Goal: Task Accomplishment & Management: Complete application form

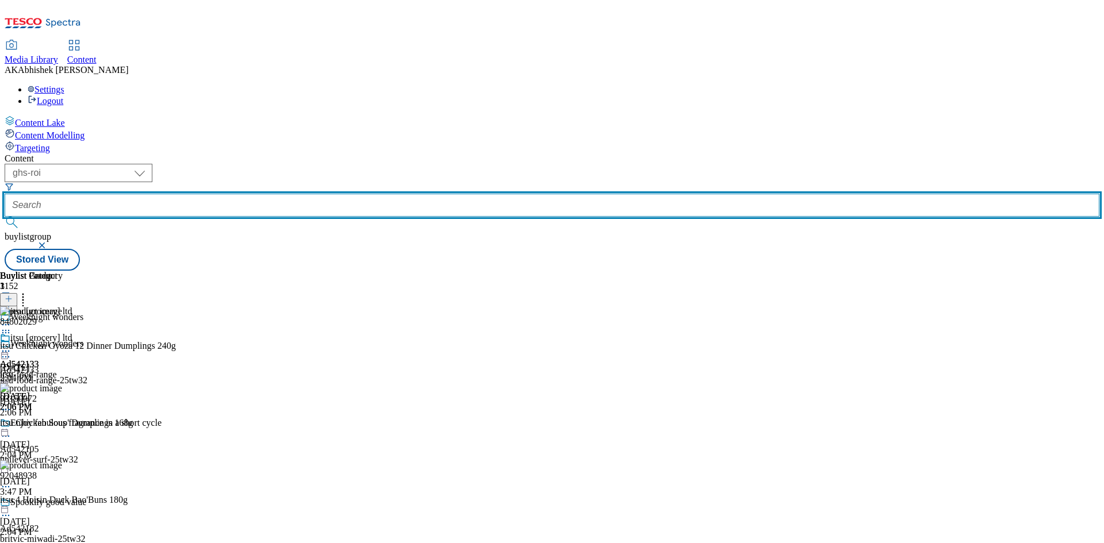
click at [288, 194] on input "text" at bounding box center [552, 205] width 1095 height 23
click at [5, 217] on button "submit" at bounding box center [13, 223] width 16 height 12
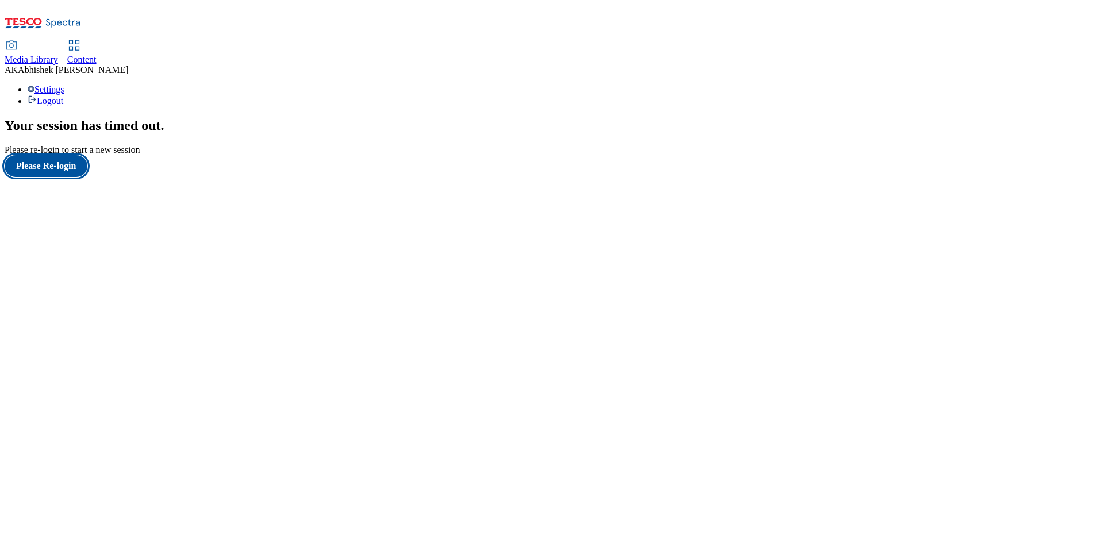
drag, startPoint x: 0, startPoint y: 0, endPoint x: 58, endPoint y: 335, distance: 340.3
click at [58, 177] on button "Please Re-login" at bounding box center [46, 166] width 83 height 22
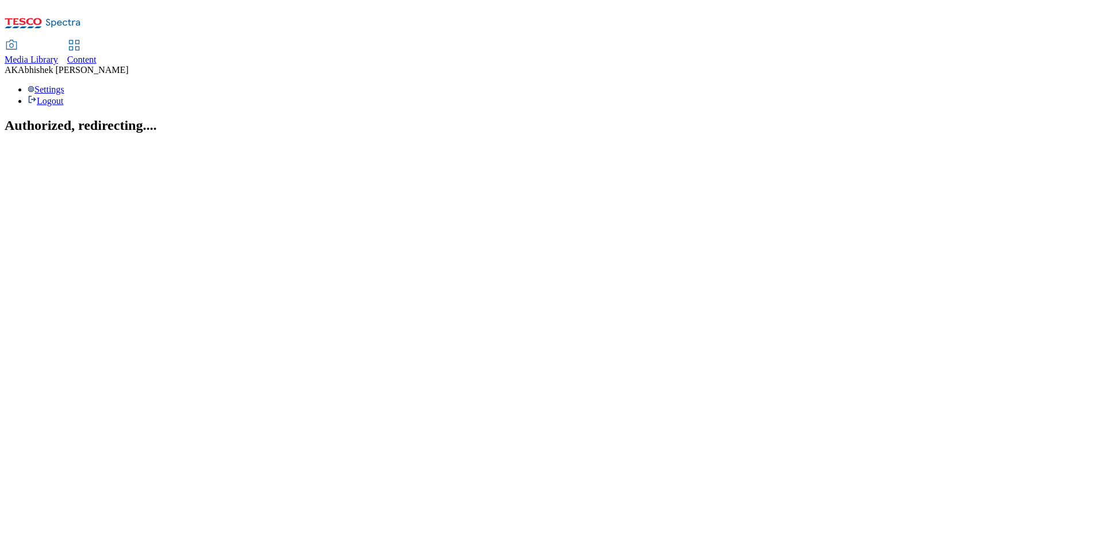
click at [97, 55] on span "Content" at bounding box center [81, 60] width 29 height 10
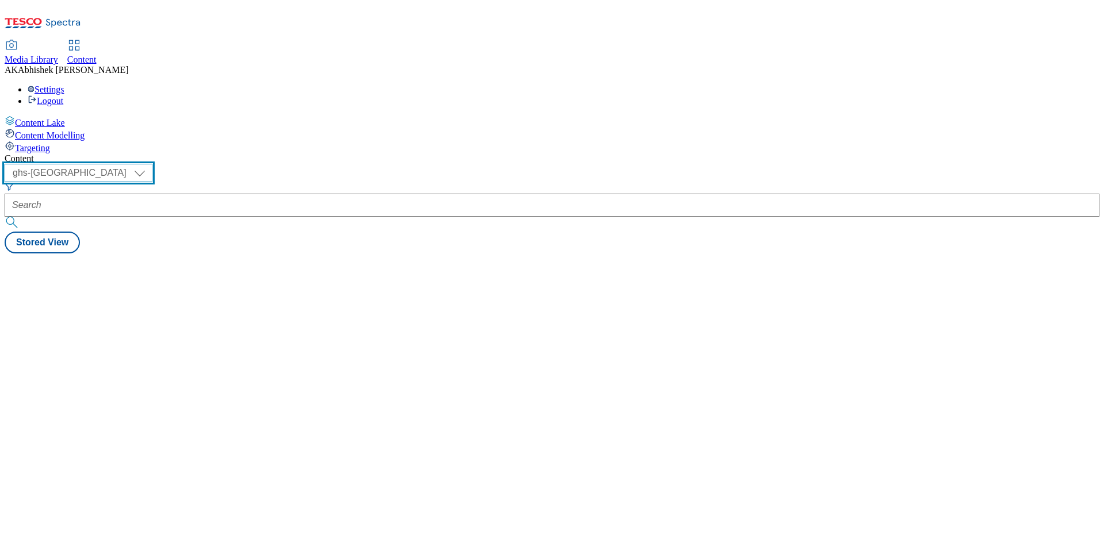
click at [152, 164] on select "ghs-roi ghs-uk" at bounding box center [79, 173] width 148 height 18
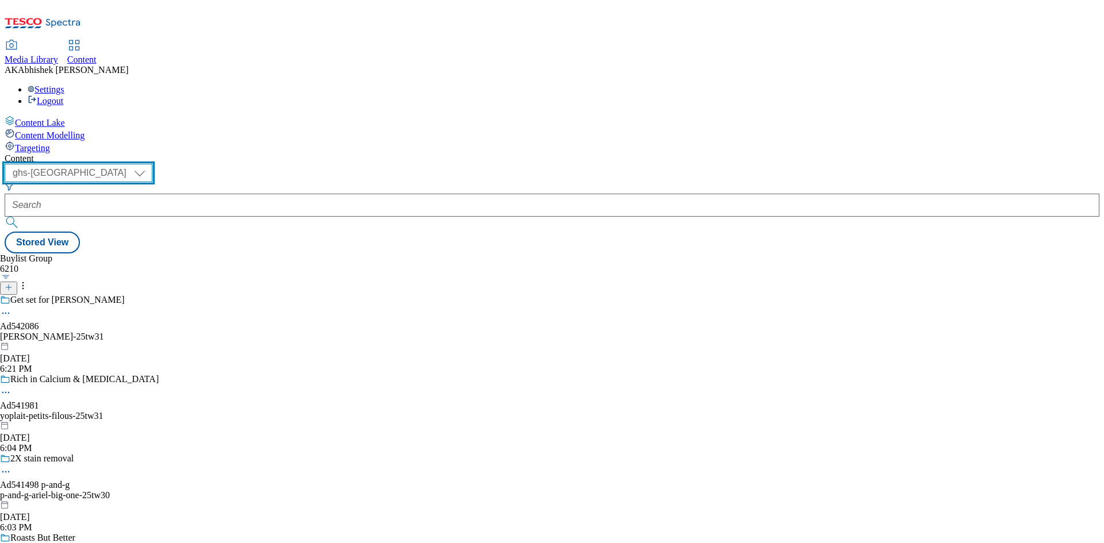
select select "ghs-roi"
click at [150, 164] on select "ghs-roi ghs-uk" at bounding box center [79, 173] width 148 height 18
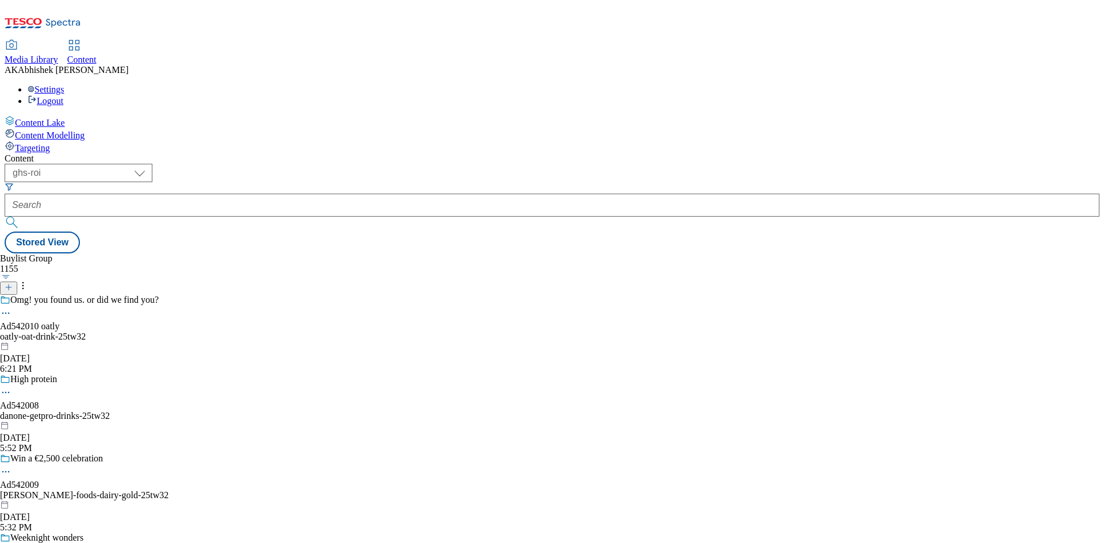
click at [9, 285] on line at bounding box center [9, 288] width 0 height 6
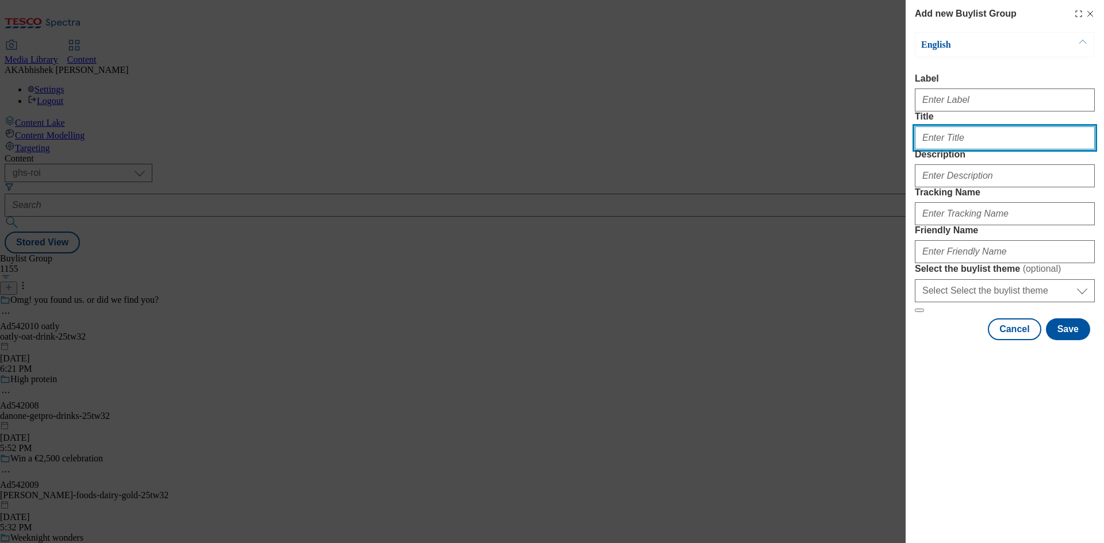
click at [958, 150] on input "Title" at bounding box center [1005, 138] width 180 height 23
paste input "542177"
type input "Ad542177"
drag, startPoint x: 970, startPoint y: 161, endPoint x: 869, endPoint y: 155, distance: 100.2
click at [869, 155] on div "Add new Buylist Group English Label Title Ad542177 Description Tracking Name Fr…" at bounding box center [552, 271] width 1104 height 543
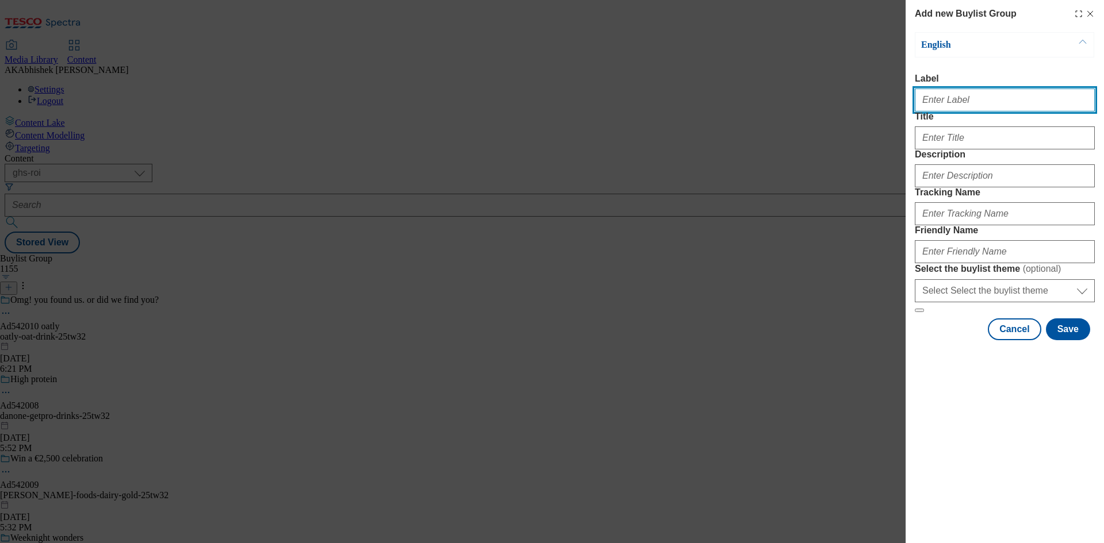
click at [957, 107] on input "Label" at bounding box center [1005, 100] width 180 height 23
paste input "Ad542177"
click at [932, 102] on input "Ad542177" at bounding box center [1005, 100] width 180 height 23
type input "Ad542177"
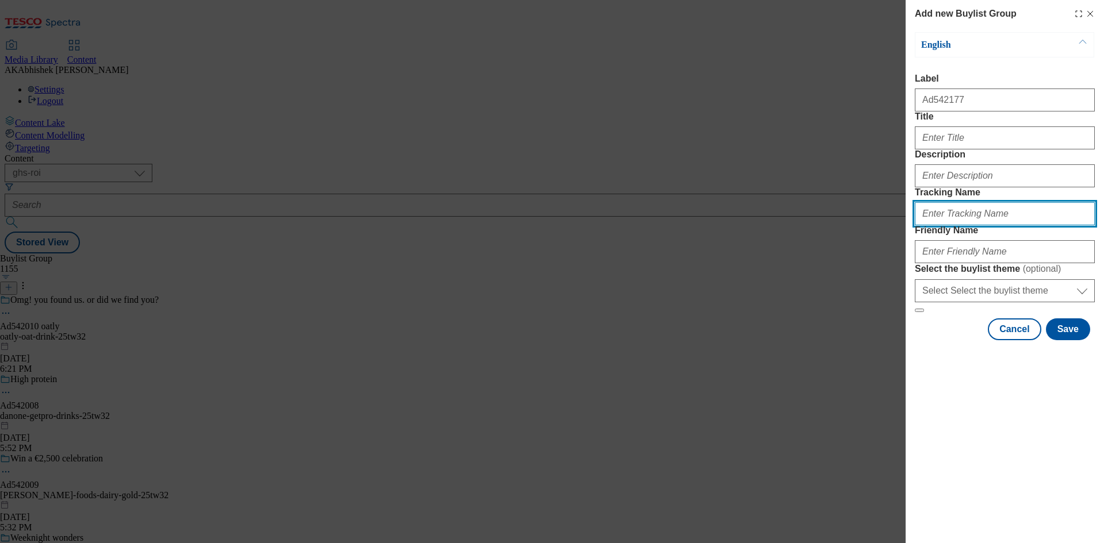
click at [986, 225] on input "Tracking Name" at bounding box center [1005, 213] width 180 height 23
paste input "542177"
type input "DH_AD542177"
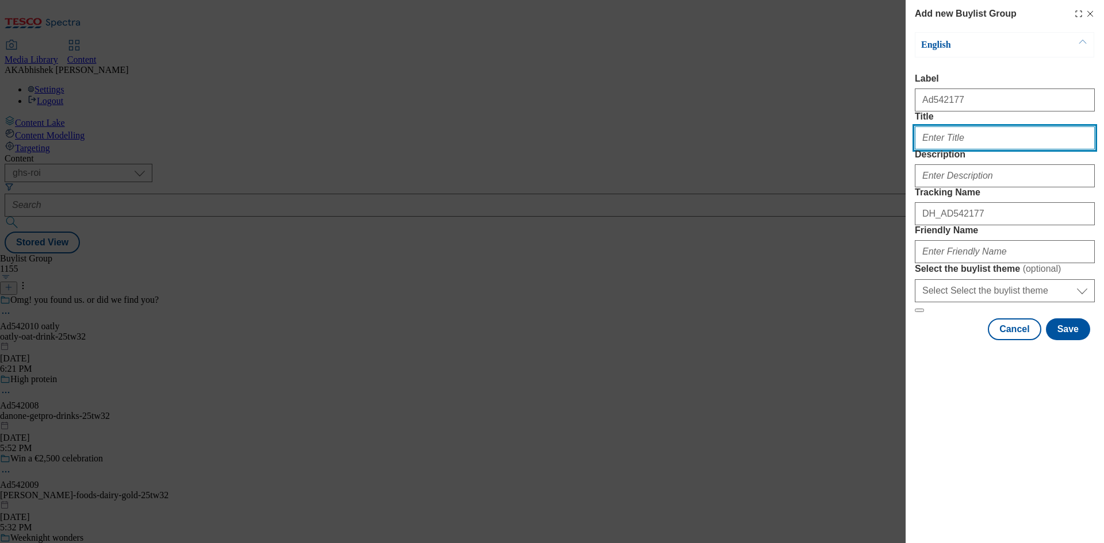
click at [975, 150] on input "Title" at bounding box center [1005, 138] width 180 height 23
paste input "HEROIC TASTE LESS SUGAR*"
paste input "eroic taste less sugar"
type input "Heroic taste less sugar"
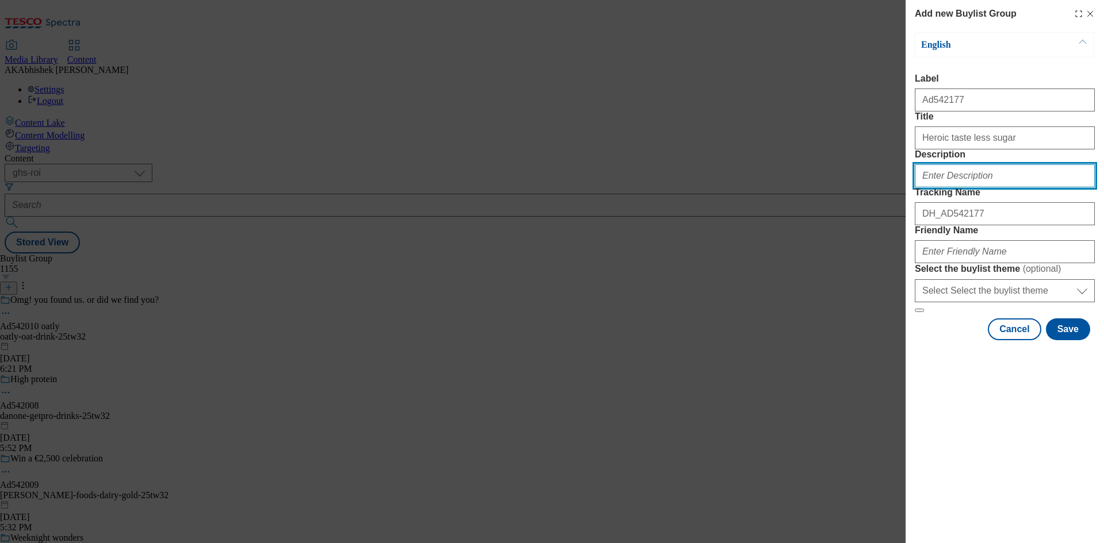
click at [993, 187] on input "Description" at bounding box center [1005, 175] width 180 height 23
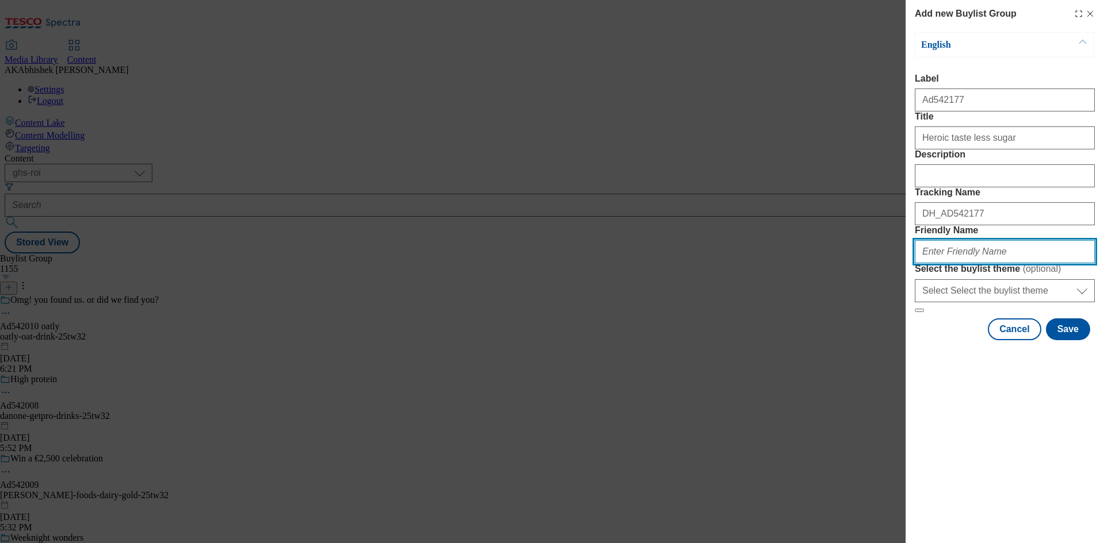
click at [960, 263] on input "Friendly Name" at bounding box center [1005, 251] width 180 height 23
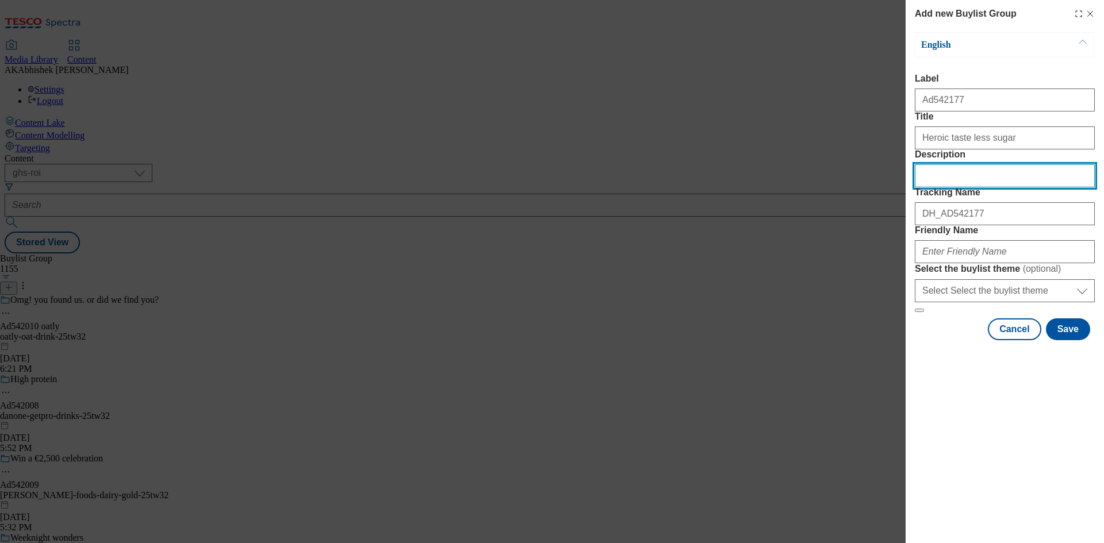
click at [956, 187] on input "Description" at bounding box center [1005, 175] width 180 height 23
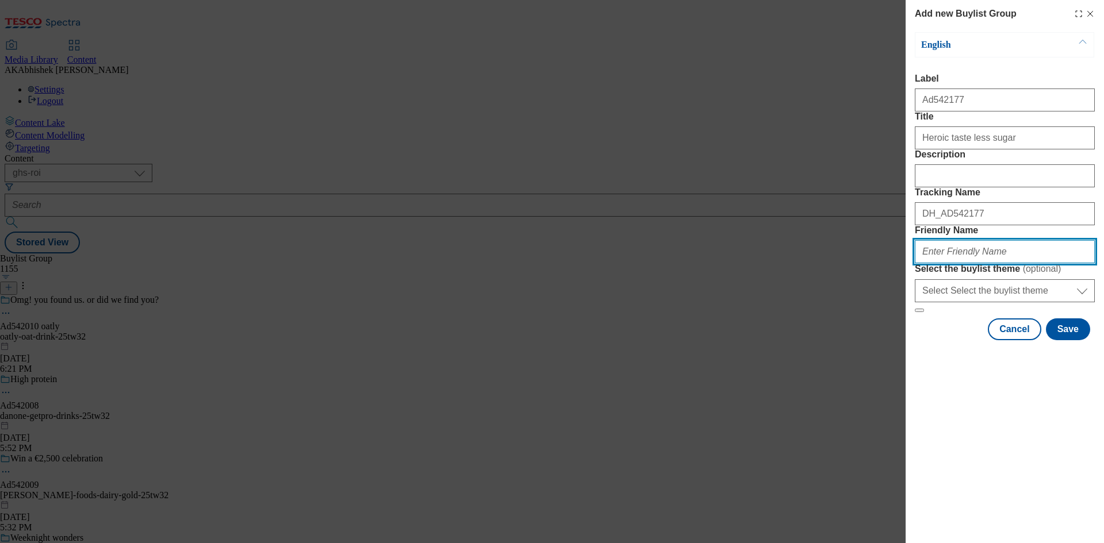
drag, startPoint x: 974, startPoint y: 339, endPoint x: 982, endPoint y: 339, distance: 8.1
click at [974, 263] on input "Friendly Name" at bounding box center [1005, 251] width 180 height 23
paste input "Danone"
click at [921, 263] on input "Danone" at bounding box center [1005, 251] width 180 height 23
click at [970, 263] on input "danone-" at bounding box center [1005, 251] width 180 height 23
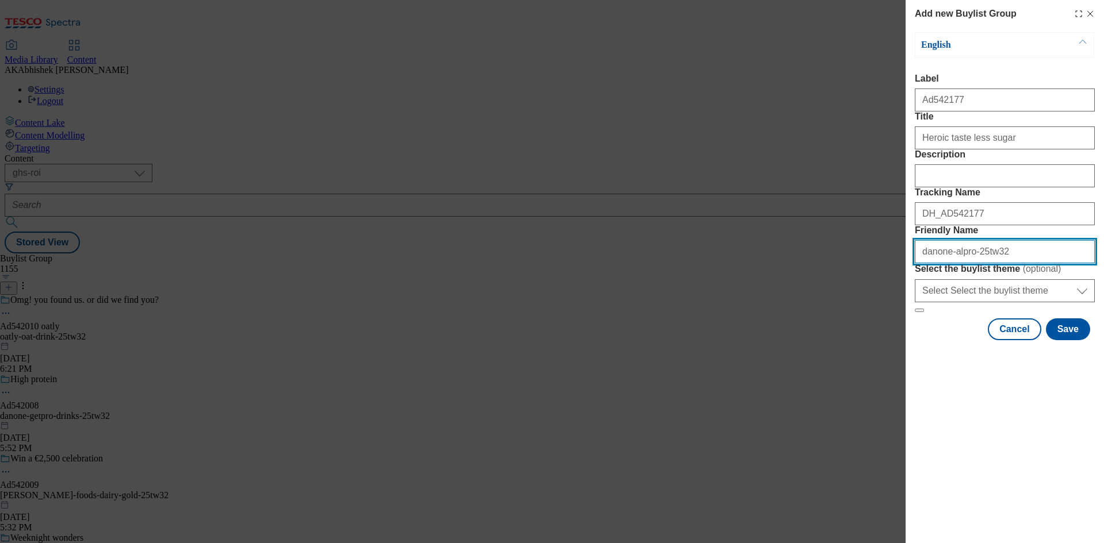
click at [969, 263] on input "danone-alpro-25tw32" at bounding box center [1005, 251] width 180 height 23
paste input "KidsDrinks"
click at [968, 263] on input "danone-alpro-KidsDrinks25tw32" at bounding box center [1005, 251] width 180 height 23
drag, startPoint x: 1038, startPoint y: 332, endPoint x: 822, endPoint y: 328, distance: 215.7
click at [822, 328] on div "Add new Buylist Group English Label Ad542177 Title Heroic taste less sugar Desc…" at bounding box center [552, 271] width 1104 height 543
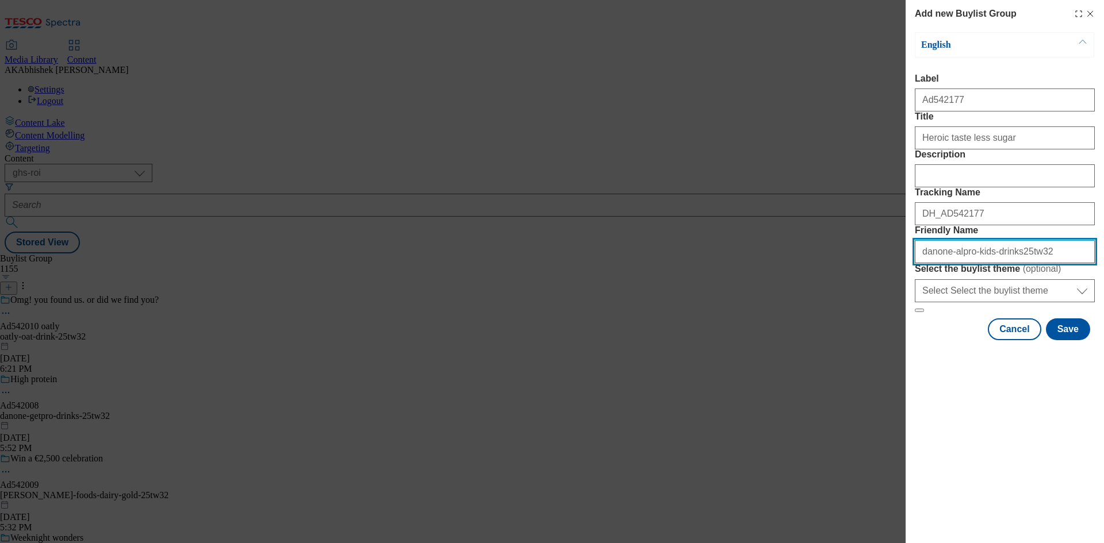
click at [1013, 263] on input "danone-alpro-kids-drinks25tw32" at bounding box center [1005, 251] width 180 height 23
click at [1005, 263] on input "danone-alpro-kids-drinks25tw32" at bounding box center [1005, 251] width 180 height 23
type input "danone-alpro-kids-drinks-25tw32"
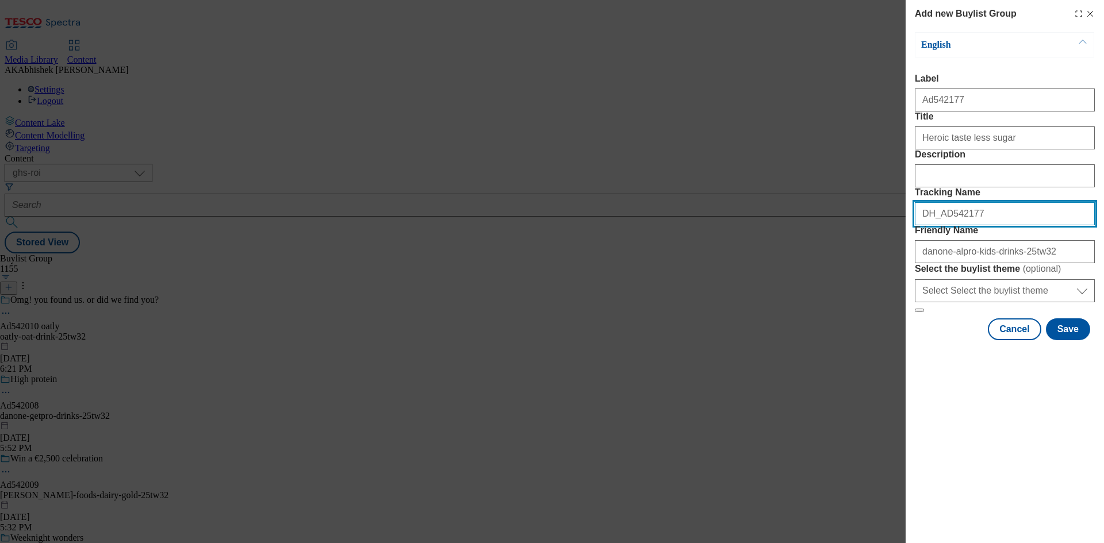
drag, startPoint x: 959, startPoint y: 267, endPoint x: 834, endPoint y: 263, distance: 124.9
click at [834, 263] on div "Add new Buylist Group English Label Ad542177 Title Heroic taste less sugar Desc…" at bounding box center [552, 271] width 1104 height 543
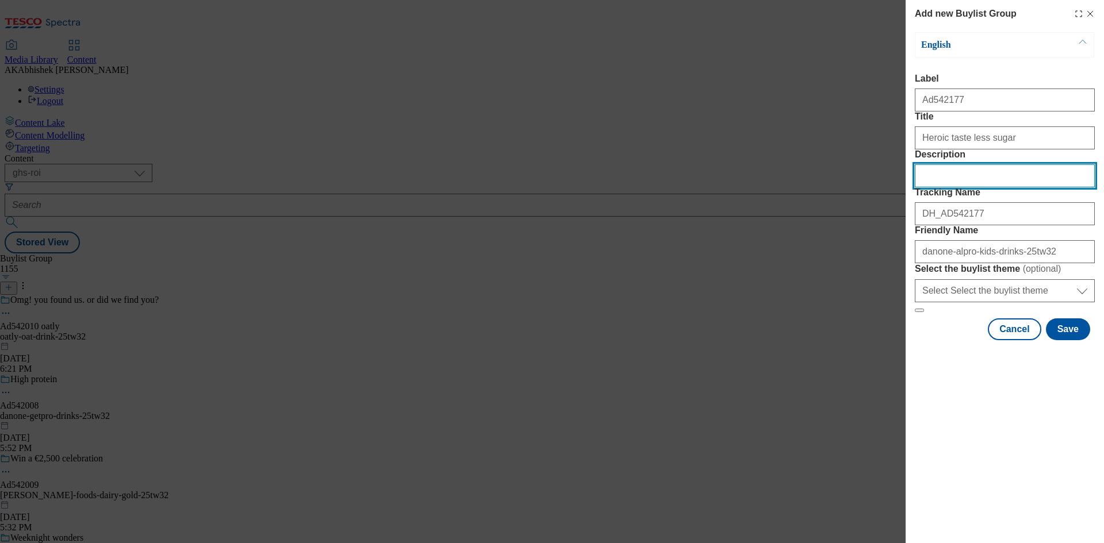
click at [945, 187] on input "Description" at bounding box center [1005, 175] width 180 height 23
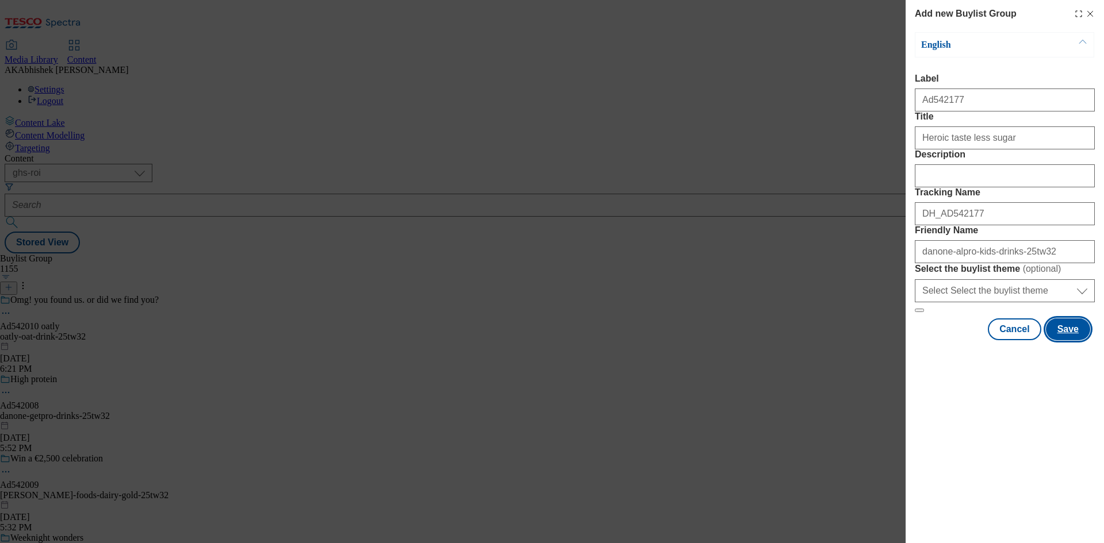
click at [1072, 340] on button "Save" at bounding box center [1068, 330] width 44 height 22
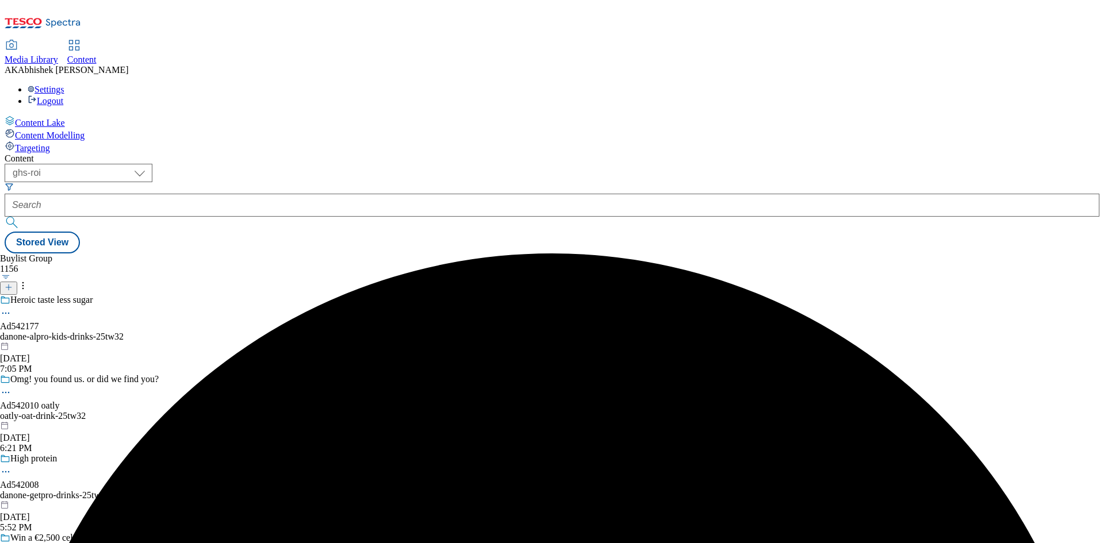
click at [168, 295] on div "Heroic taste less sugar Ad542177 danone-alpro-kids-drinks-25tw32 Sep 10, 2025 7…" at bounding box center [84, 334] width 168 height 79
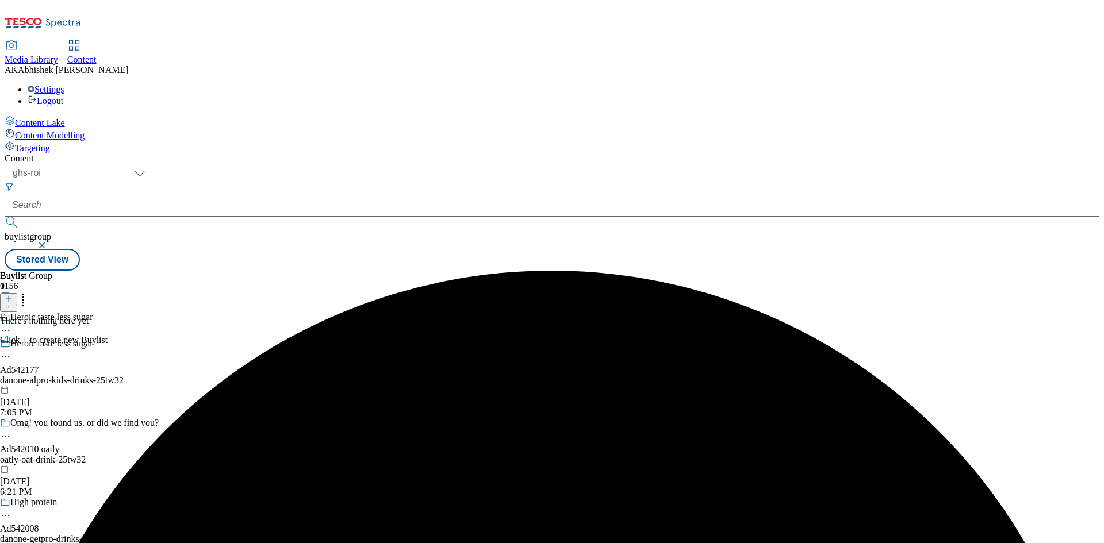
click at [108, 271] on header "Buylist 0" at bounding box center [54, 289] width 108 height 36
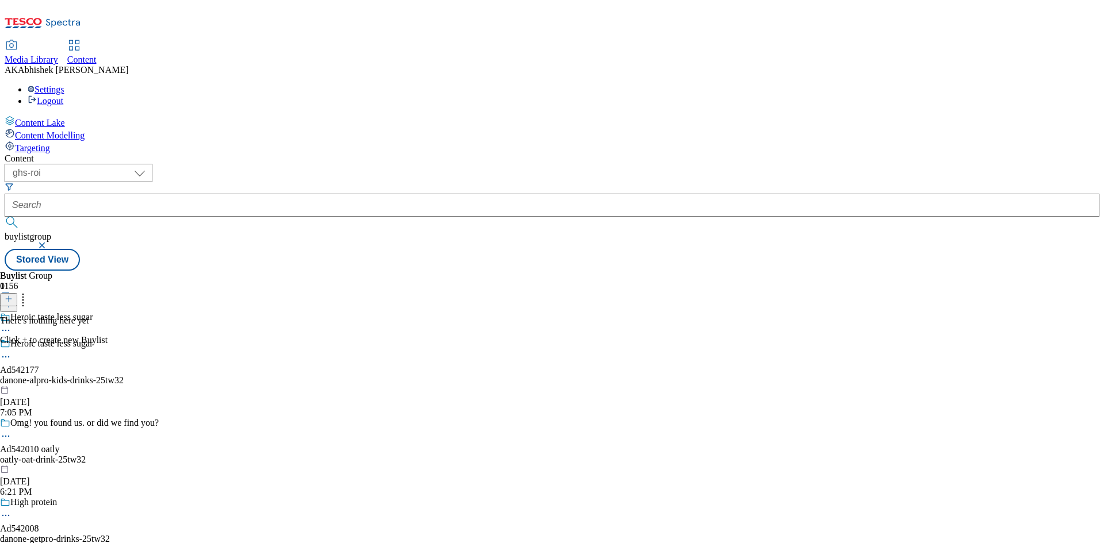
click at [13, 295] on icon at bounding box center [9, 299] width 8 height 8
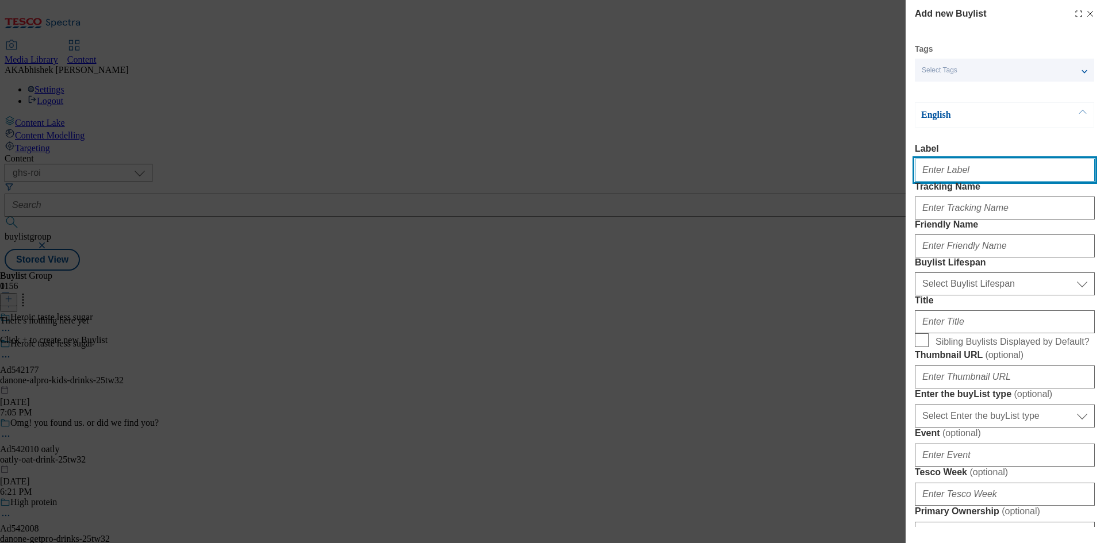
click at [968, 177] on input "Label" at bounding box center [1005, 170] width 180 height 23
click at [985, 213] on div "Tracking Name" at bounding box center [1005, 201] width 180 height 38
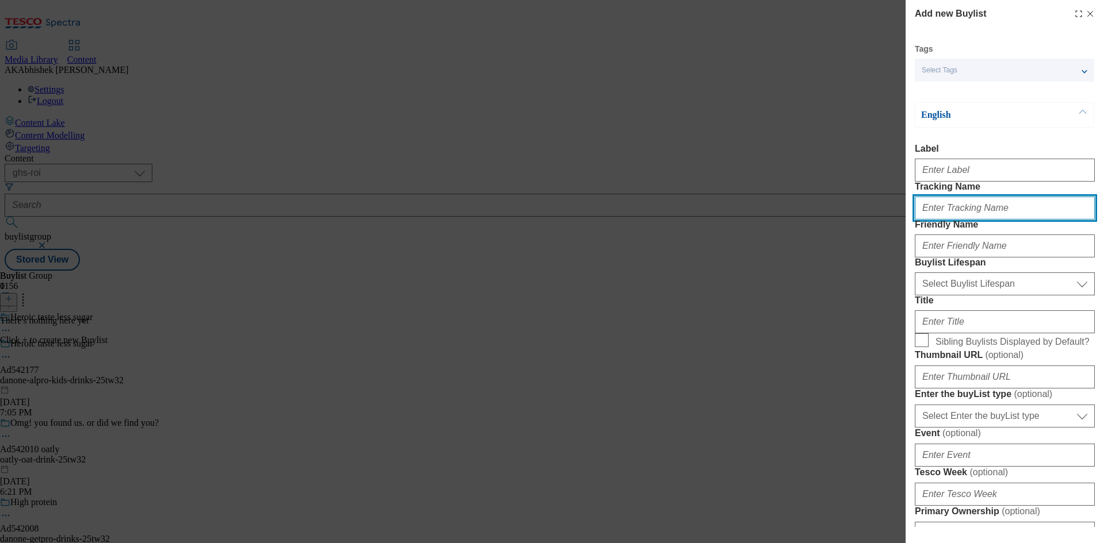
click at [998, 220] on input "Tracking Name" at bounding box center [1005, 208] width 180 height 23
paste input "DH_AD542177"
click at [939, 220] on input "DH_AD542177" at bounding box center [1005, 208] width 180 height 23
type input "DH_AD542177"
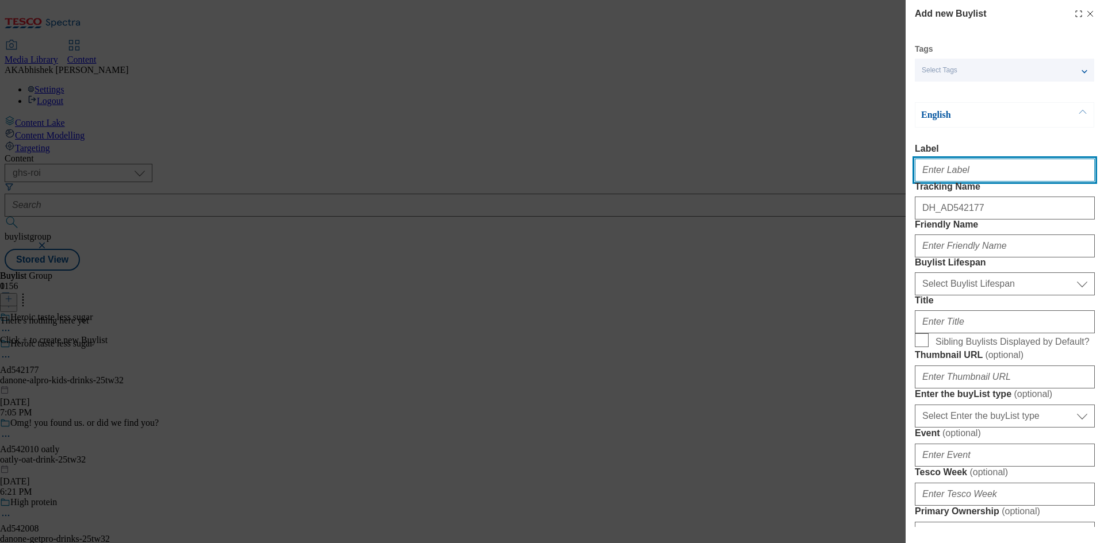
click at [974, 175] on input "Label" at bounding box center [1005, 170] width 180 height 23
paste input "542177"
click at [920, 176] on input "542177" at bounding box center [1005, 170] width 180 height 23
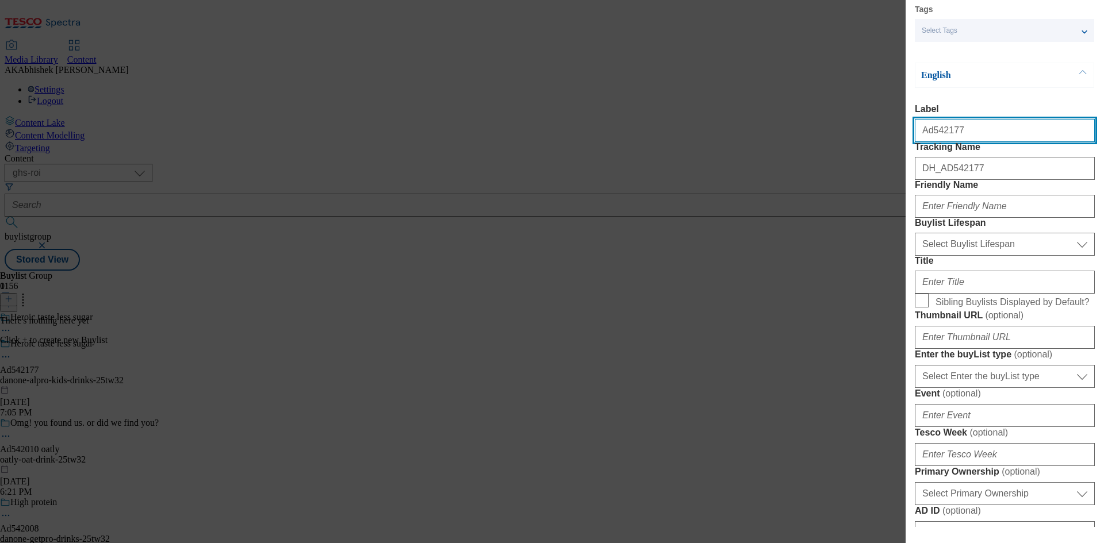
scroll to position [58, 0]
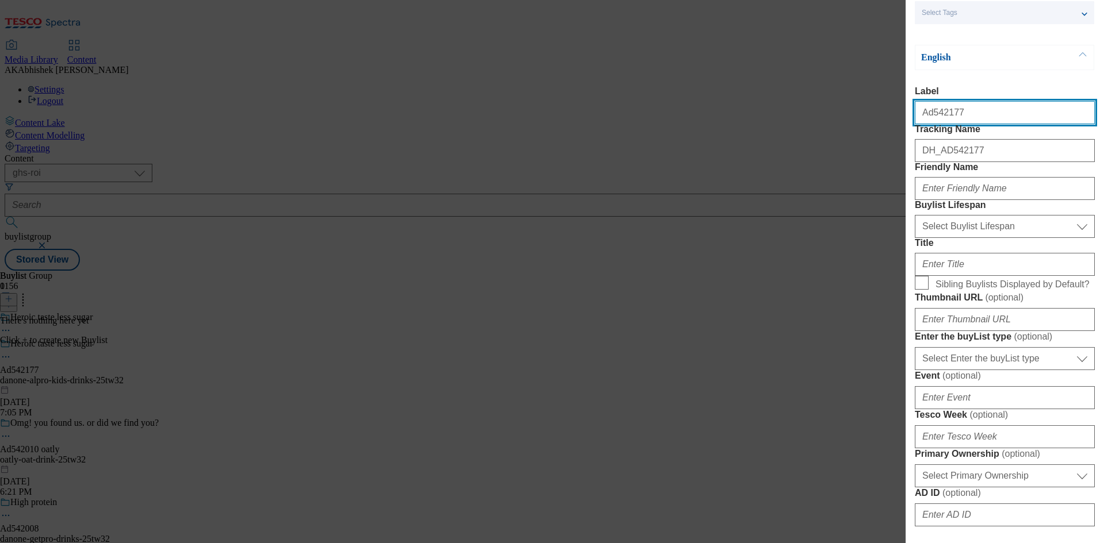
type input "Ad542177"
click at [944, 247] on form "Label Ad542177 Tracking Name DH_AD542177 Friendly Name Buylist Lifespan Select …" at bounding box center [1005, 489] width 180 height 807
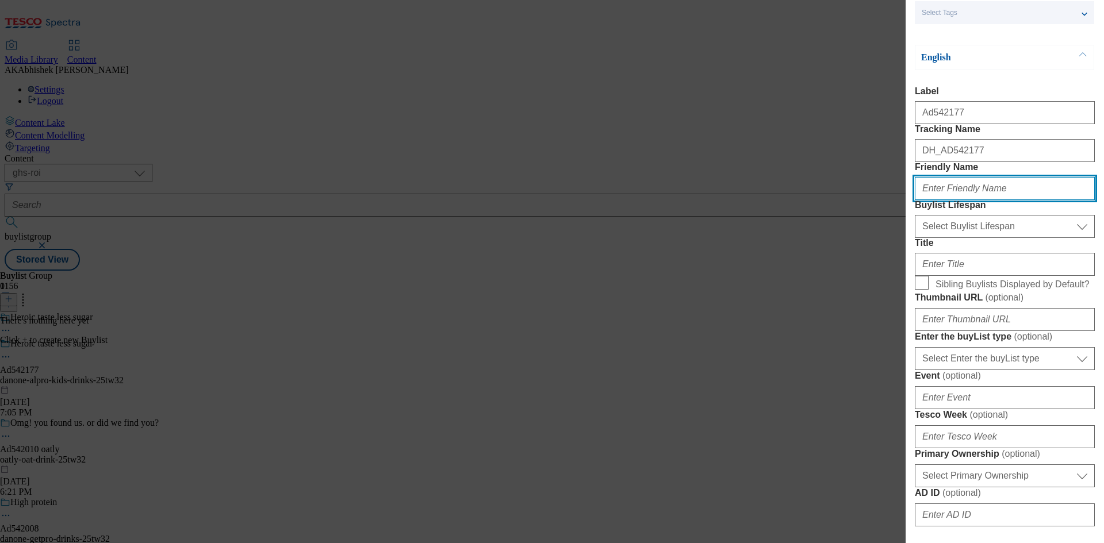
click at [958, 200] on input "Friendly Name" at bounding box center [1005, 188] width 180 height 23
paste input "danone"
type input "danone"
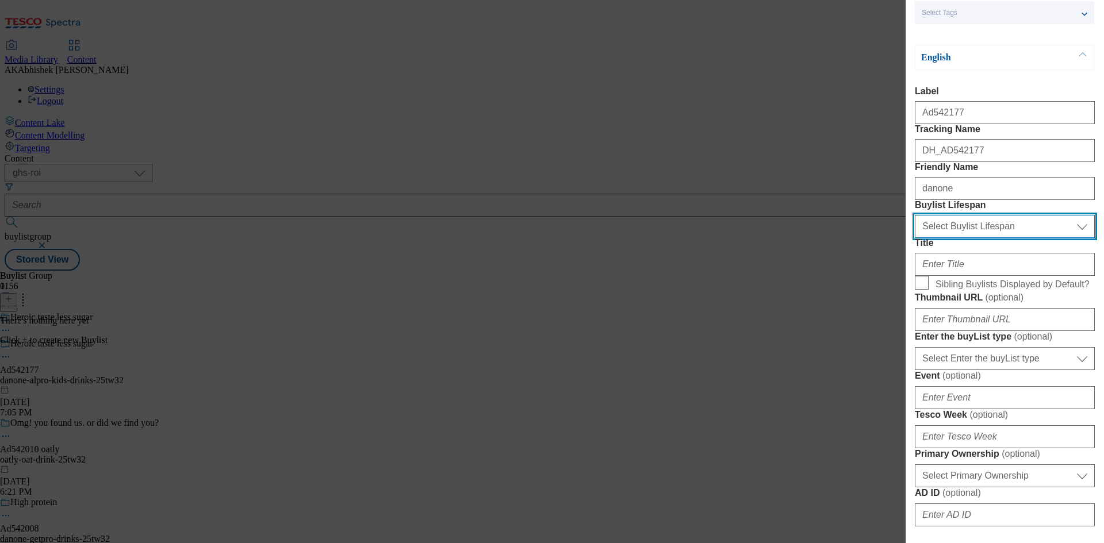
click at [970, 238] on select "Select Buylist Lifespan evergreen seasonal tactical" at bounding box center [1005, 226] width 180 height 23
select select "tactical"
click at [915, 238] on select "Select Buylist Lifespan evergreen seasonal tactical" at bounding box center [1005, 226] width 180 height 23
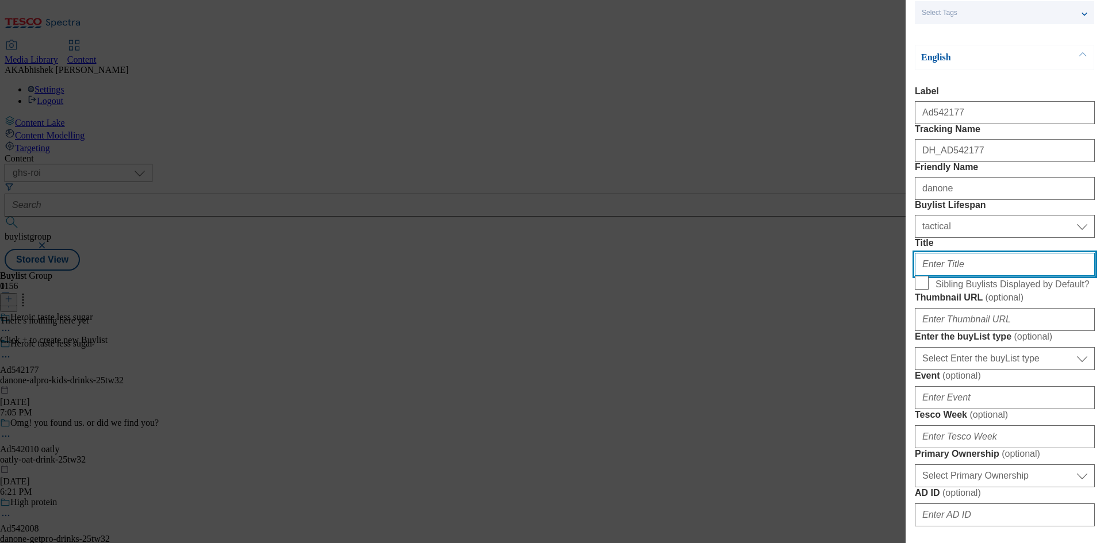
click at [970, 276] on input "Title" at bounding box center [1005, 264] width 180 height 23
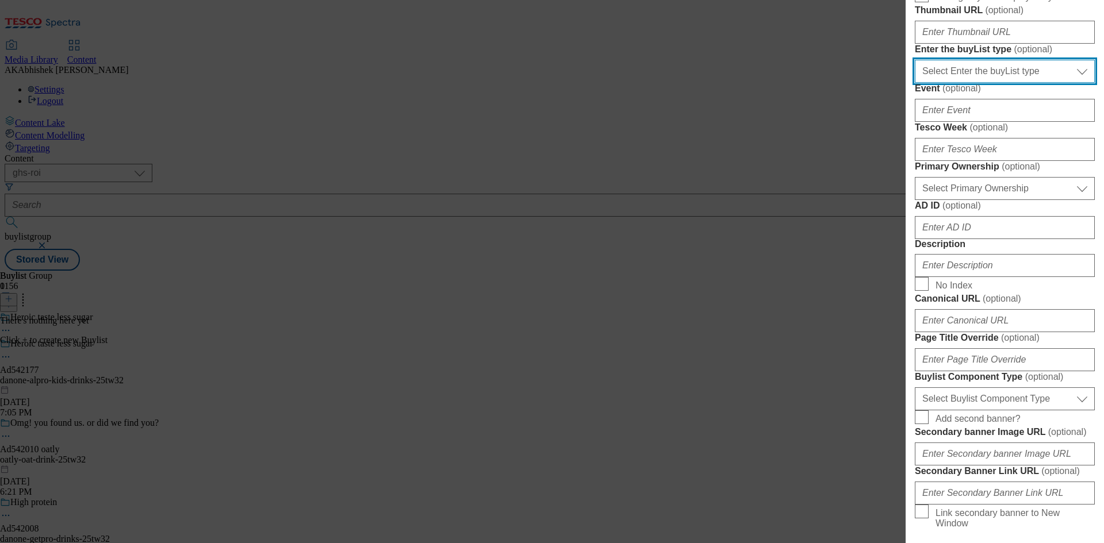
click at [999, 83] on select "Select Enter the buyList type event supplier funded long term >4 weeks supplier…" at bounding box center [1005, 71] width 180 height 23
select select "supplier funded short term 1-3 weeks"
click at [915, 83] on select "Select Enter the buyList type event supplier funded long term >4 weeks supplier…" at bounding box center [1005, 71] width 180 height 23
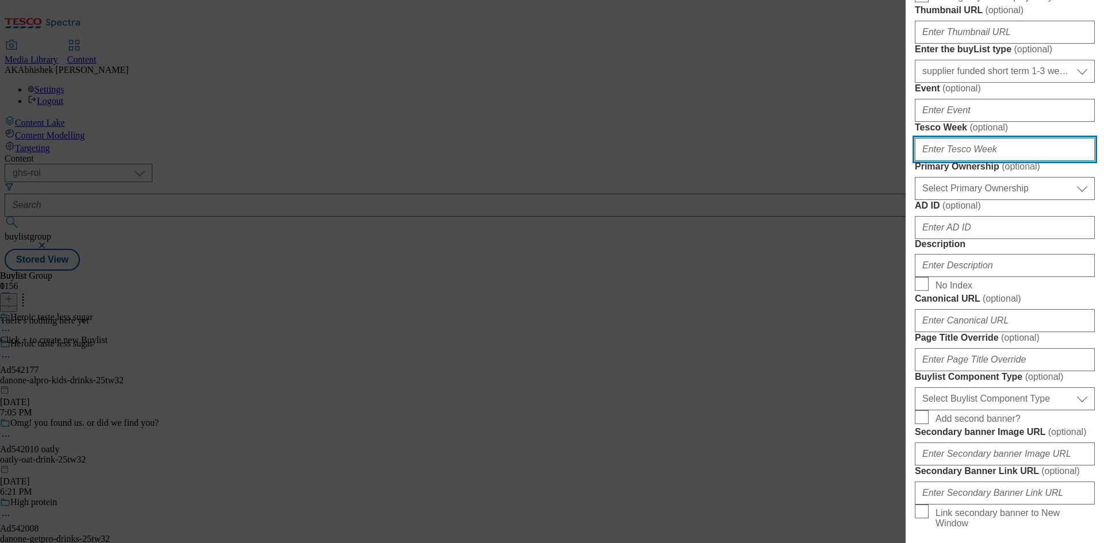
click at [989, 161] on input "Tesco Week ( optional )" at bounding box center [1005, 149] width 180 height 23
type input "32"
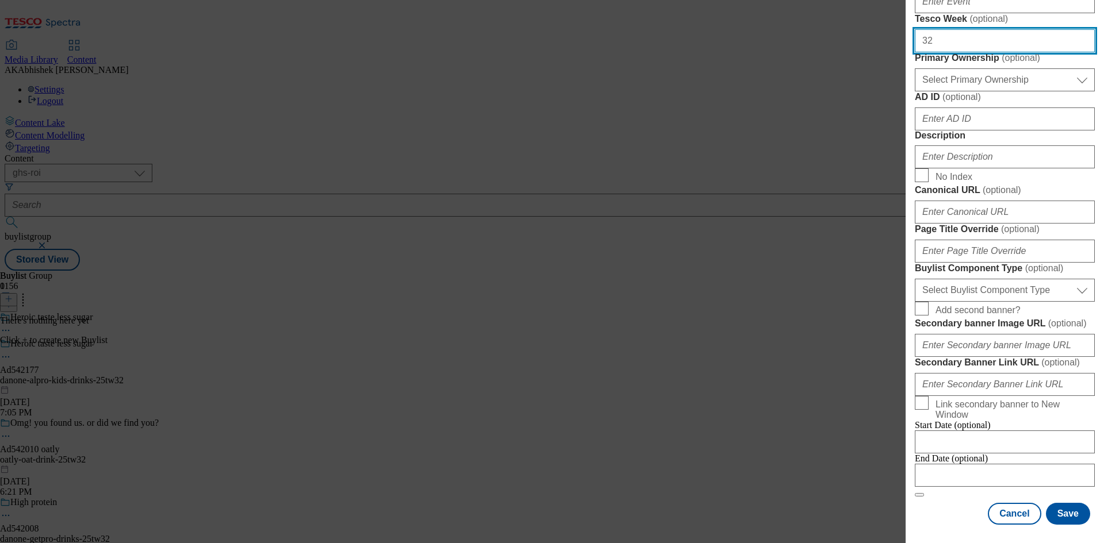
scroll to position [690, 0]
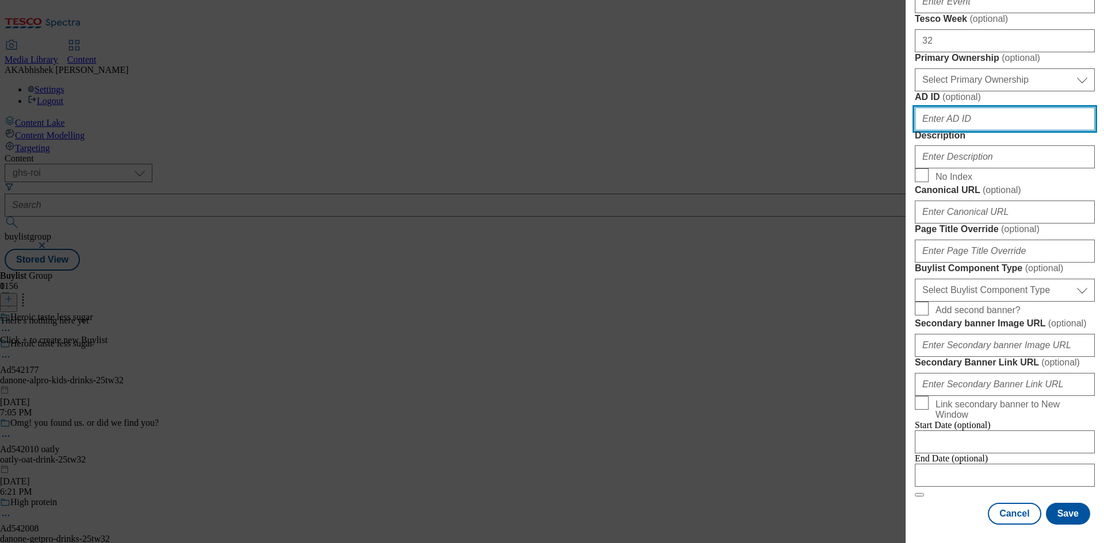
click at [933, 108] on input "AD ID ( optional )" at bounding box center [1005, 119] width 180 height 23
paste input "danone"
type input "danone"
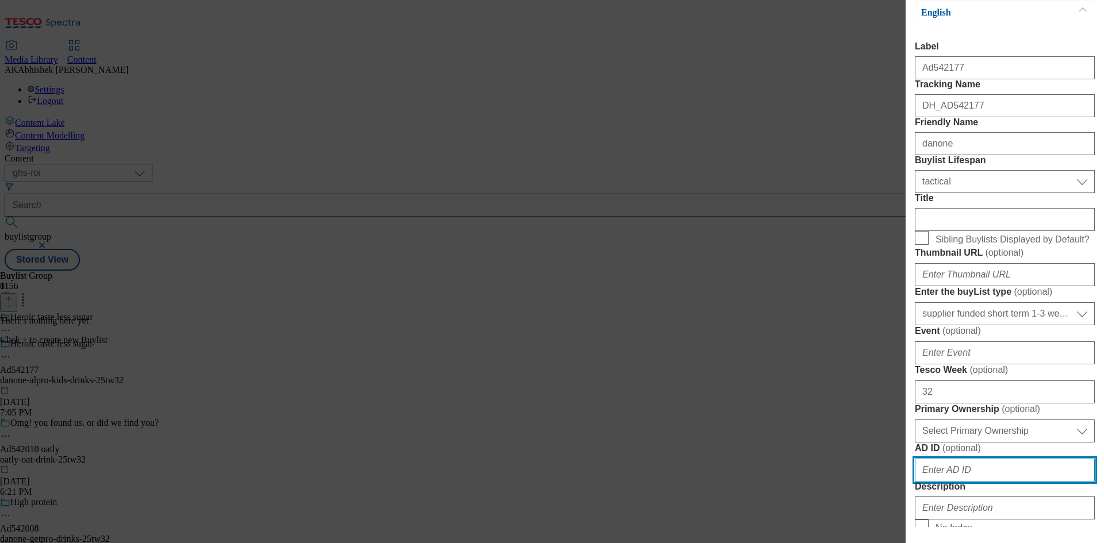
scroll to position [0, 0]
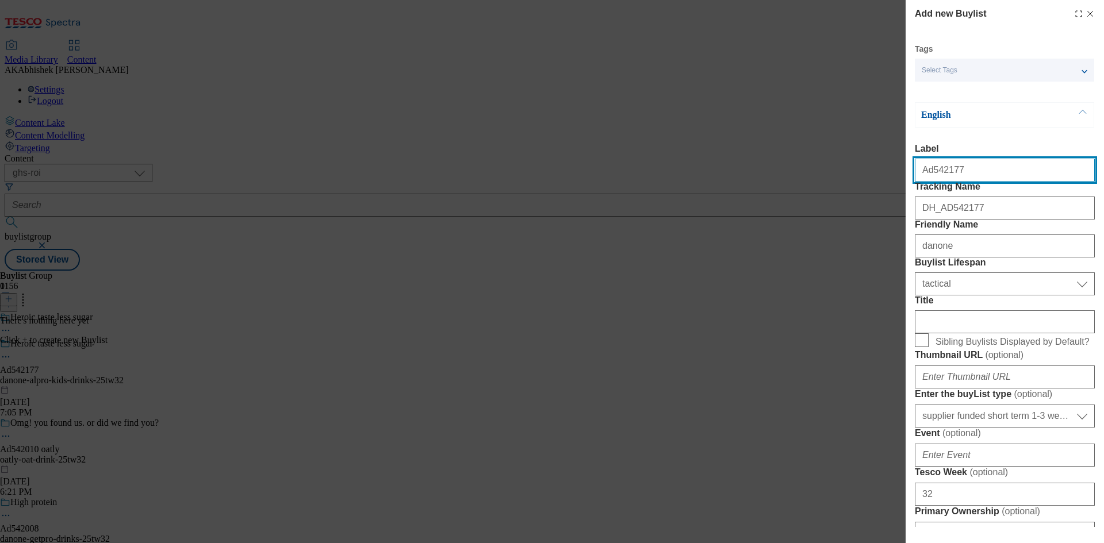
drag, startPoint x: 928, startPoint y: 174, endPoint x: 973, endPoint y: 174, distance: 44.9
click at [973, 174] on input "Ad542177" at bounding box center [1005, 170] width 180 height 23
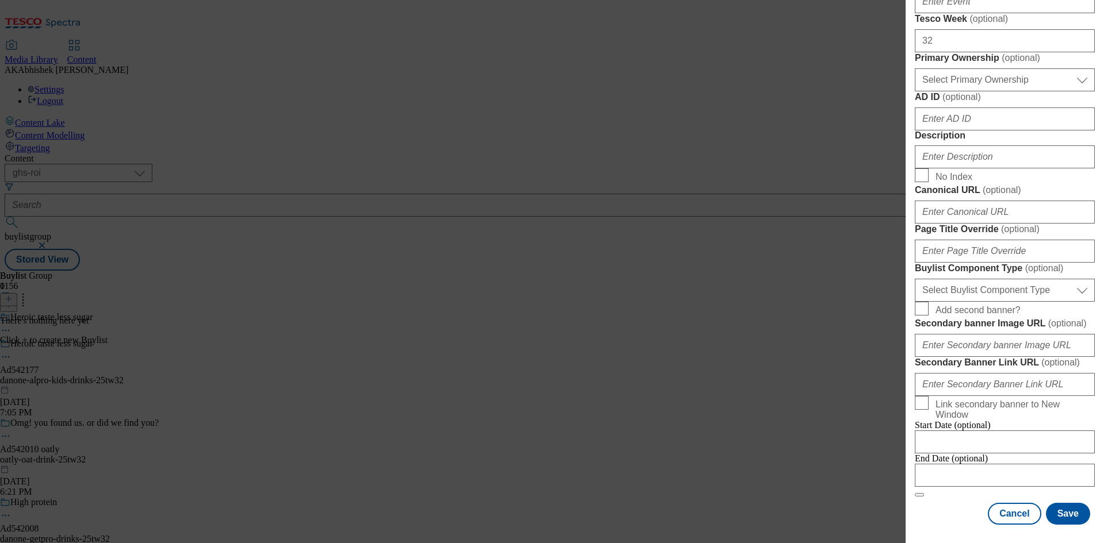
scroll to position [748, 0]
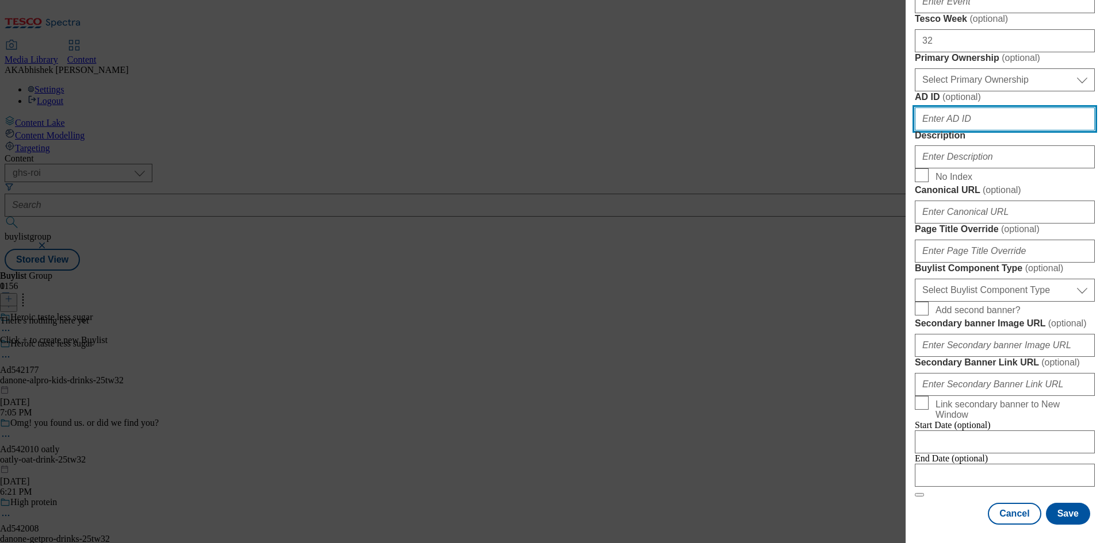
click at [936, 108] on input "AD ID ( optional )" at bounding box center [1005, 119] width 180 height 23
paste input "542177"
type input "542177"
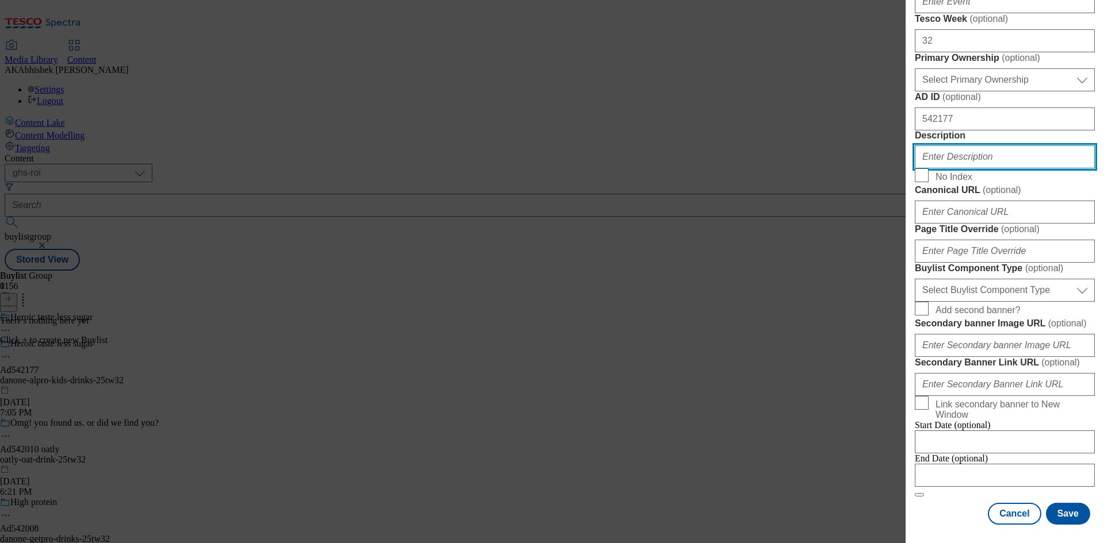
click at [955, 168] on input "Description" at bounding box center [1005, 156] width 180 height 23
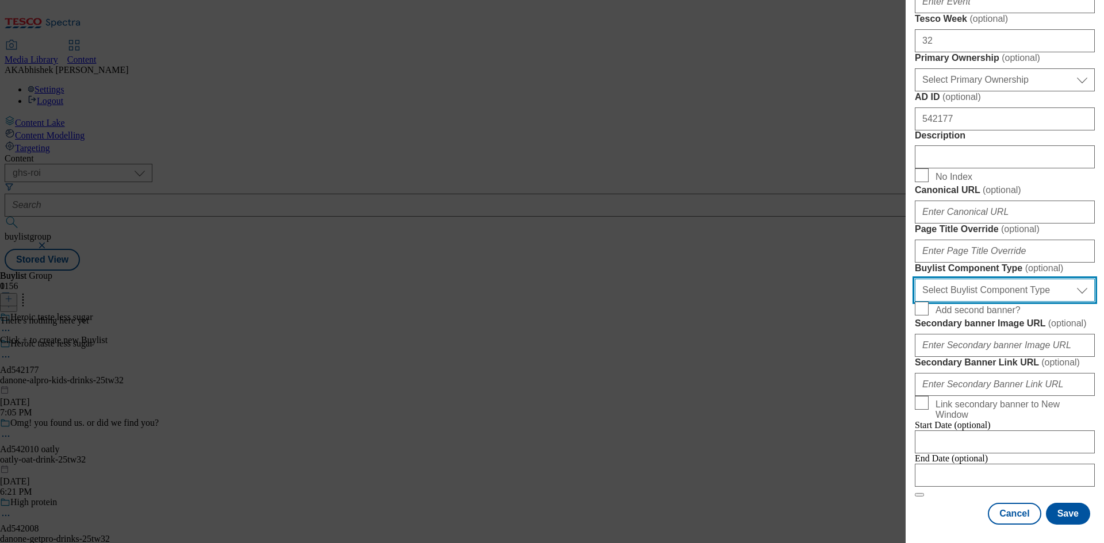
click at [985, 279] on select "Select Buylist Component Type Banner Competition Header Meal" at bounding box center [1005, 290] width 180 height 23
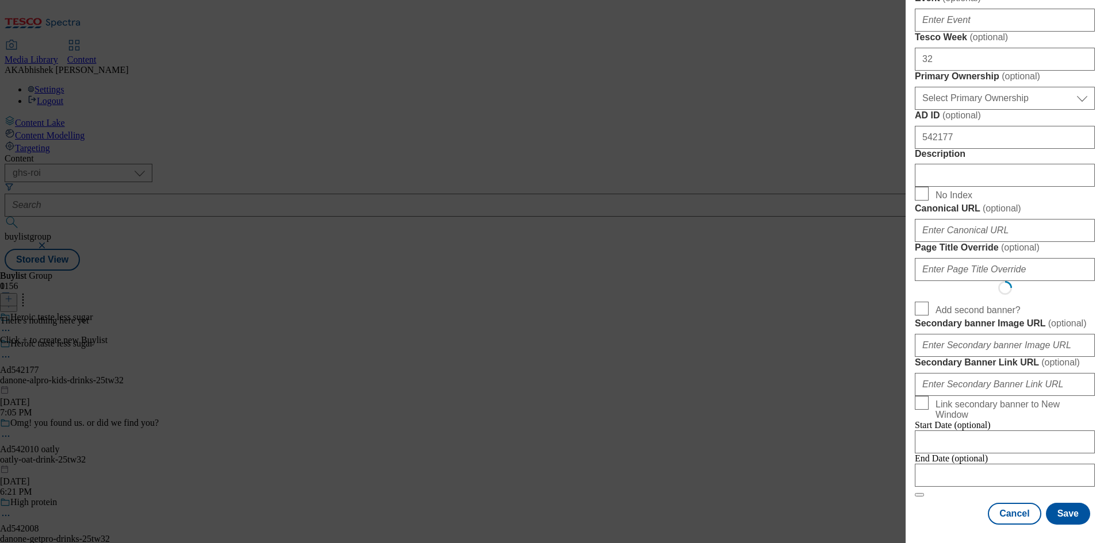
scroll to position [0, 0]
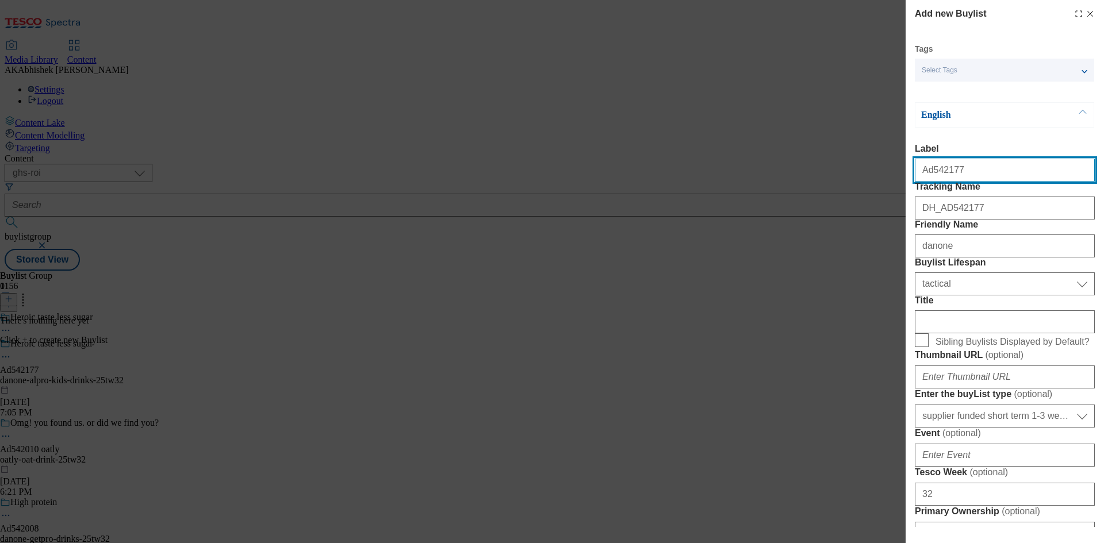
select select "Competition Header"
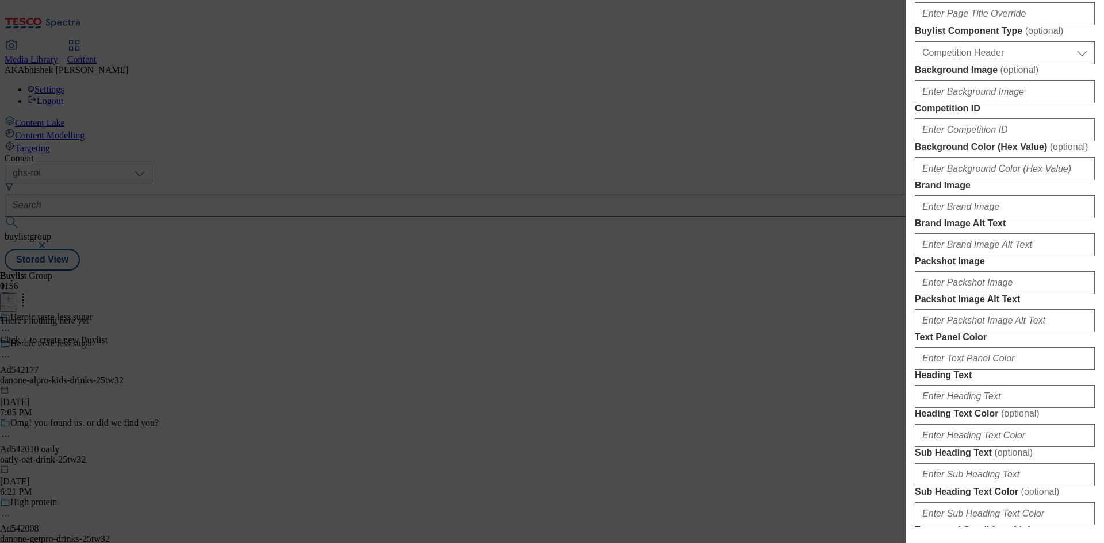
scroll to position [978, 0]
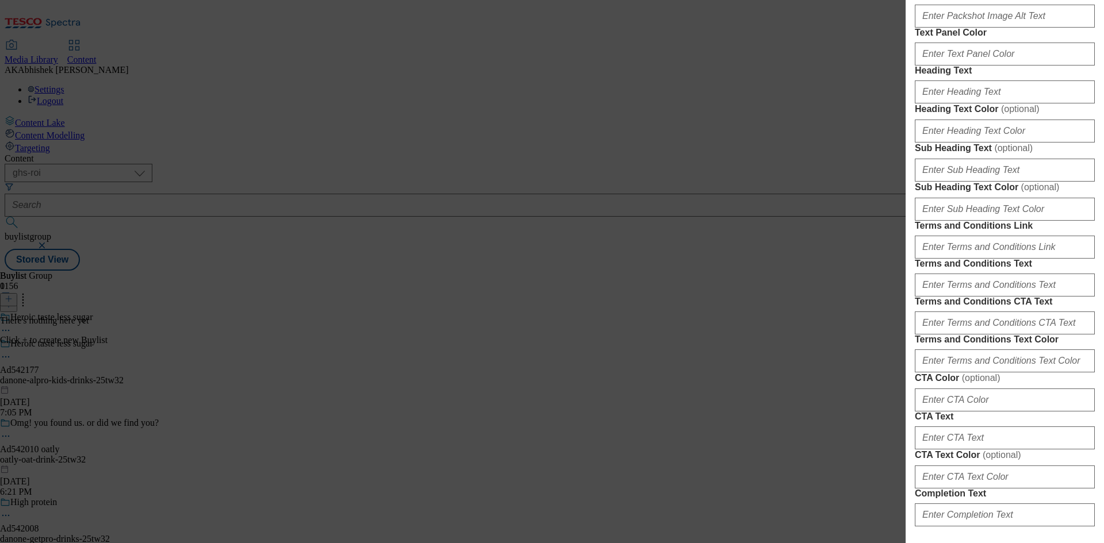
select select "Banner"
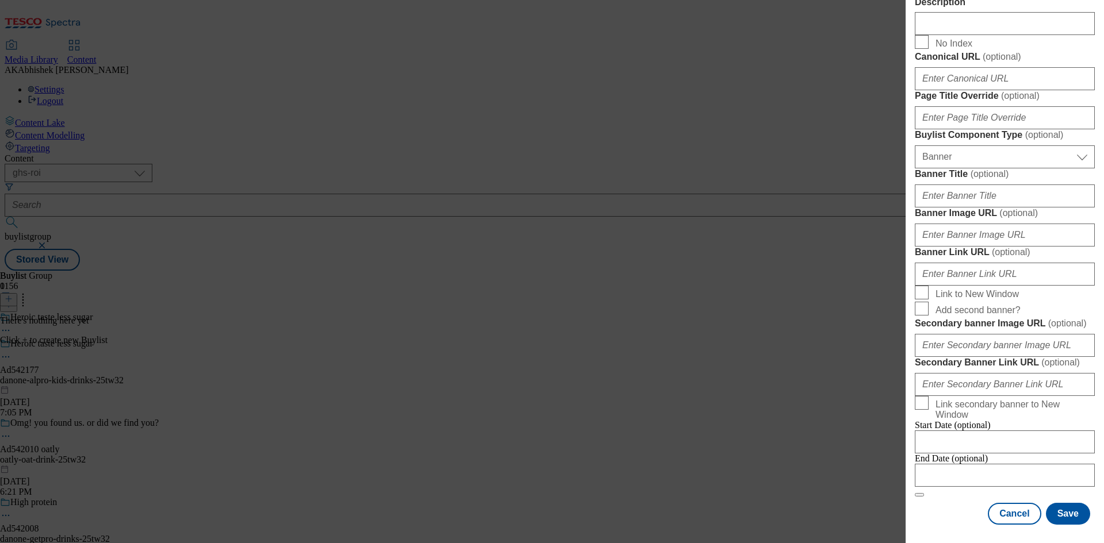
scroll to position [1078, 0]
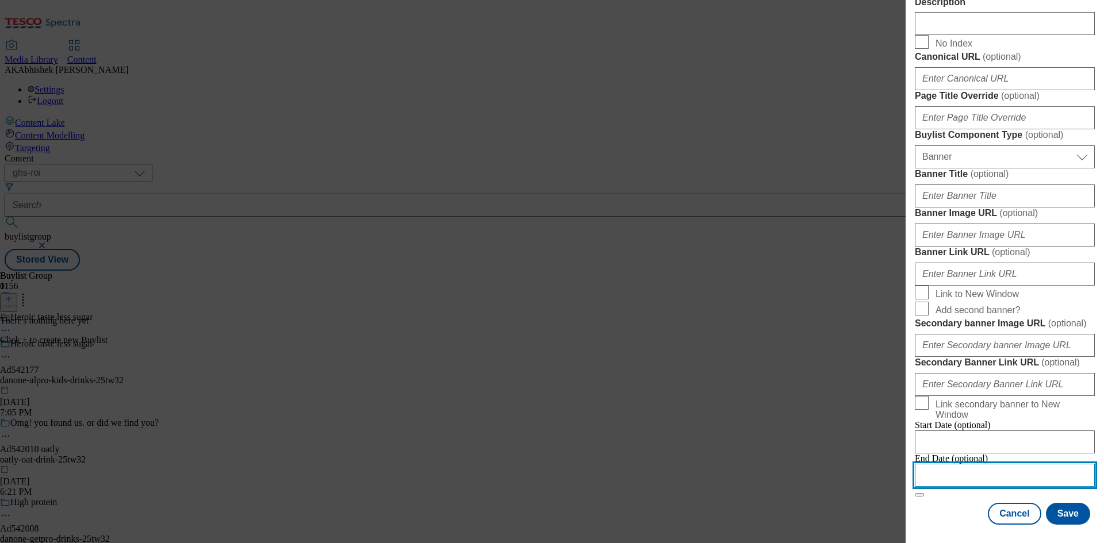
click at [1011, 464] on input "Modal" at bounding box center [1005, 475] width 180 height 23
select select "2025"
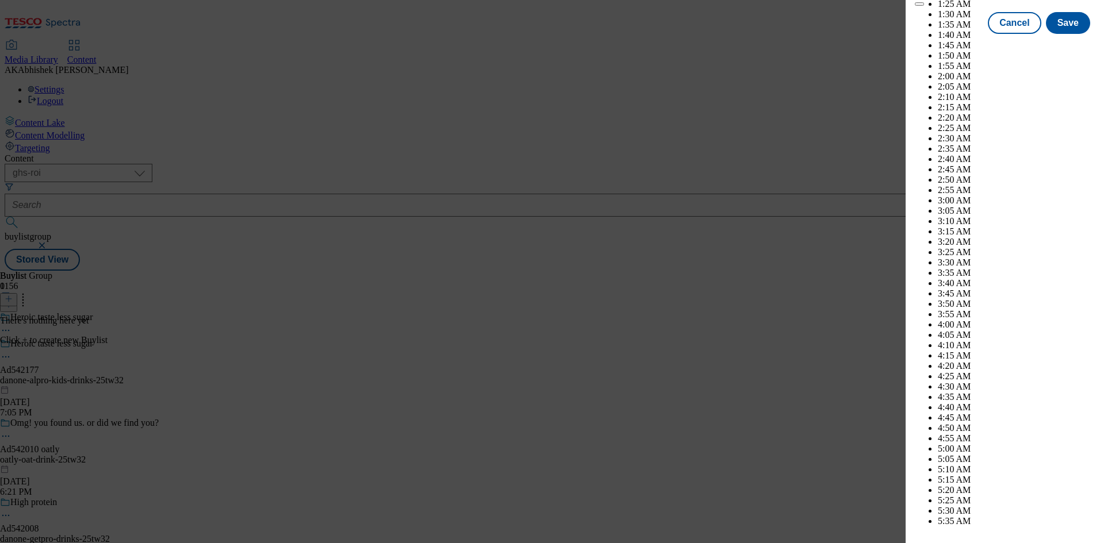
scroll to position [4866, 0]
select select "December"
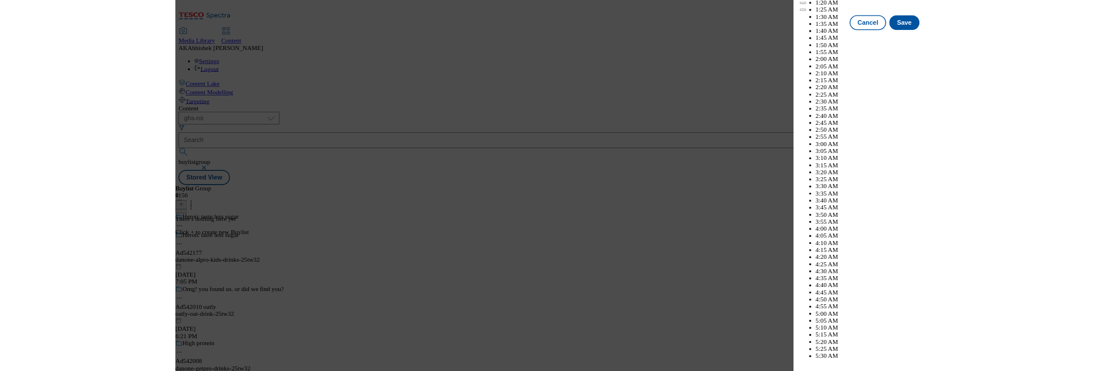
scroll to position [5326, 0]
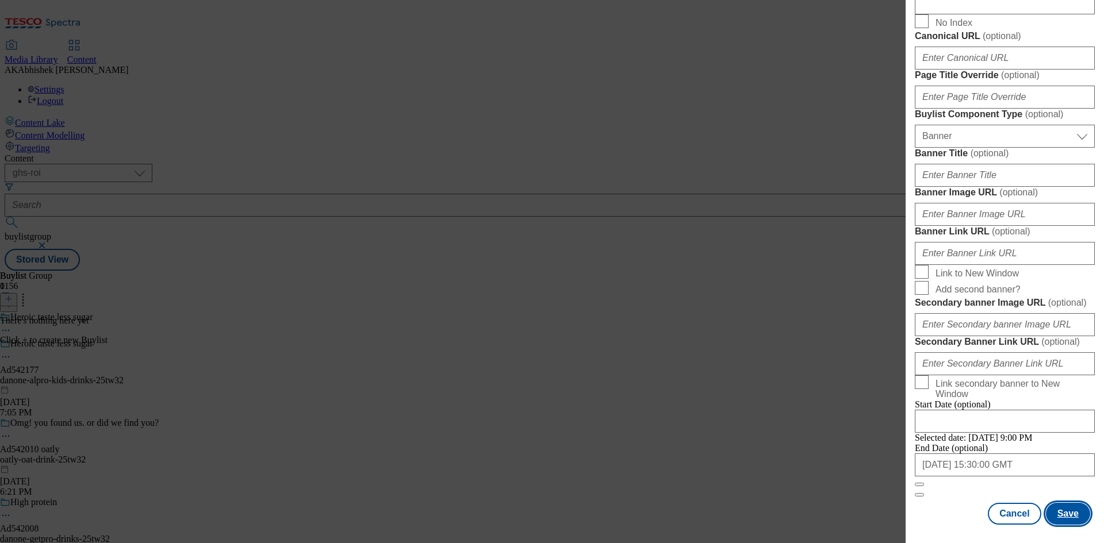
click at [1062, 514] on button "Save" at bounding box center [1068, 514] width 44 height 22
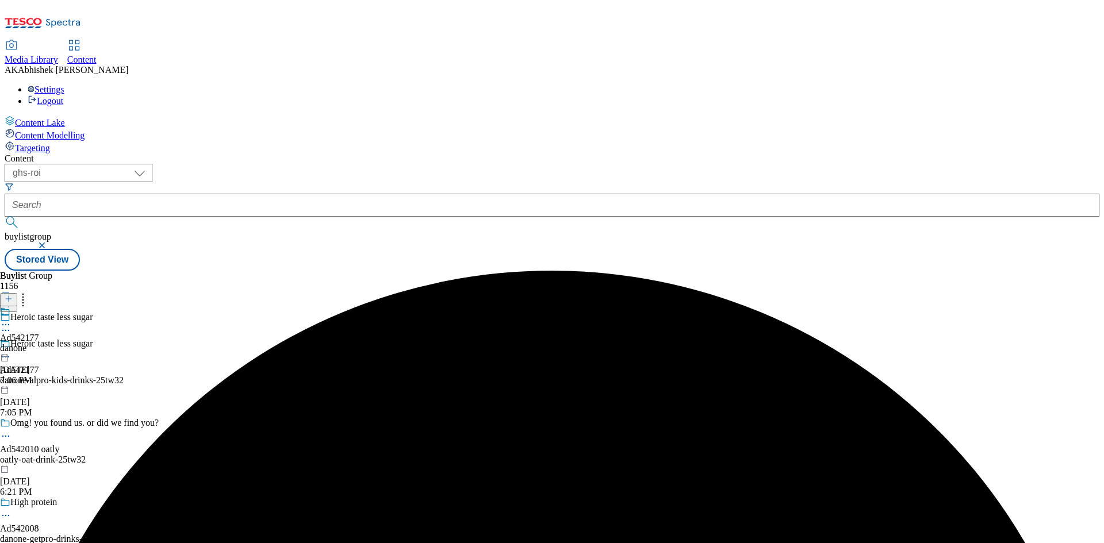
click at [39, 343] on div "danone" at bounding box center [19, 348] width 39 height 10
click at [13, 295] on icon at bounding box center [9, 299] width 8 height 8
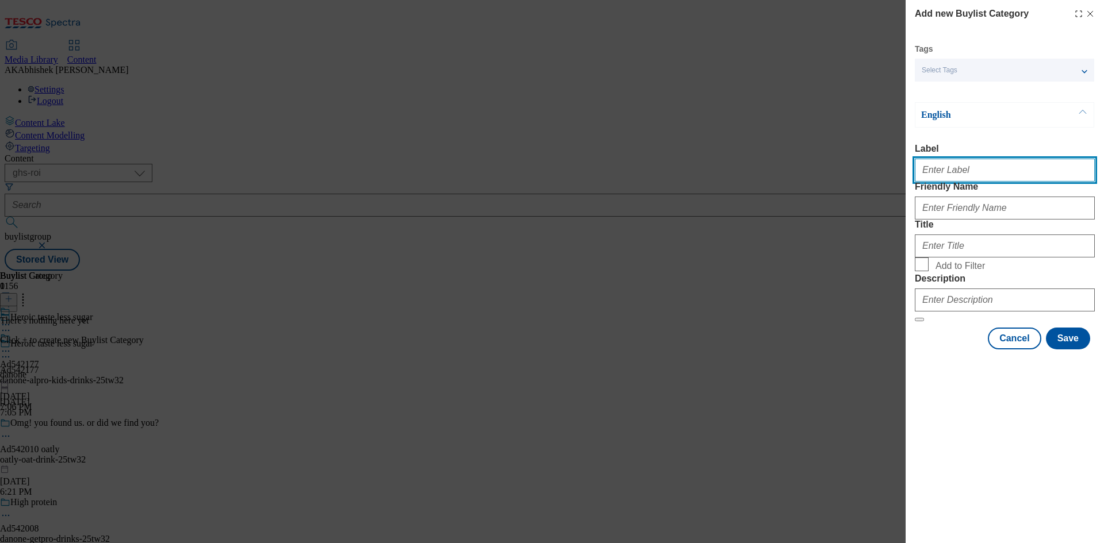
click at [937, 174] on input "Label" at bounding box center [1005, 170] width 180 height 23
paste input "542177"
type input "Ad542177"
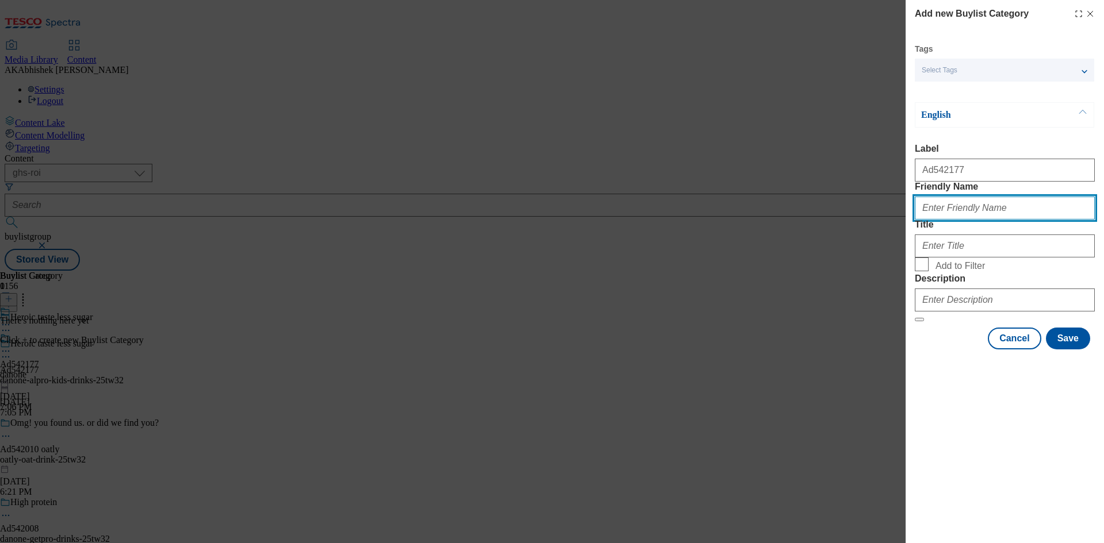
click at [959, 220] on input "Friendly Name" at bounding box center [1005, 208] width 180 height 23
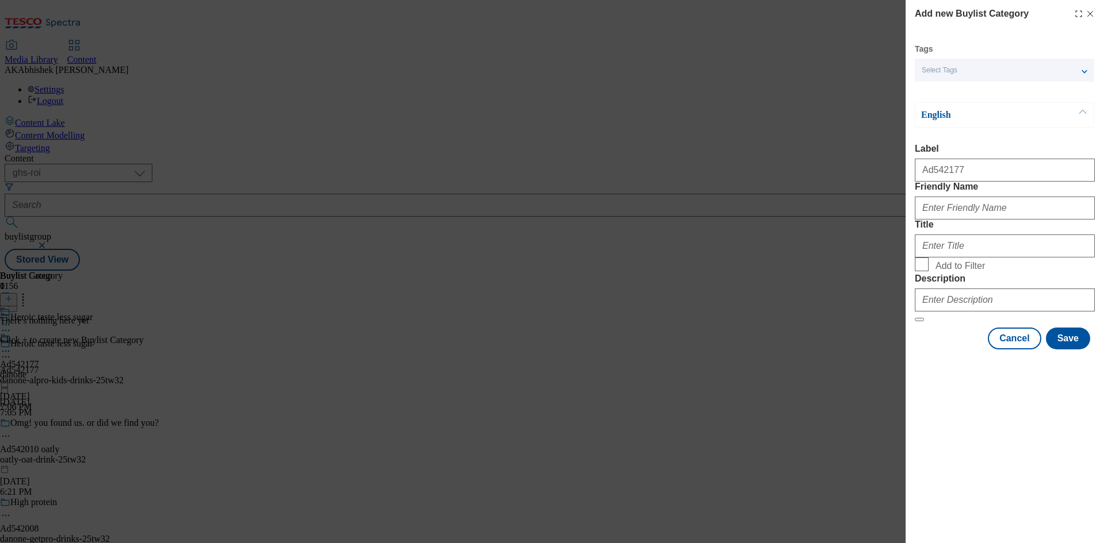
click at [995, 249] on form "Label Ad542177 Friendly Name Title Add to Filter Description" at bounding box center [1005, 233] width 180 height 178
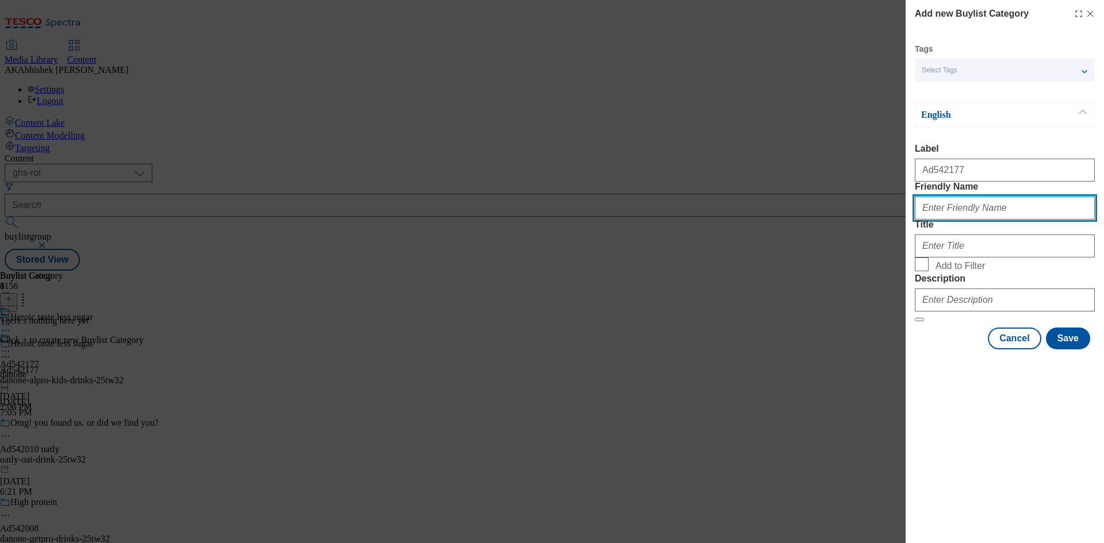
click at [987, 220] on input "Friendly Name" at bounding box center [1005, 208] width 180 height 23
paste input "danone-alpro-kids-drinks"
drag, startPoint x: 945, startPoint y: 232, endPoint x: 863, endPoint y: 232, distance: 82.2
click at [863, 232] on div "Add new Buylist Category Tags Select Tags fnf marketplace whoosh ghs English La…" at bounding box center [552, 271] width 1104 height 543
type input "danone-alpro-kids-drinks"
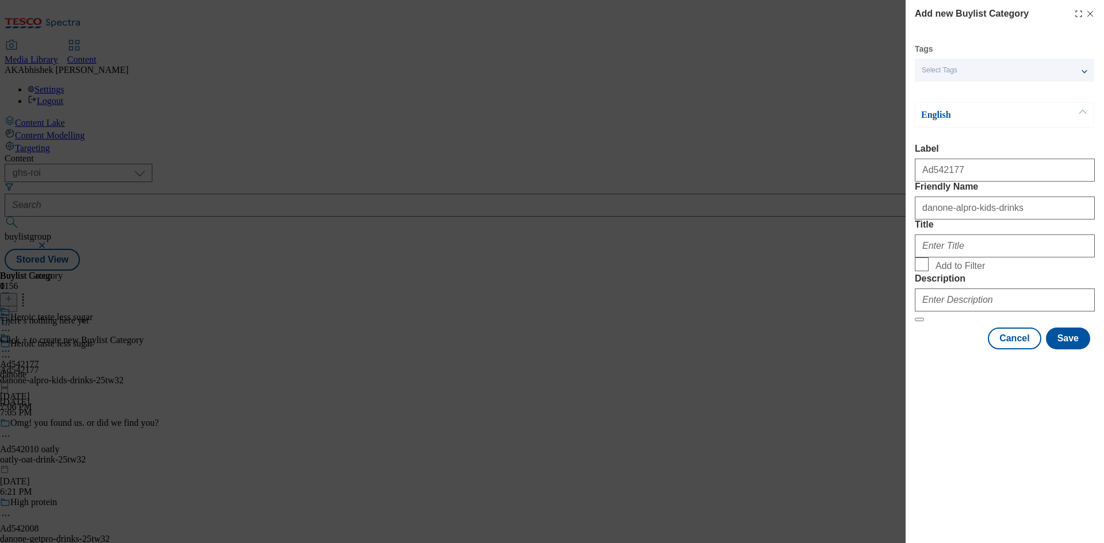
click at [955, 258] on div "Modal" at bounding box center [1005, 244] width 180 height 28
click at [982, 258] on input "Title" at bounding box center [1005, 246] width 180 height 23
paste input "Danone"
type input "Danone"
click at [985, 312] on div "Modal" at bounding box center [1005, 298] width 180 height 28
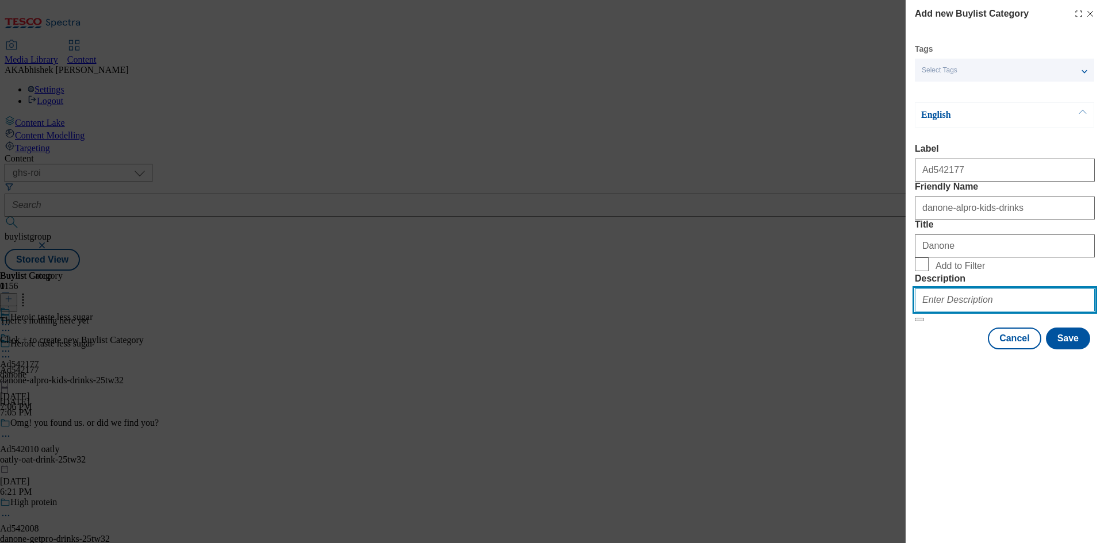
click at [994, 312] on input "Description" at bounding box center [1005, 300] width 180 height 23
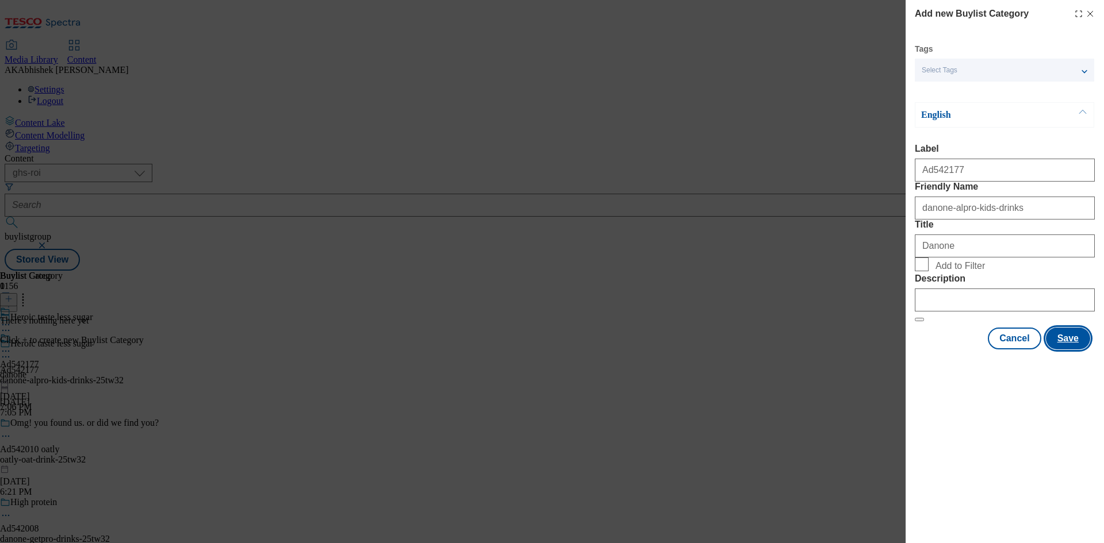
click at [1072, 350] on button "Save" at bounding box center [1068, 339] width 44 height 22
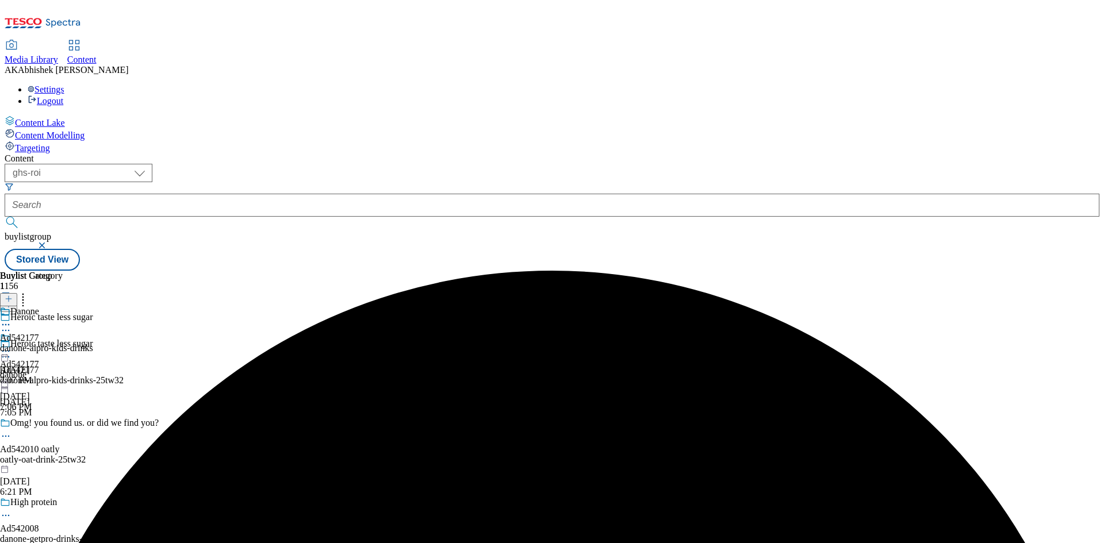
click at [93, 307] on div "Danone Ad542177 danone-alpro-kids-drinks Sep 10, 2025 7:07 PM" at bounding box center [46, 346] width 93 height 79
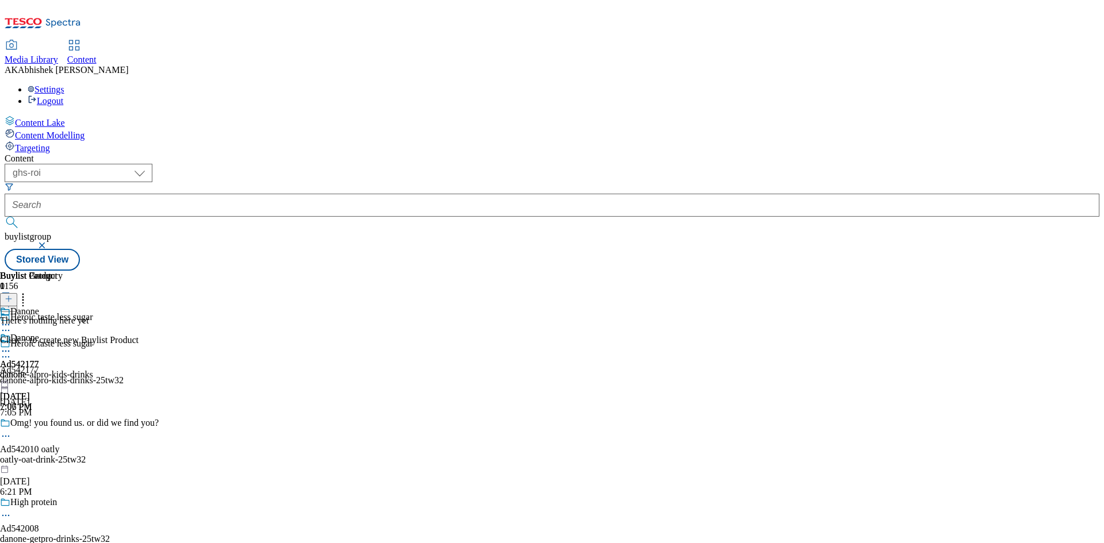
click at [13, 295] on icon at bounding box center [9, 299] width 8 height 8
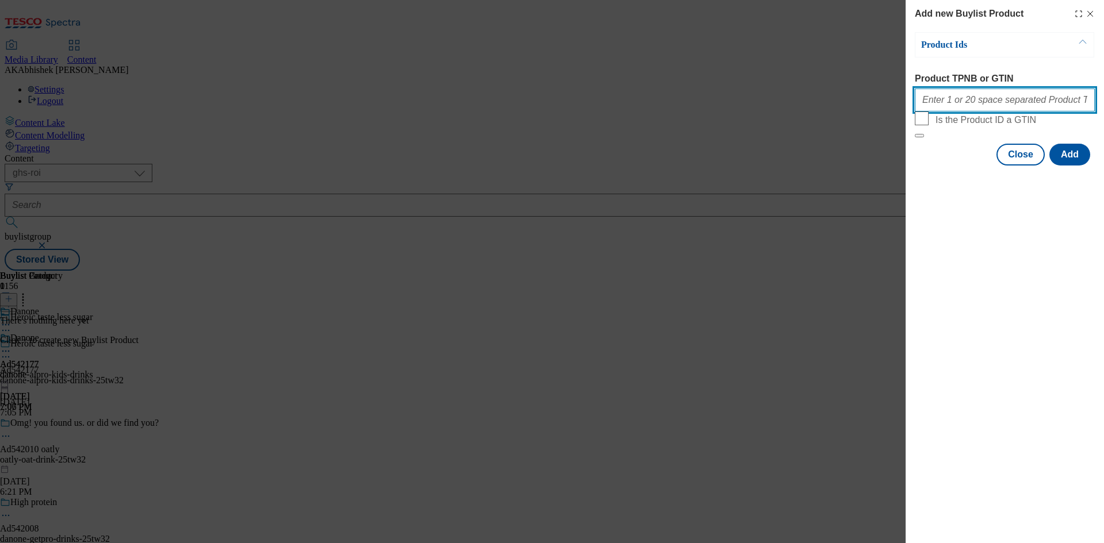
click at [982, 108] on input "Product TPNB or GTIN" at bounding box center [1005, 100] width 180 height 23
paste input "Danone"
paste input "97028897 96981166"
type input "97028897 96981166"
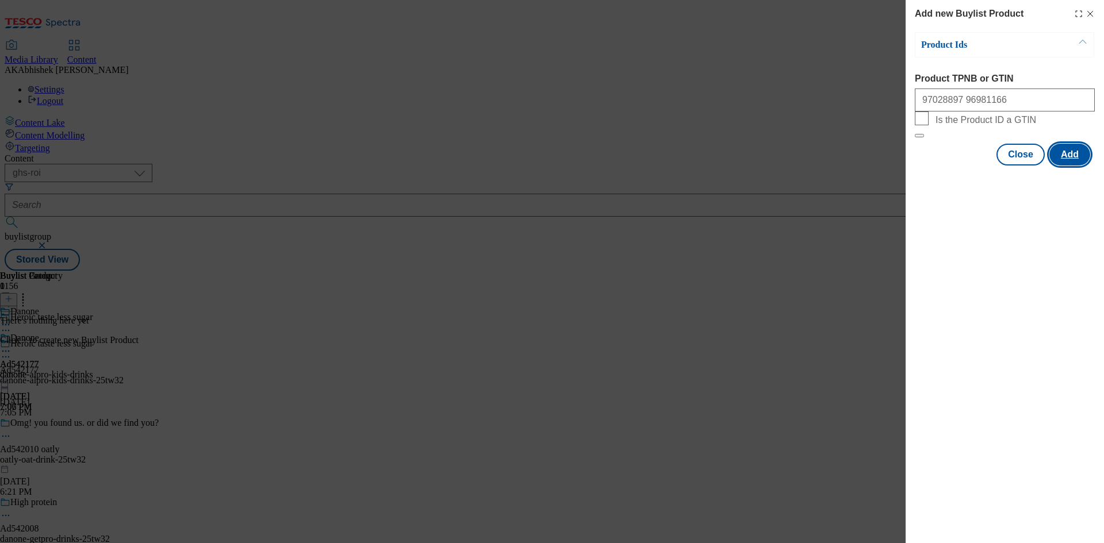
click at [1066, 166] on button "Add" at bounding box center [1069, 155] width 41 height 22
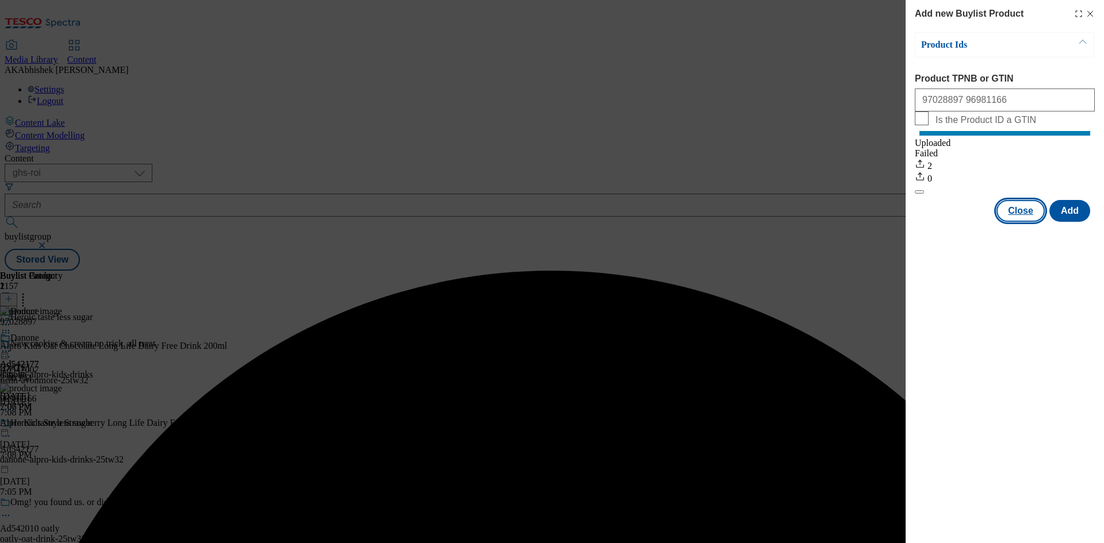
click at [1024, 222] on button "Close" at bounding box center [1021, 211] width 48 height 22
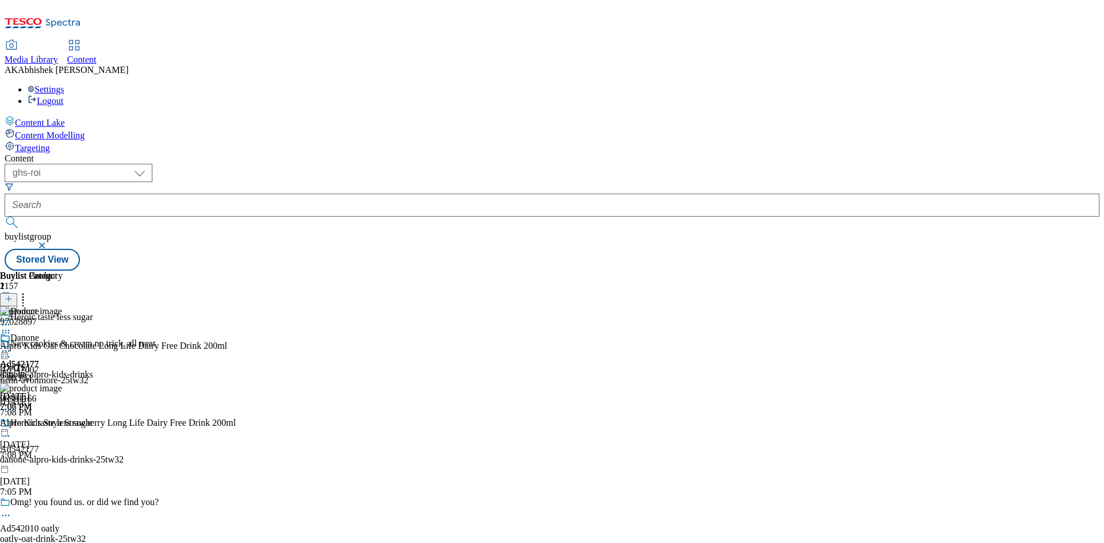
click at [12, 346] on icon at bounding box center [6, 352] width 12 height 12
click at [63, 424] on span "Preview" at bounding box center [49, 428] width 27 height 9
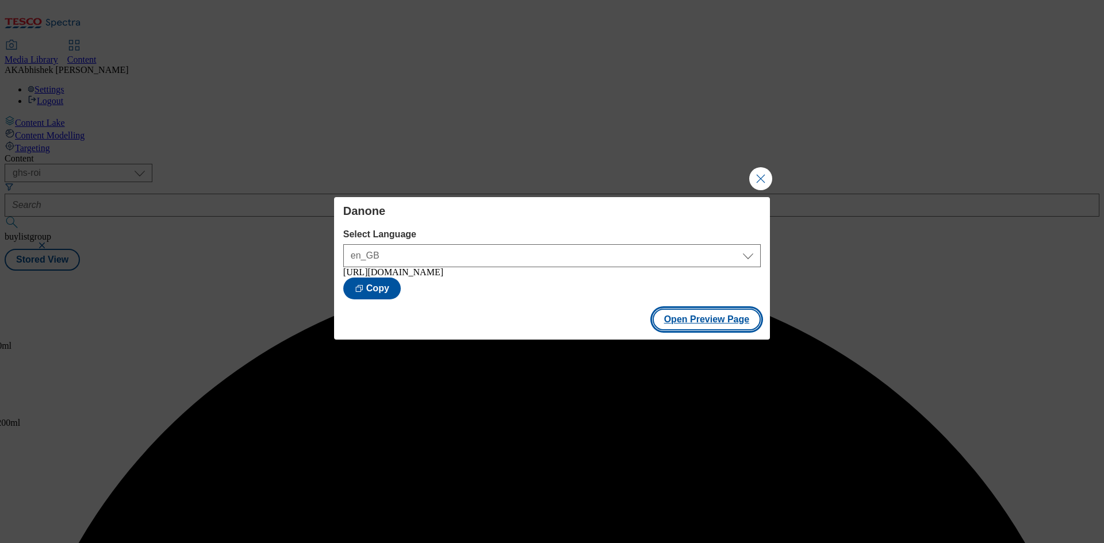
click at [672, 324] on button "Open Preview Page" at bounding box center [707, 320] width 109 height 22
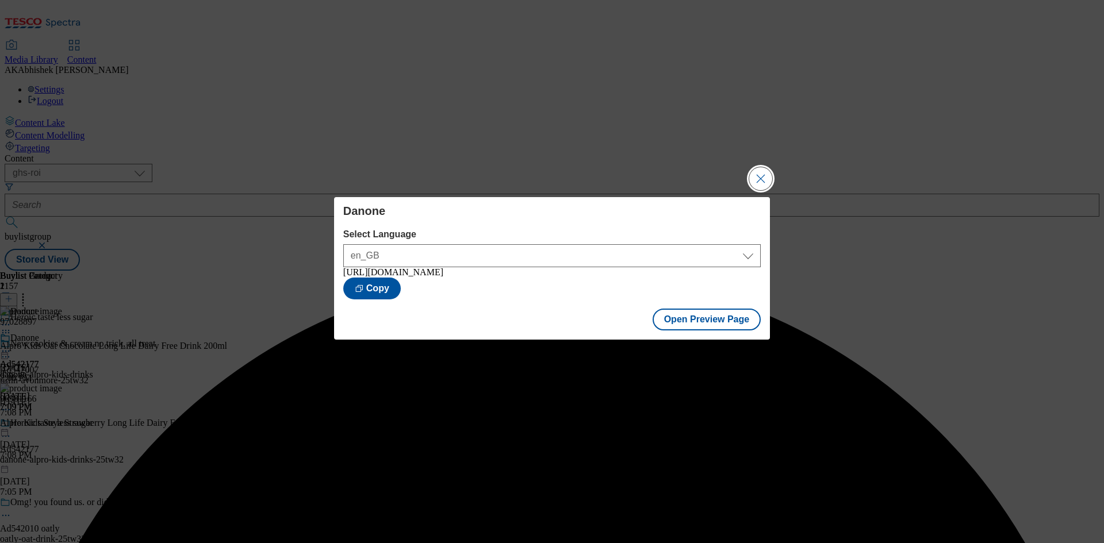
click at [758, 180] on button "Close Modal" at bounding box center [760, 178] width 23 height 23
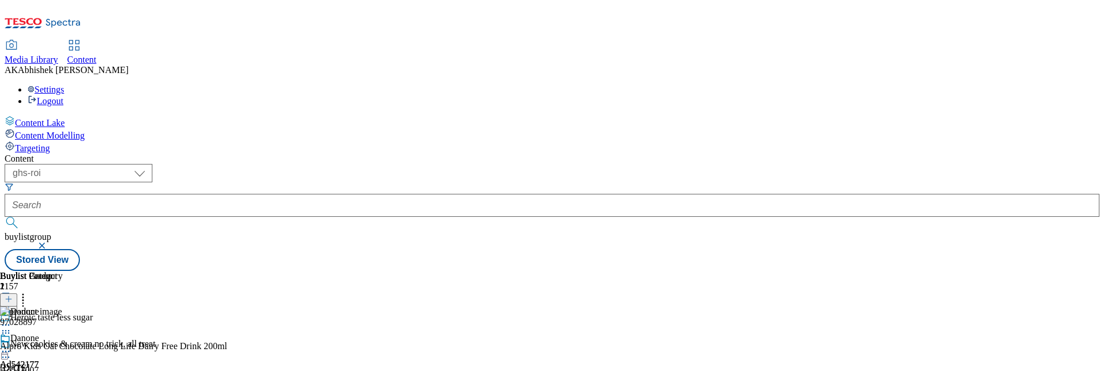
click at [12, 351] on icon at bounding box center [6, 357] width 12 height 12
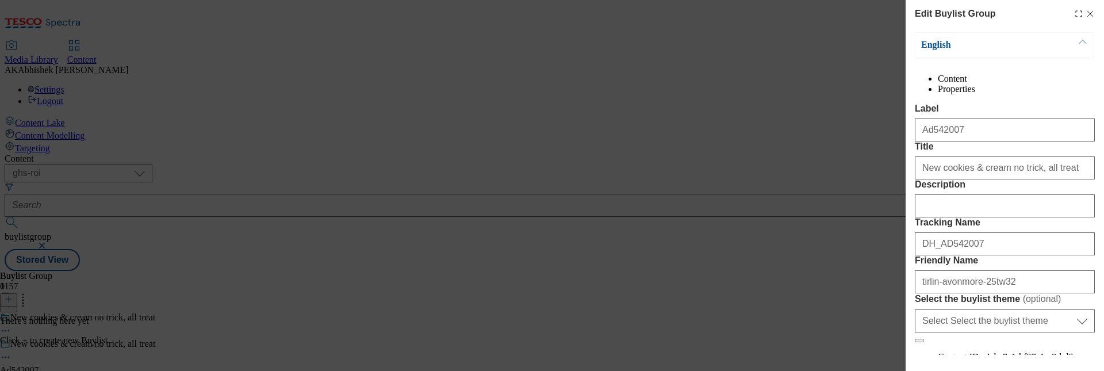
scroll to position [147, 0]
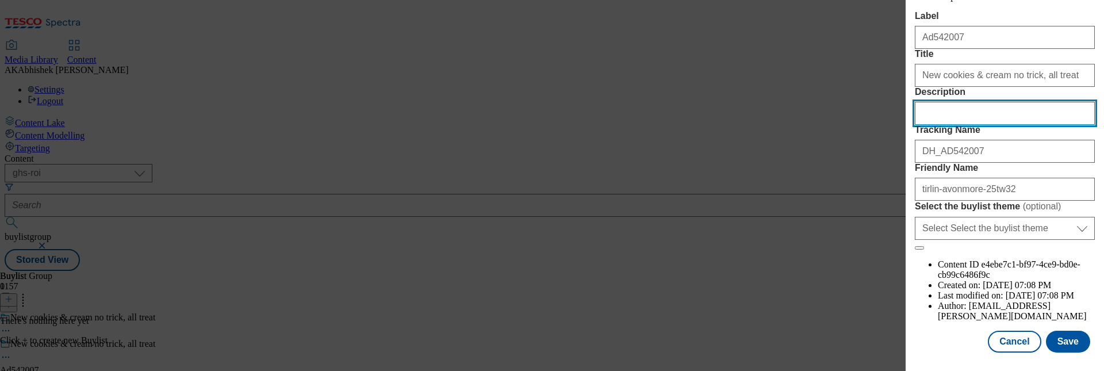
click at [972, 118] on input "Description" at bounding box center [1005, 113] width 180 height 23
paste input "Alpro Kids Oat Chocolate Long Life Dairy Free Drink 200ml"
type input "Alpro Kids Oat Chocolate Long Life Dairy Free Drink 200ml"
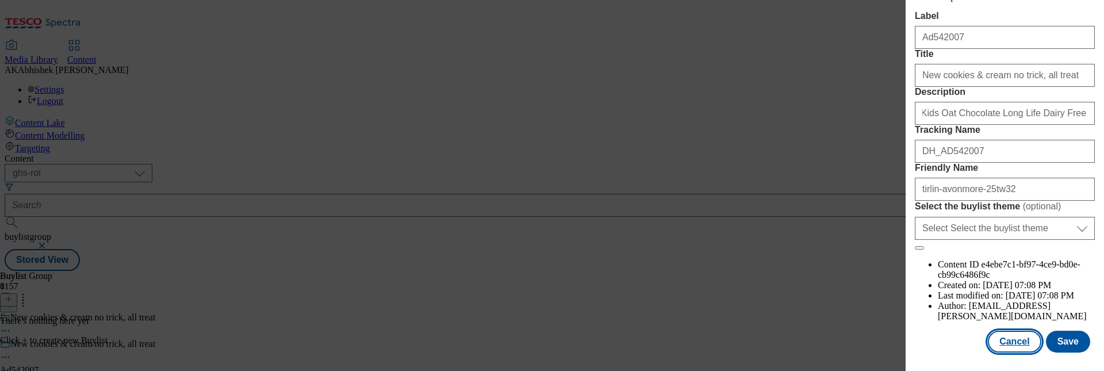
click at [1015, 336] on button "Cancel" at bounding box center [1014, 342] width 53 height 22
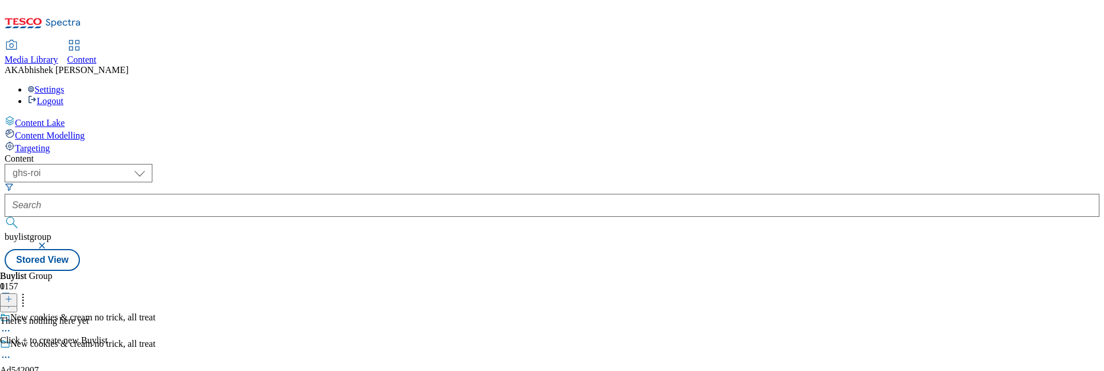
scroll to position [115, 0]
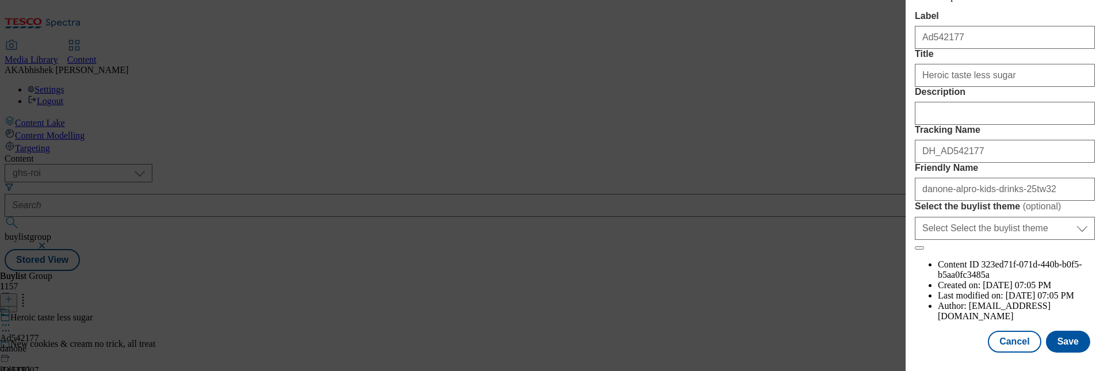
scroll to position [115, 0]
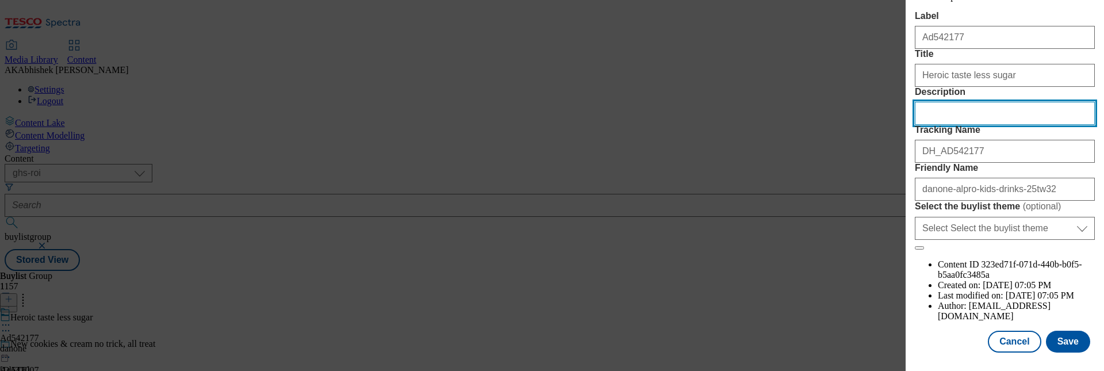
click at [956, 125] on input "Description" at bounding box center [1005, 113] width 180 height 23
paste input "Alpro Kids Oat Chocolate Long Life Dairy Free Drink 200ml"
type input "Alpro Kids Oat Chocolate Long Life Dairy Free Drink 200ml"
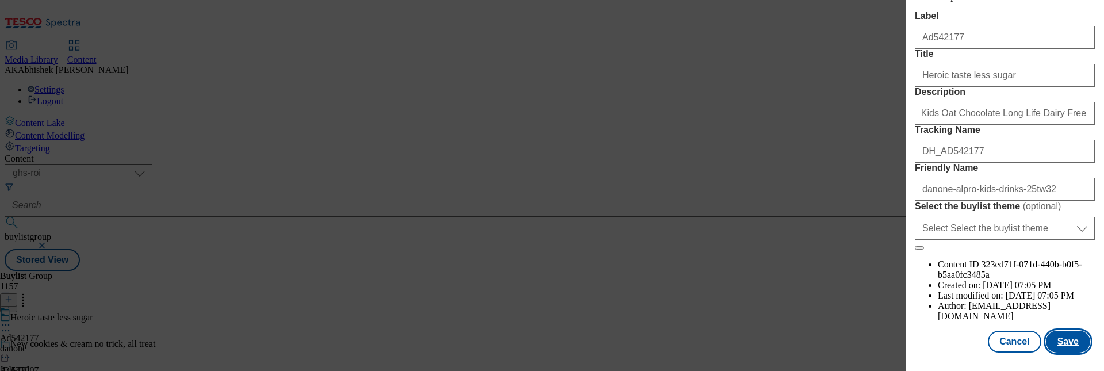
click at [1059, 338] on button "Save" at bounding box center [1068, 342] width 44 height 22
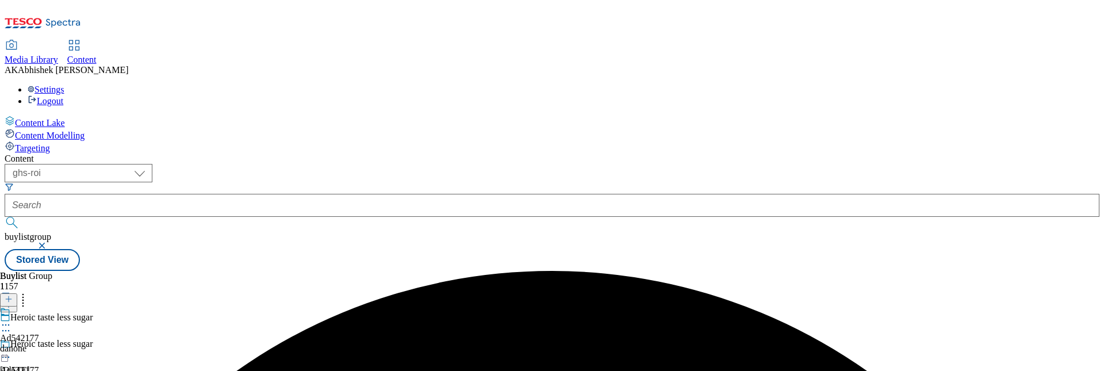
click at [12, 319] on icon at bounding box center [6, 325] width 12 height 12
click at [49, 345] on span "Edit" at bounding box center [42, 349] width 13 height 9
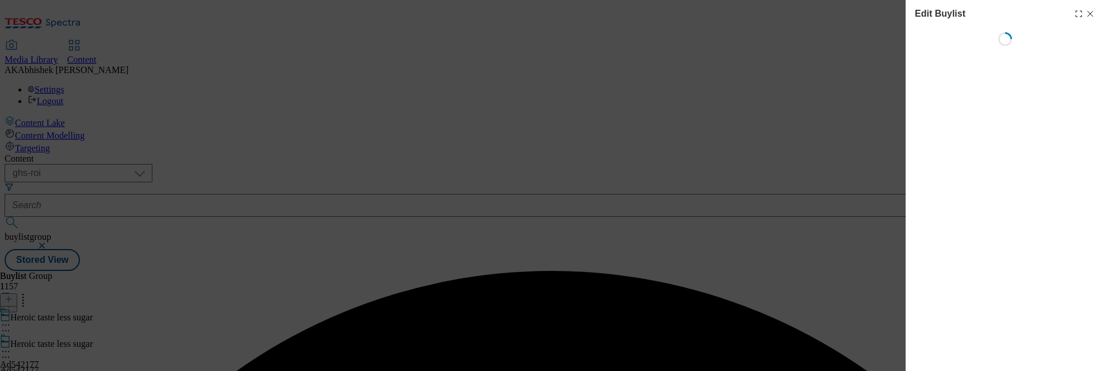
select select "tactical"
select select "supplier funded short term 1-3 weeks"
select select "Banner"
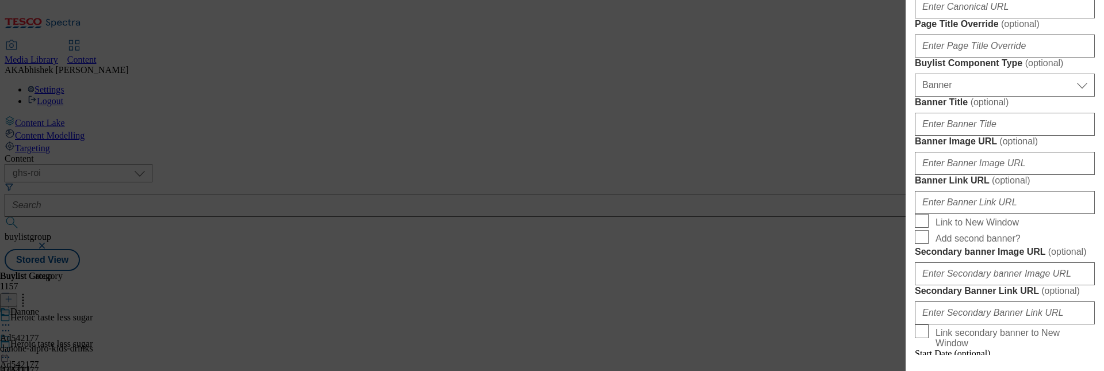
scroll to position [690, 0]
paste input "Alpro Kids Oat Chocolate Long Life Dairy Free Drink 200ml"
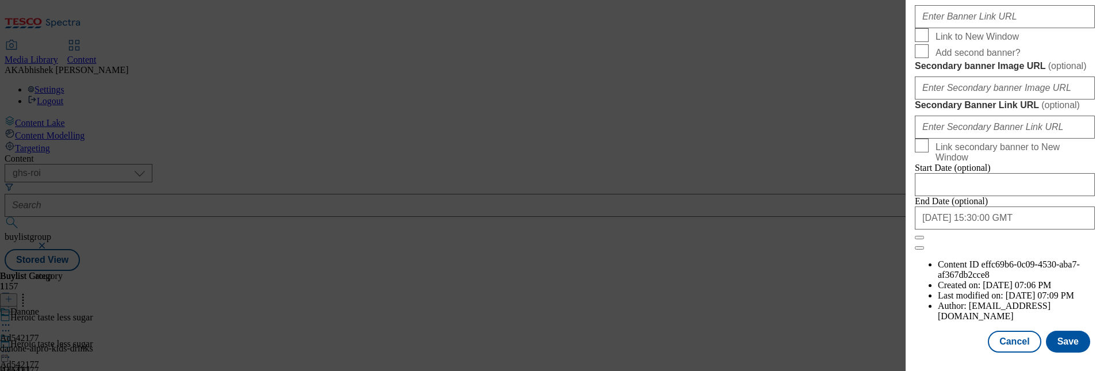
scroll to position [1302, 0]
type input "Alpro Kids Oat Chocolate Long Life Dairy Free Drink 200ml"
click at [1062, 346] on button "Save" at bounding box center [1068, 342] width 44 height 22
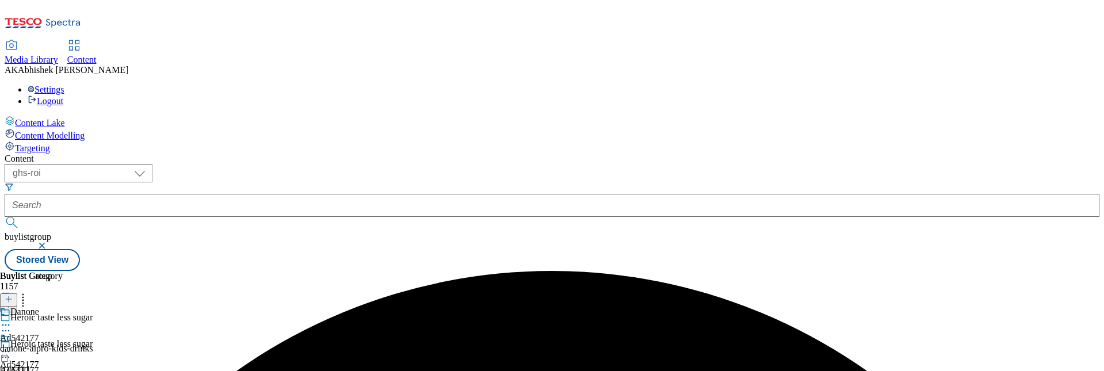
click at [7, 324] on circle at bounding box center [6, 325] width 2 height 2
click at [49, 345] on span "Edit" at bounding box center [42, 349] width 13 height 9
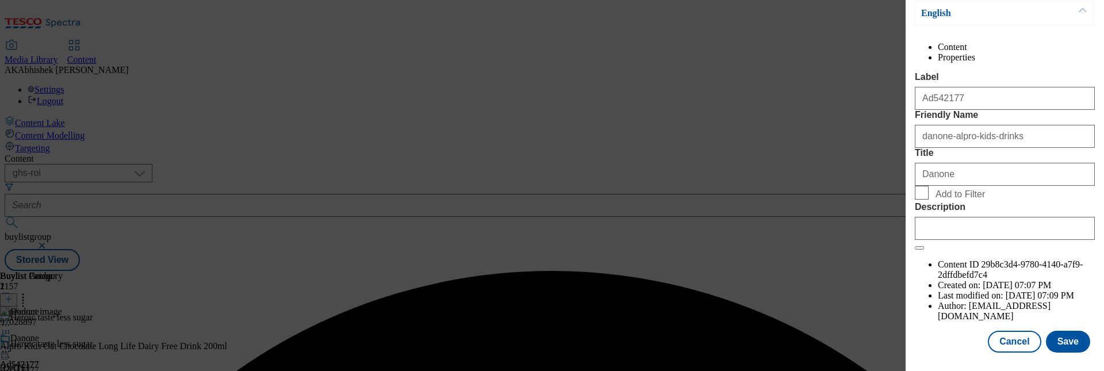
scroll to position [134, 0]
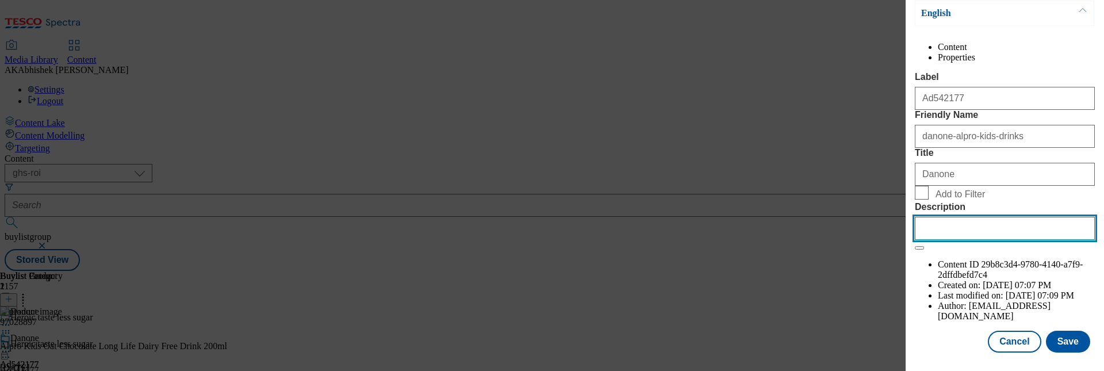
click at [997, 240] on input "Description" at bounding box center [1005, 228] width 180 height 23
paste input "Alpro Kids Oat Chocolate Long Life Dairy Free Drink 200ml"
type input "Alpro Kids Oat Chocolate Long Life Dairy Free Drink 200ml"
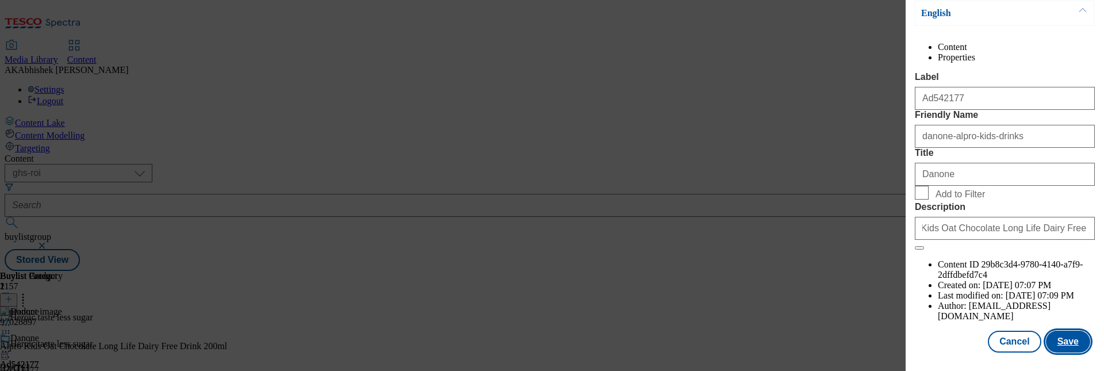
click at [1051, 342] on button "Save" at bounding box center [1068, 342] width 44 height 22
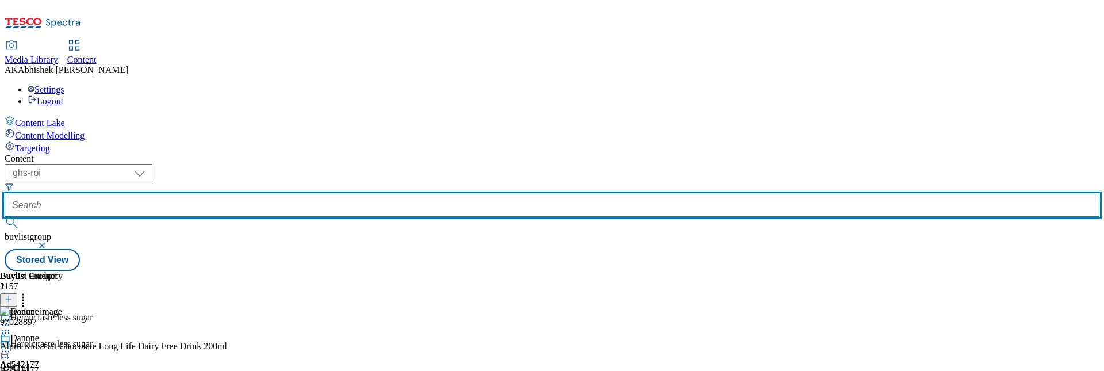
click at [261, 194] on input "text" at bounding box center [552, 205] width 1095 height 23
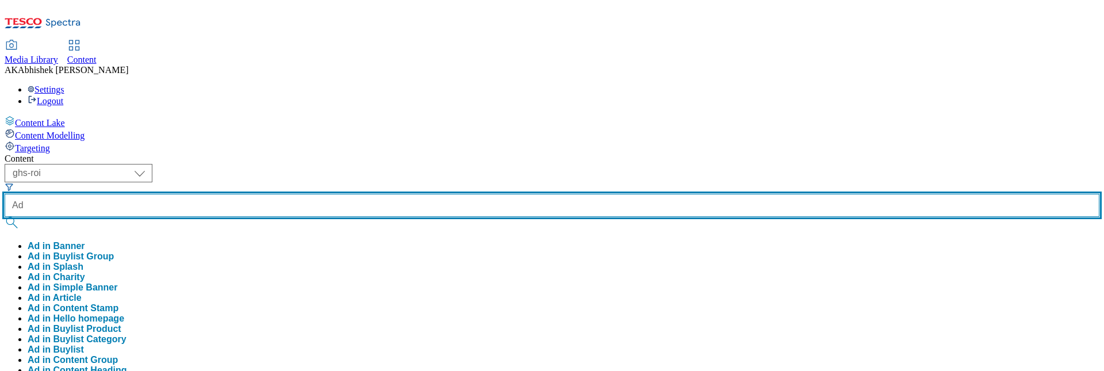
paste input "similar font has been used as the relevant font is currently missing"
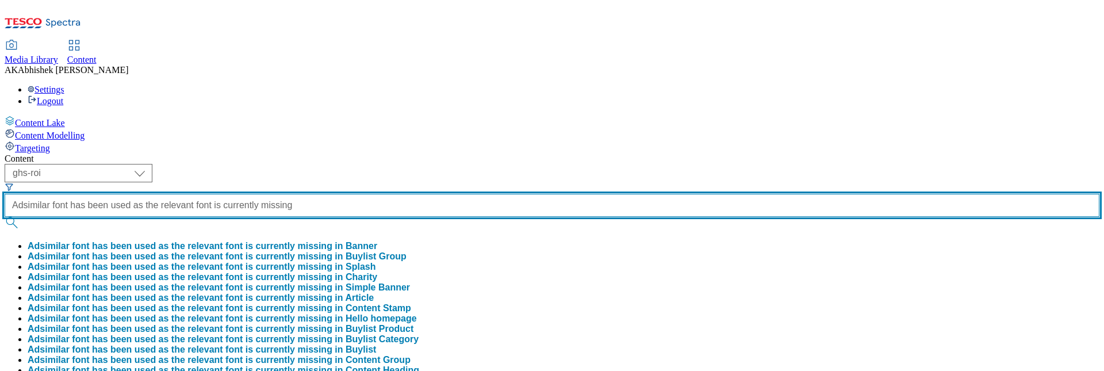
scroll to position [0, 154]
click at [5, 217] on button "submit" at bounding box center [13, 223] width 16 height 12
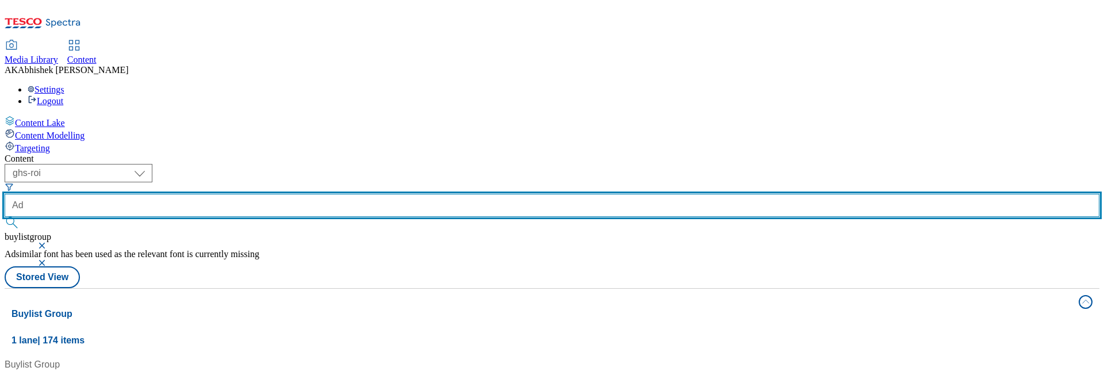
paste input "542010"
type input "Ad542010."
click at [5, 217] on button "submit" at bounding box center [13, 223] width 16 height 12
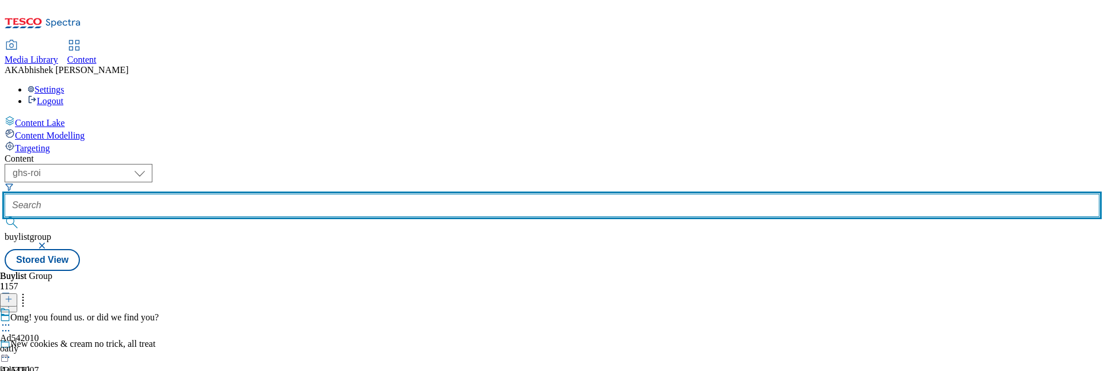
click at [291, 194] on input "text" at bounding box center [552, 205] width 1095 height 23
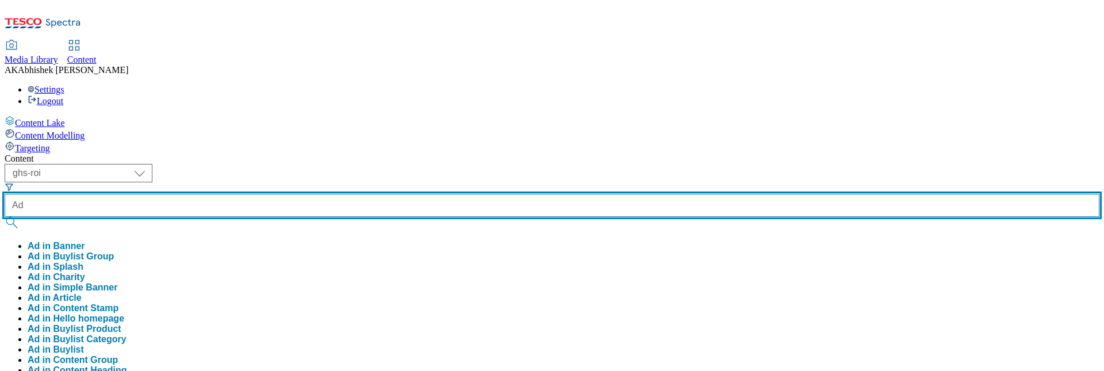
paste input "542010"
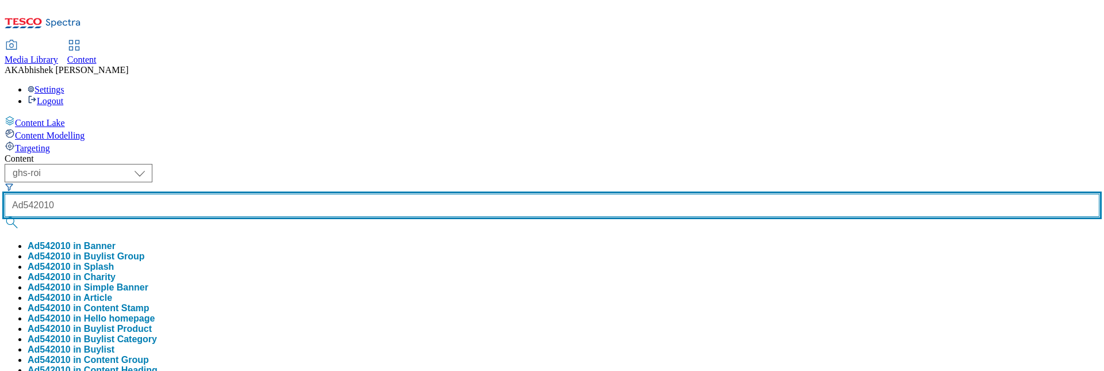
type input "Ad542010"
click at [5, 217] on button "submit" at bounding box center [13, 223] width 16 height 12
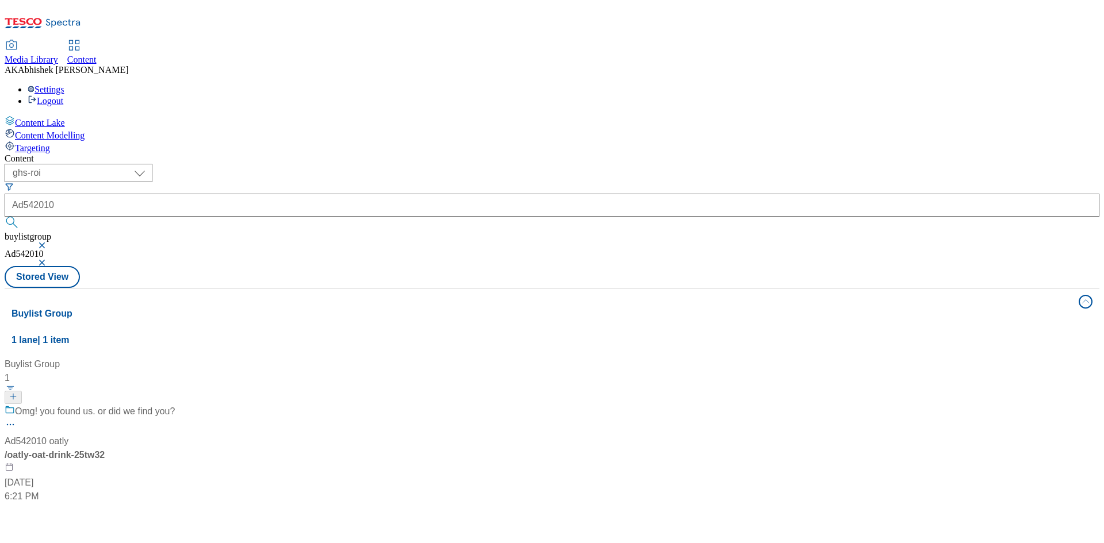
click at [175, 405] on div "Omg! you found us. or did we find you? Ad542010 oatly / oatly-oat-drink-25tw32 …" at bounding box center [90, 454] width 170 height 99
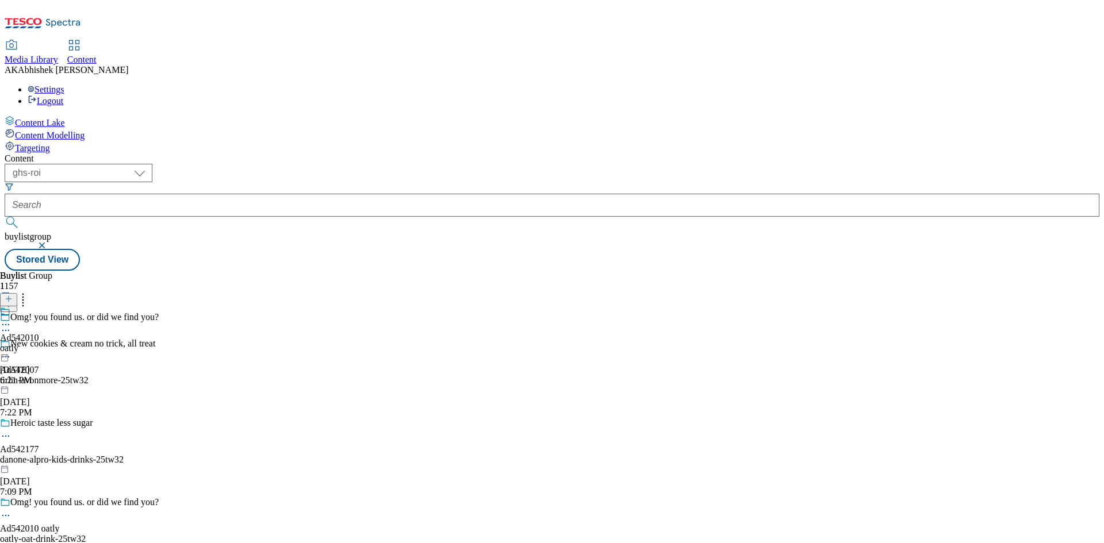
click at [168, 497] on div "Omg! you found us. or did we find you? Ad542010 oatly oatly-oat-drink-25tw32 Se…" at bounding box center [84, 536] width 168 height 79
click at [12, 510] on icon at bounding box center [6, 516] width 12 height 12
click at [49, 536] on span "Edit" at bounding box center [42, 540] width 13 height 9
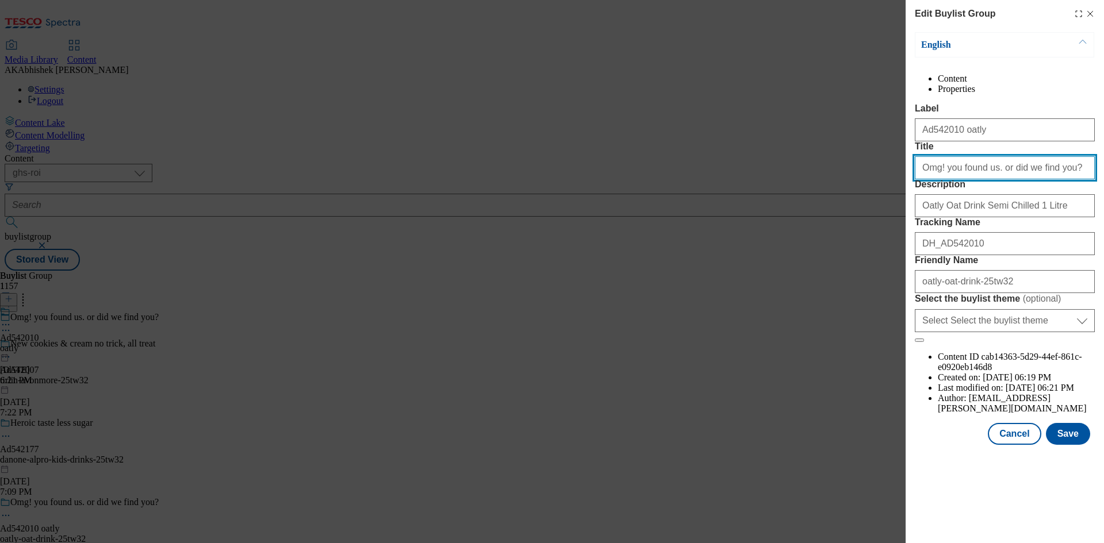
click at [944, 179] on input "Omg! you found us. or did we find you?" at bounding box center [1005, 167] width 180 height 23
click at [983, 179] on input "Omg! You found us. or did we find you?" at bounding box center [1005, 167] width 180 height 23
click at [1060, 179] on input "Omg! You found us. Or did we find you?" at bounding box center [1005, 167] width 180 height 23
type input "Omg! You found us. Or did we find you?"
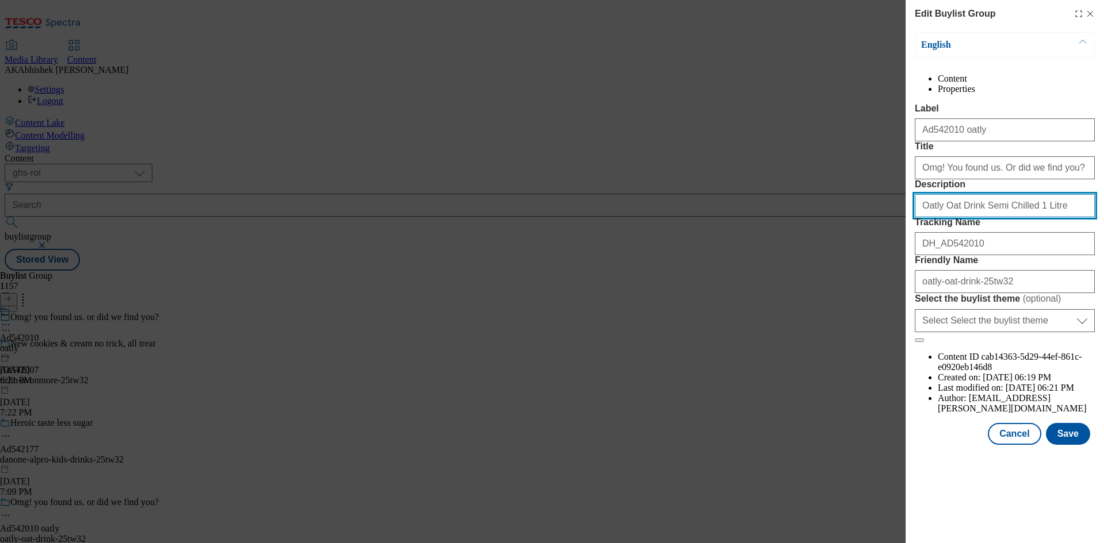
click at [1038, 217] on input "Oatly Oat Drink Semi Chilled 1 Litre" at bounding box center [1005, 205] width 180 height 23
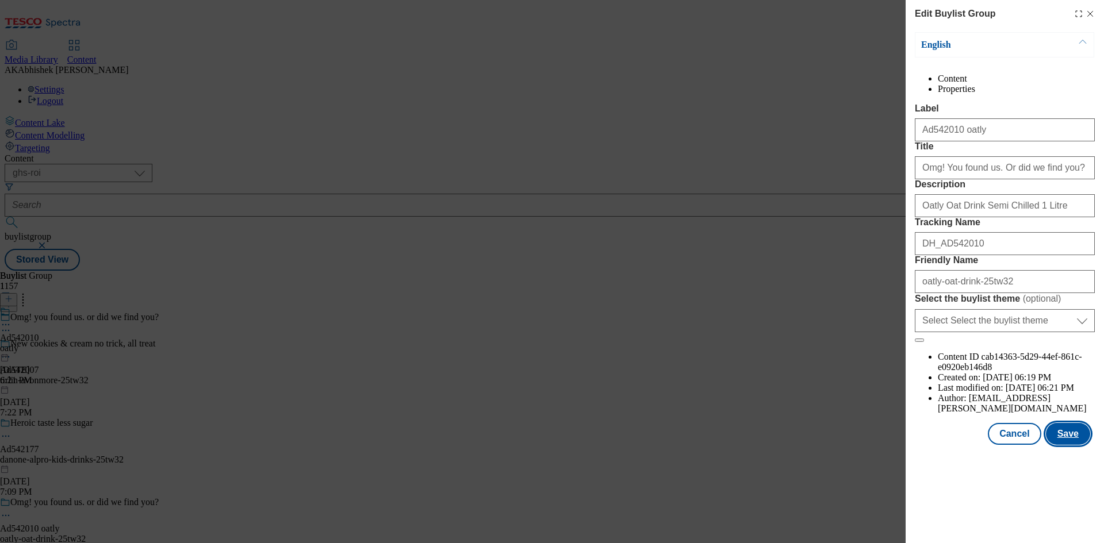
click at [1070, 445] on button "Save" at bounding box center [1068, 434] width 44 height 22
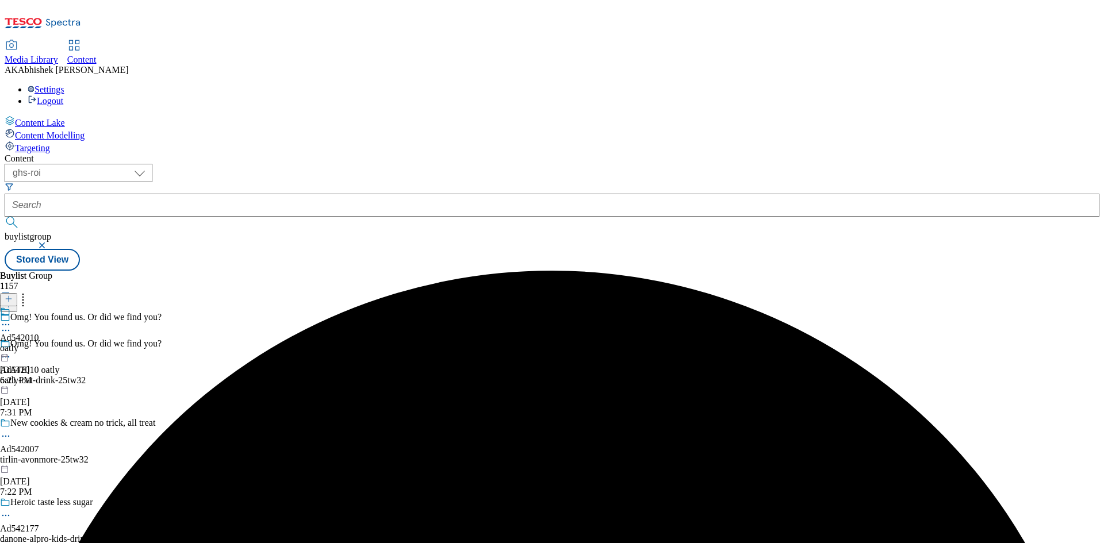
click at [12, 319] on icon at bounding box center [6, 325] width 12 height 12
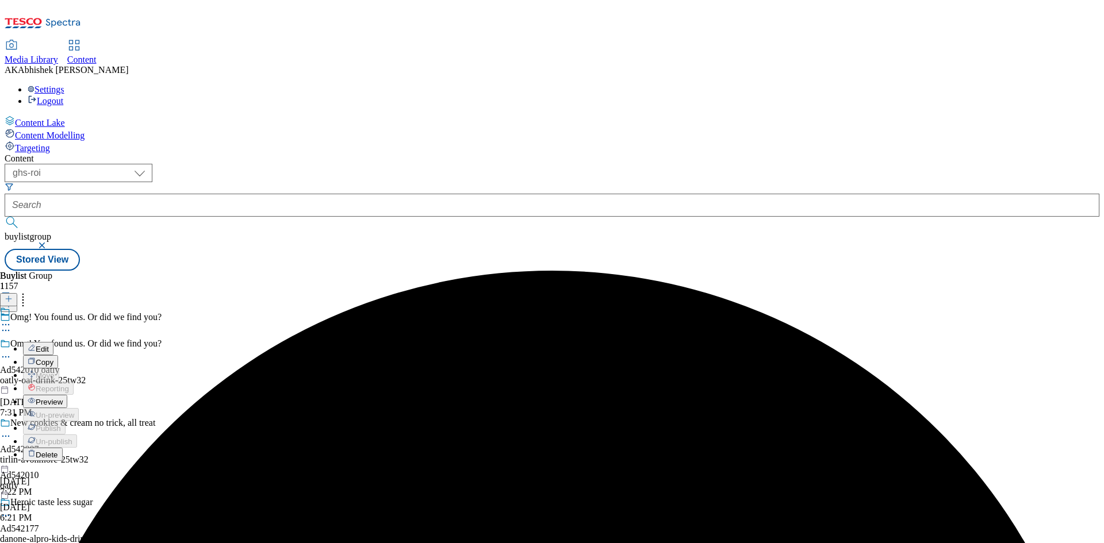
click at [49, 345] on span "Edit" at bounding box center [42, 349] width 13 height 9
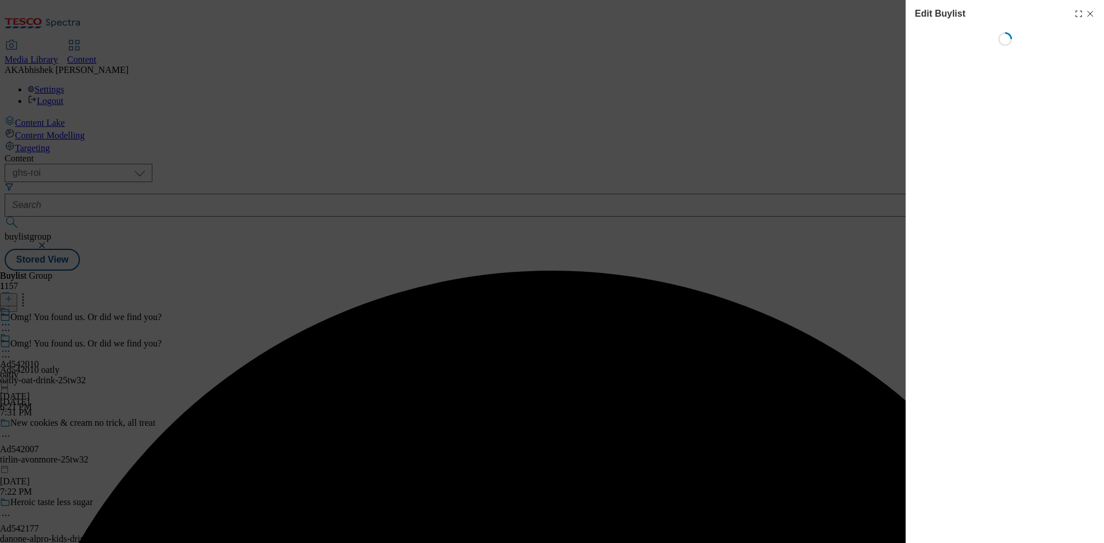
select select "tactical"
select select "supplier funded short term 1-3 weeks"
select select "dunnhumby"
select select "Banner"
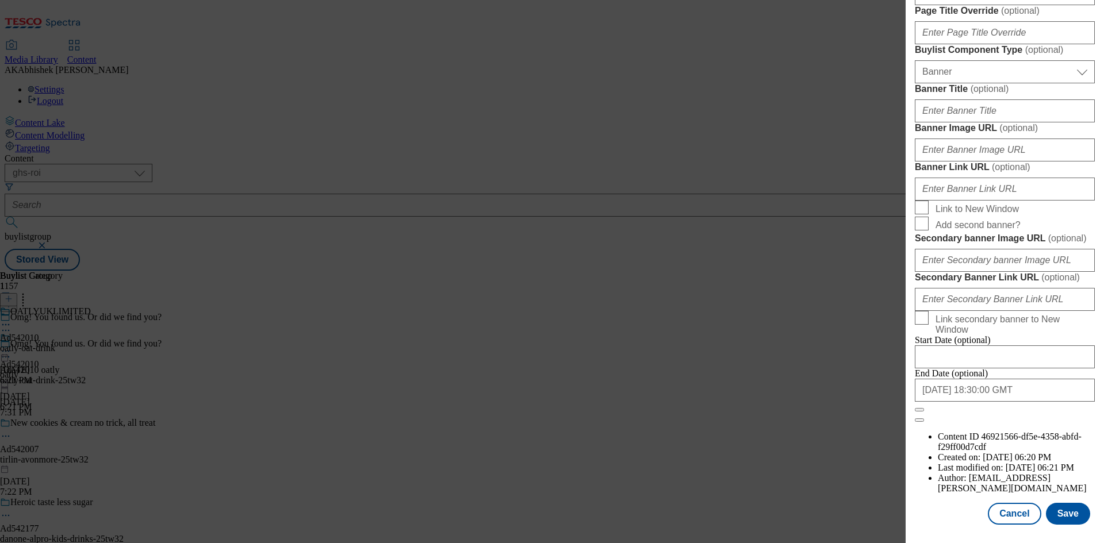
scroll to position [1129, 0]
click at [1033, 402] on input "2025-12-27 18:30:00 GMT" at bounding box center [1005, 390] width 180 height 23
select select "2025"
select select "December"
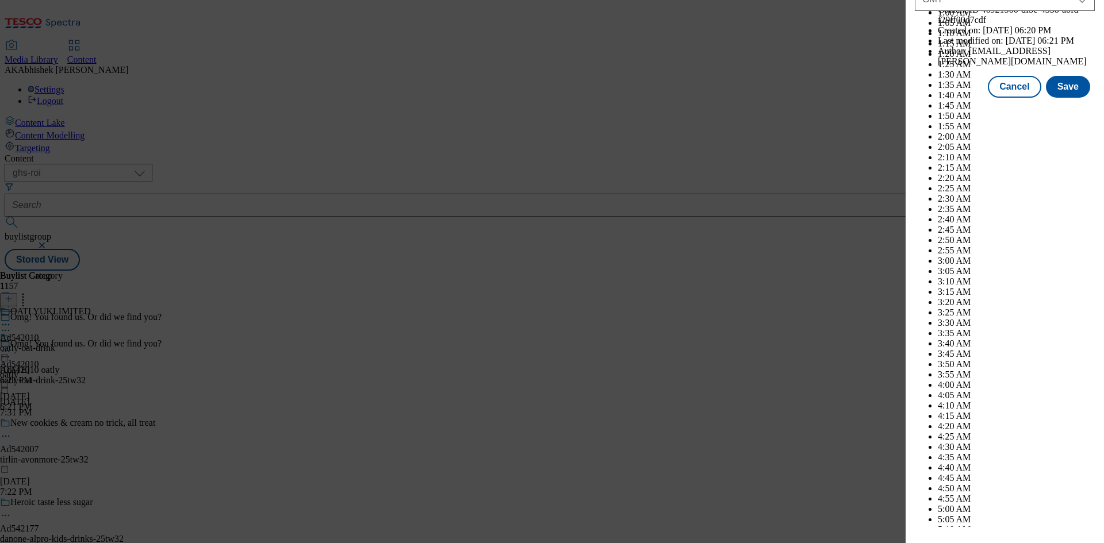
scroll to position [4717, 0]
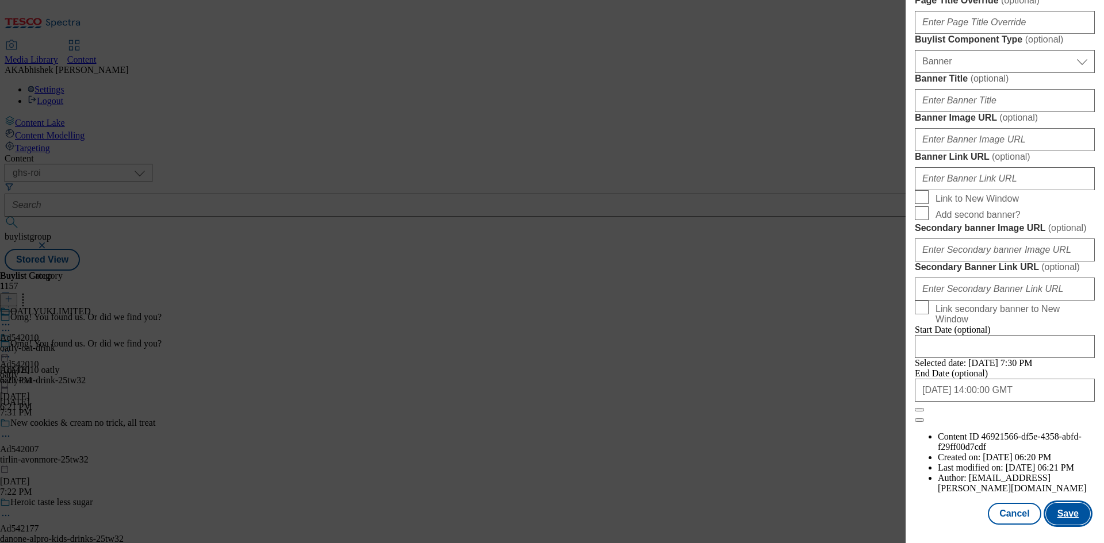
click at [1064, 513] on button "Save" at bounding box center [1068, 514] width 44 height 22
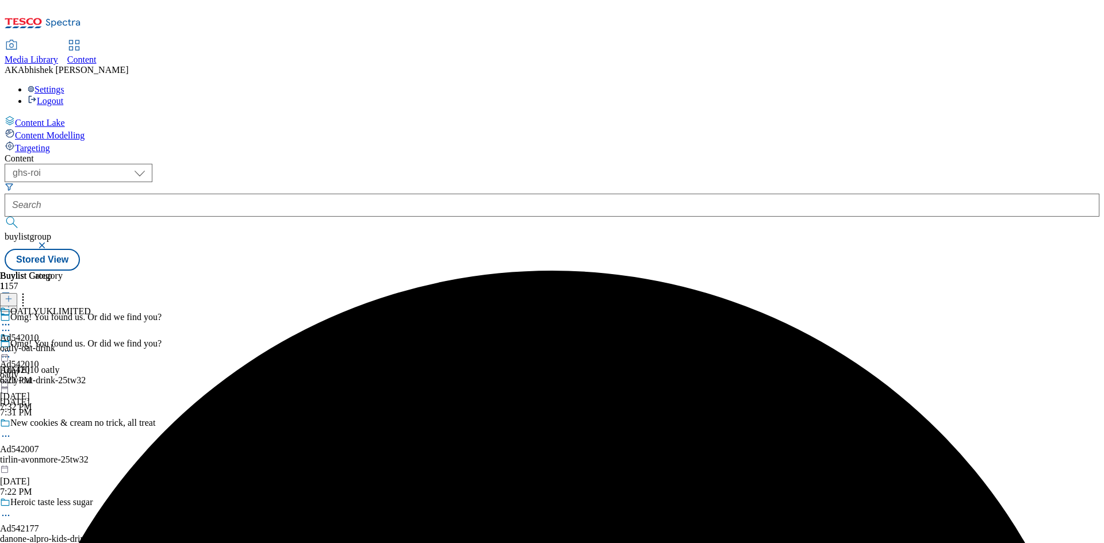
click at [12, 319] on icon at bounding box center [6, 325] width 12 height 12
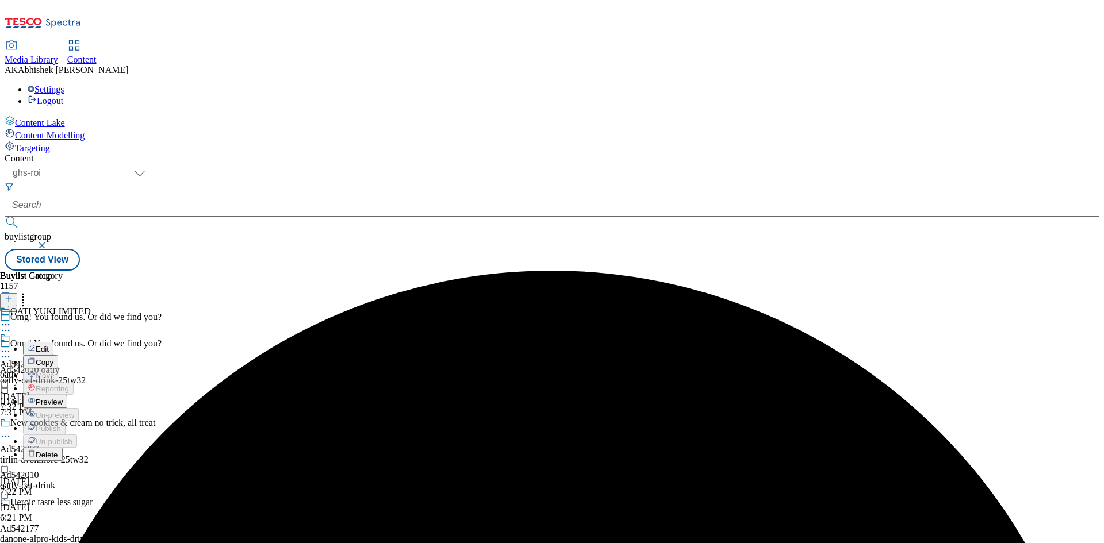
click at [49, 345] on span "Edit" at bounding box center [42, 349] width 13 height 9
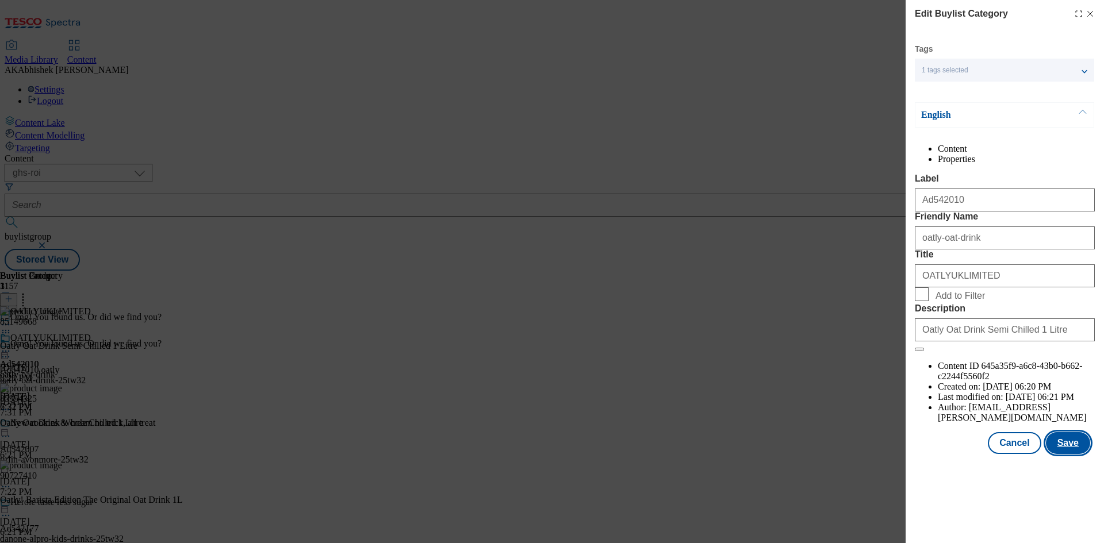
click at [1070, 454] on button "Save" at bounding box center [1068, 443] width 44 height 22
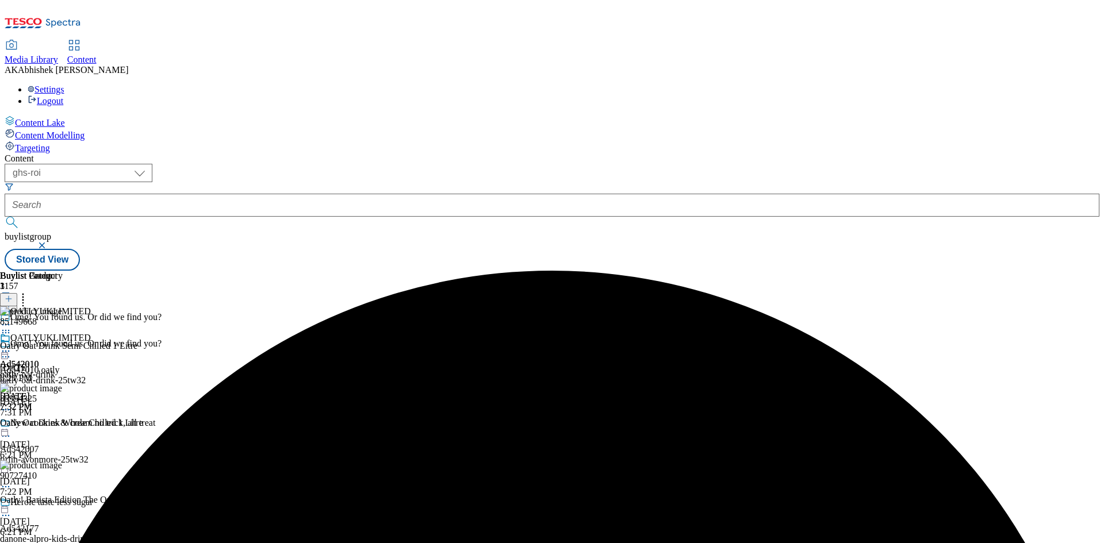
click at [12, 346] on icon at bounding box center [6, 352] width 12 height 12
click at [63, 424] on span "Preview" at bounding box center [49, 428] width 27 height 9
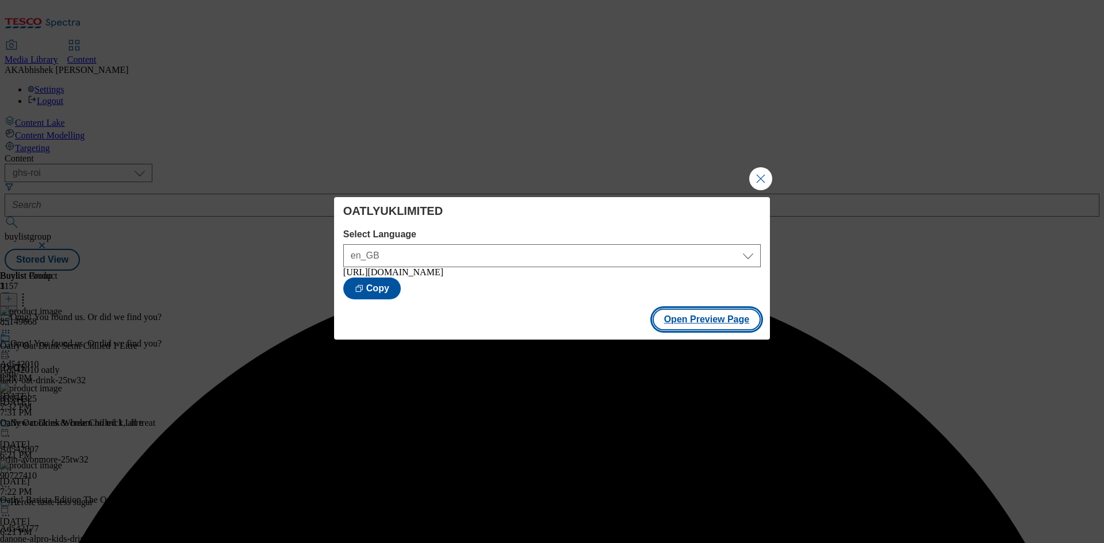
click at [703, 325] on button "Open Preview Page" at bounding box center [707, 320] width 109 height 22
click at [764, 177] on button "Close Modal" at bounding box center [760, 178] width 23 height 23
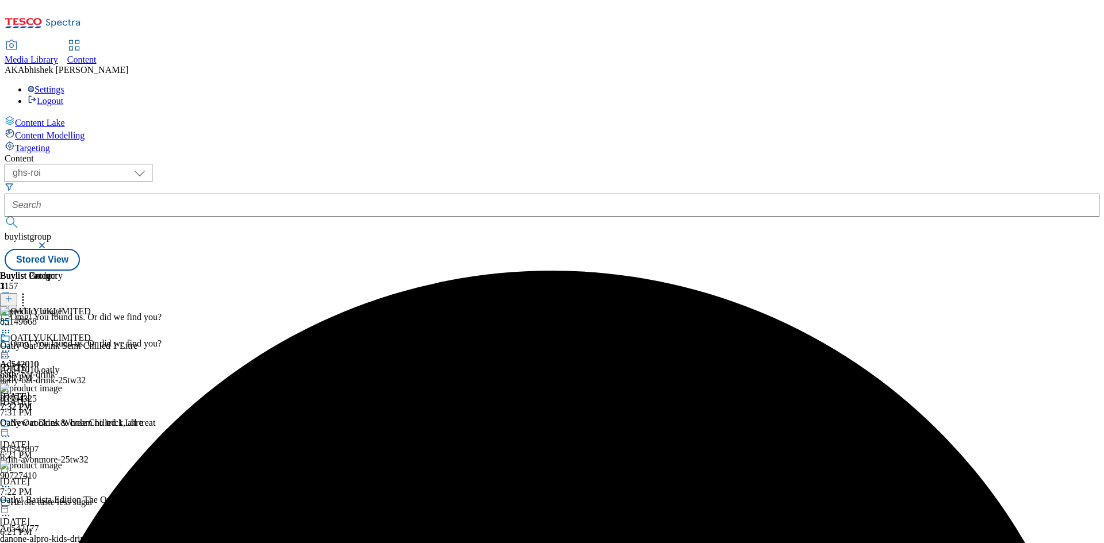
click at [12, 346] on icon at bounding box center [6, 352] width 12 height 12
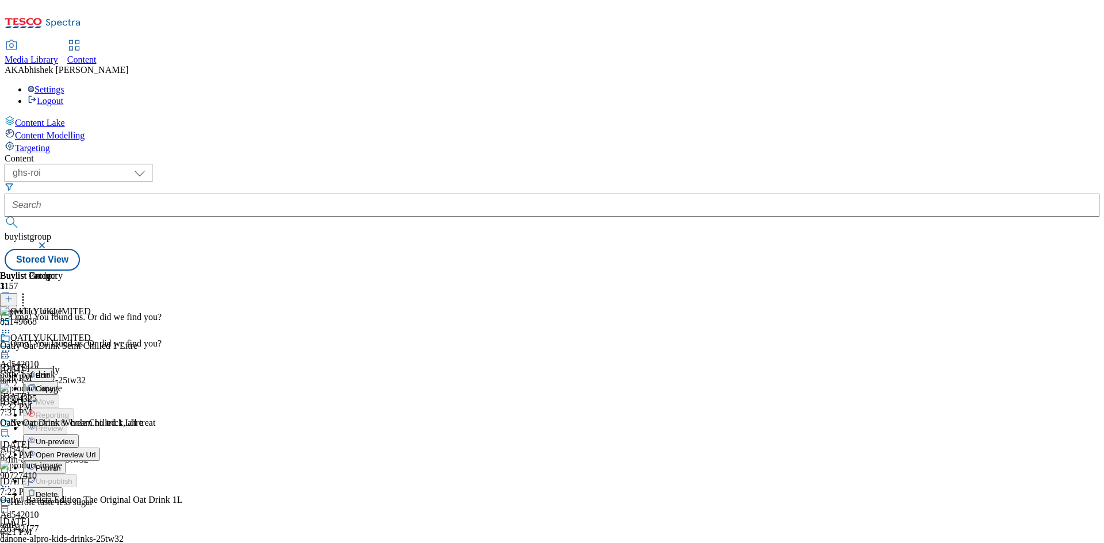
click at [61, 464] on span "Publish" at bounding box center [48, 468] width 25 height 9
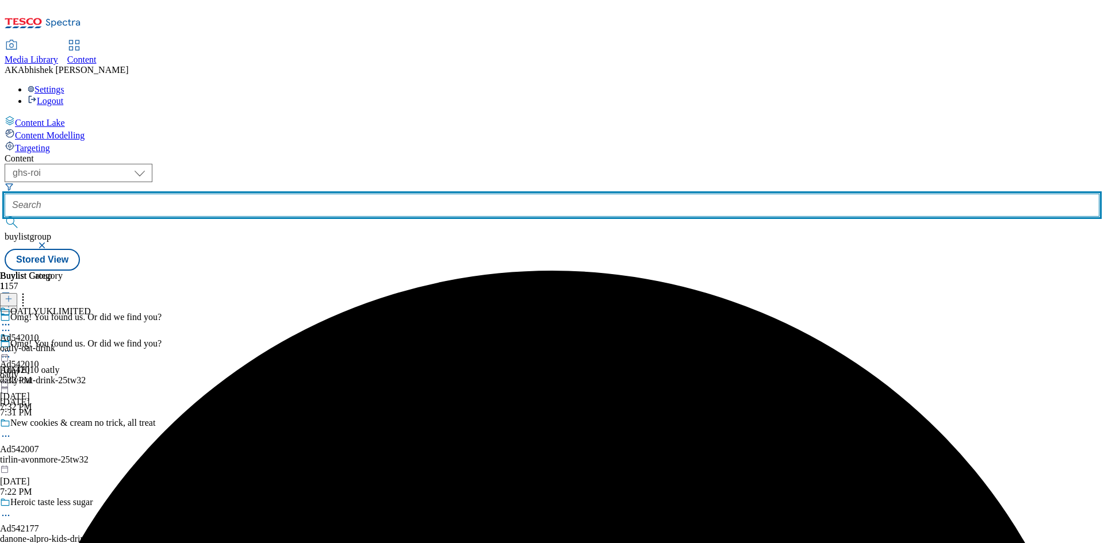
click at [277, 194] on input "text" at bounding box center [552, 205] width 1095 height 23
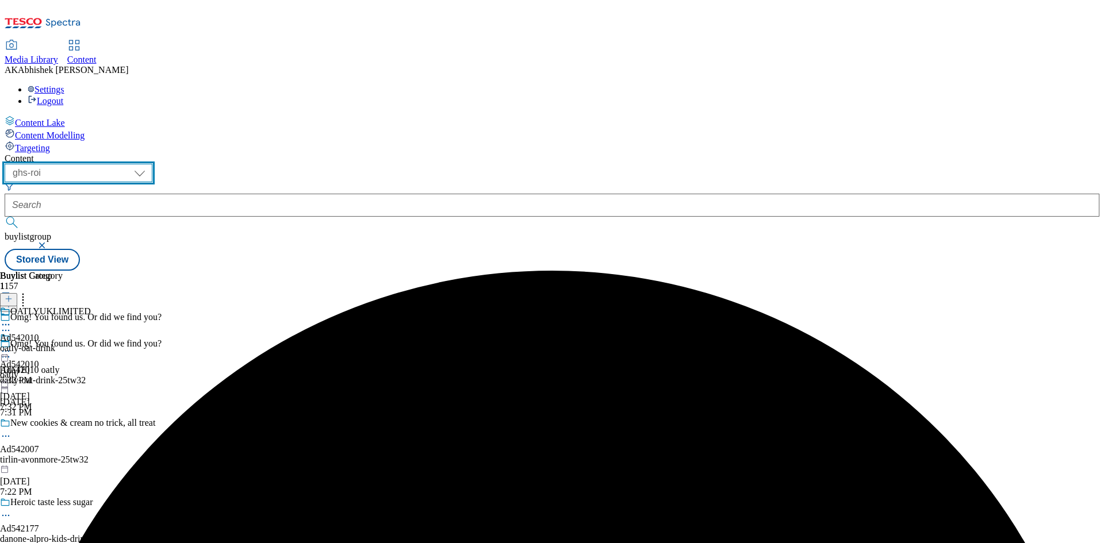
click at [152, 164] on select "ghs-roi ghs-uk" at bounding box center [79, 173] width 148 height 18
select select "ghs-[GEOGRAPHIC_DATA]"
click at [150, 164] on select "ghs-roi ghs-uk" at bounding box center [79, 173] width 148 height 18
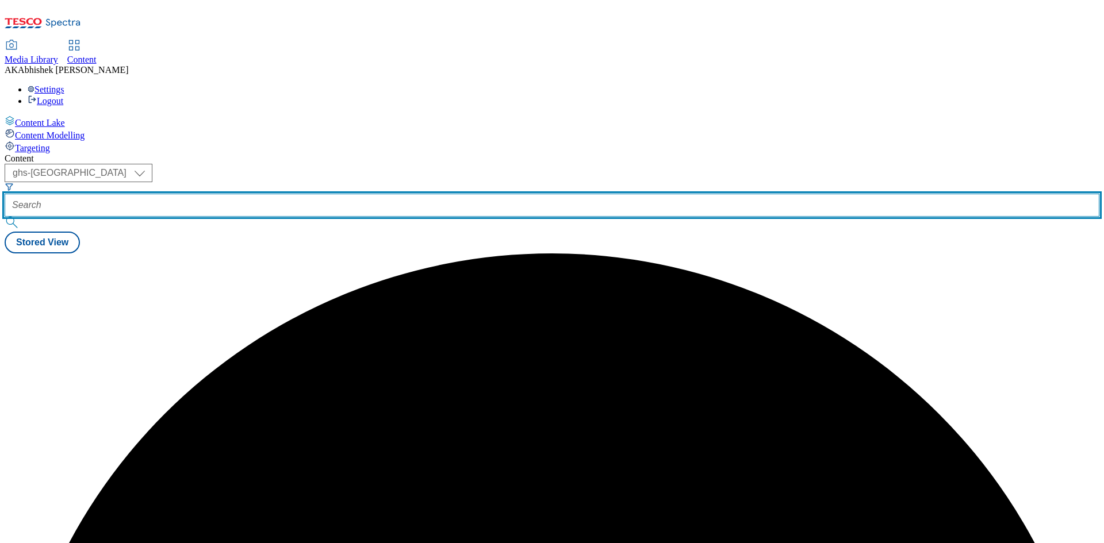
click at [256, 194] on input "text" at bounding box center [552, 205] width 1095 height 23
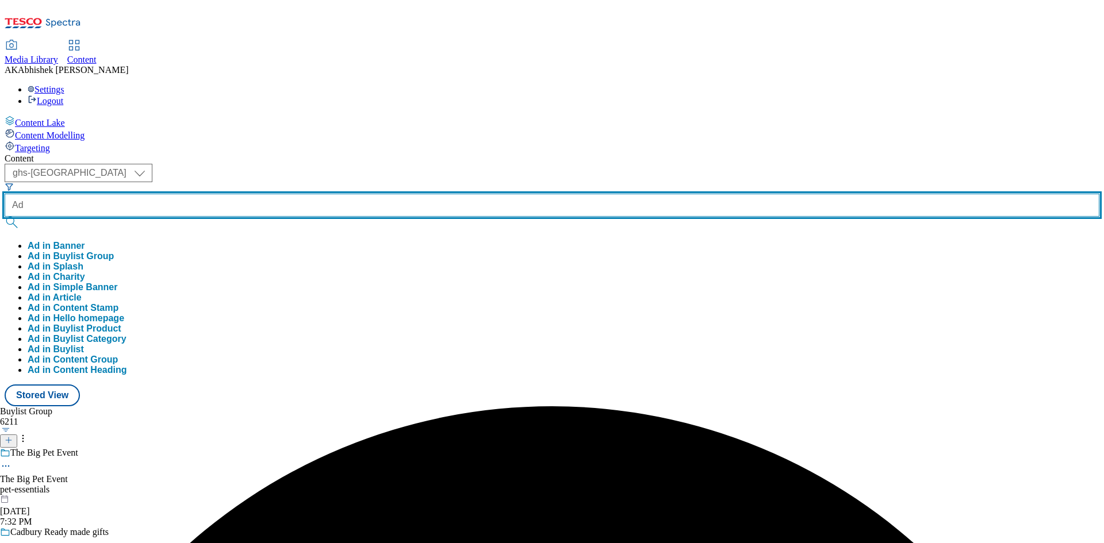
paste input "542140"
type input "Ad542140"
click at [5, 217] on button "submit" at bounding box center [13, 223] width 16 height 12
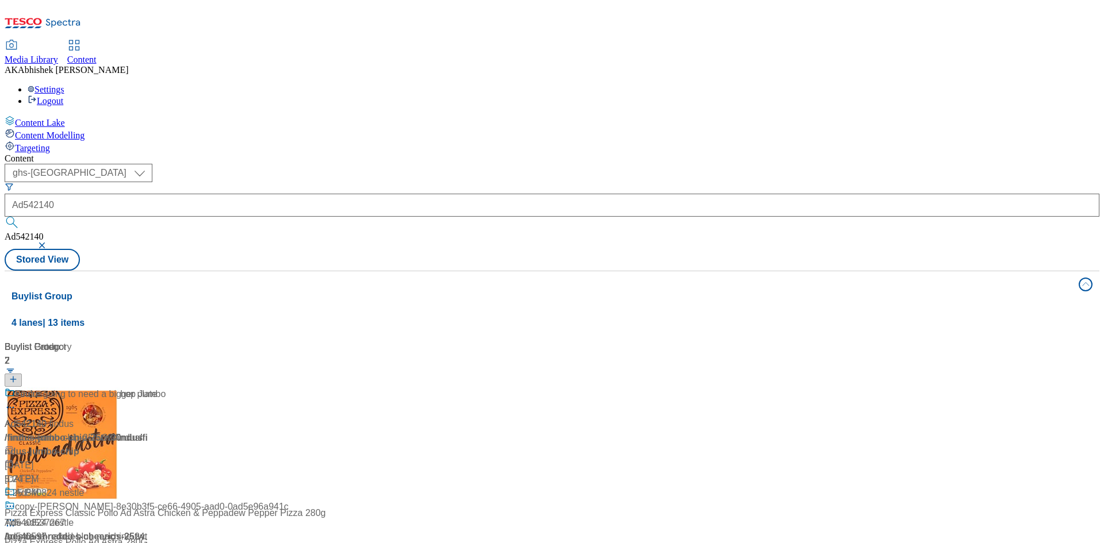
click at [630, 164] on div "( optional ) ghs-roi ghs-uk ghs-uk Ad542140 Ad542140 Stored View" at bounding box center [552, 217] width 1095 height 107
click at [166, 388] on div "New Youngs Chip Shop Jumbo Ad542140 / findus-jumbo-chip-25tw30 / findus Sep 10,…" at bounding box center [85, 437] width 161 height 99
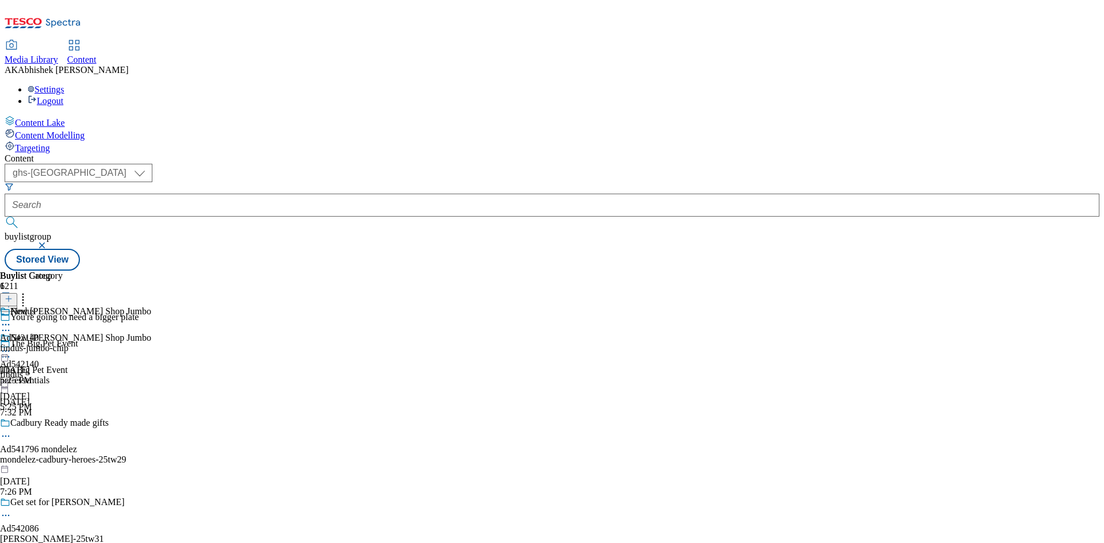
click at [12, 325] on icon at bounding box center [6, 331] width 12 height 12
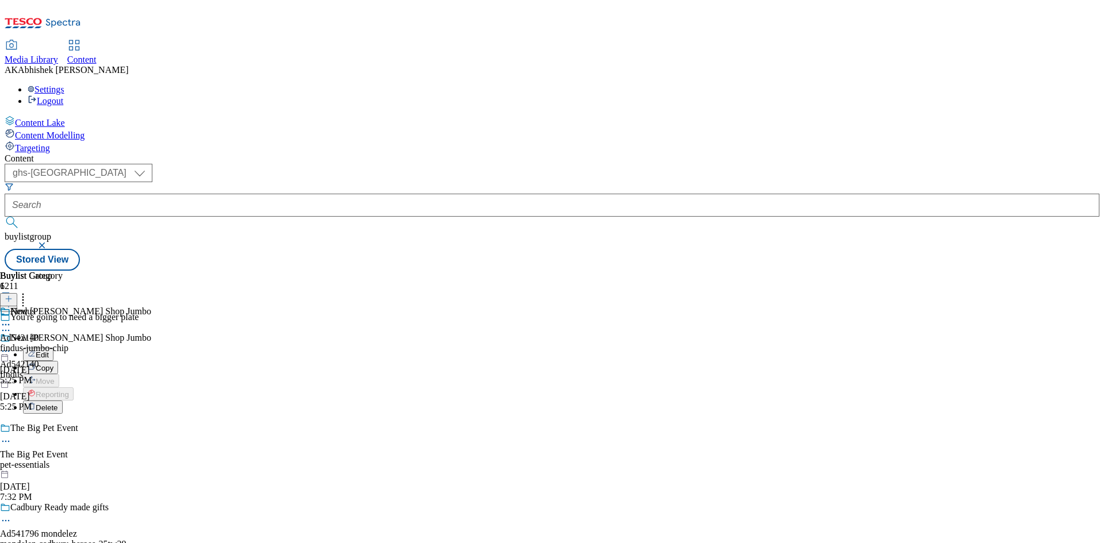
click at [49, 351] on span "Edit" at bounding box center [42, 355] width 13 height 9
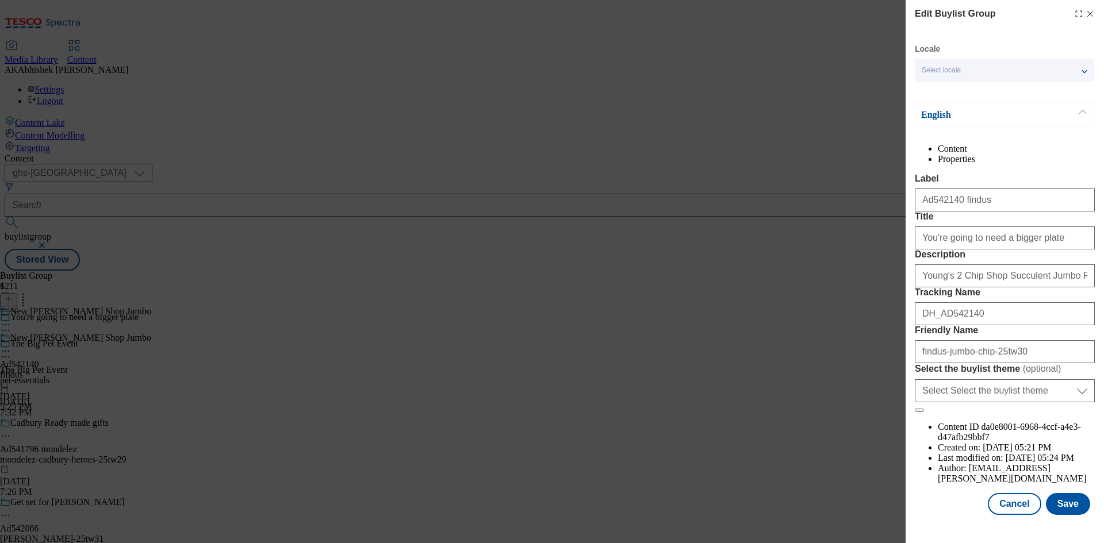
scroll to position [44, 0]
click at [1068, 513] on button "Save" at bounding box center [1068, 504] width 44 height 22
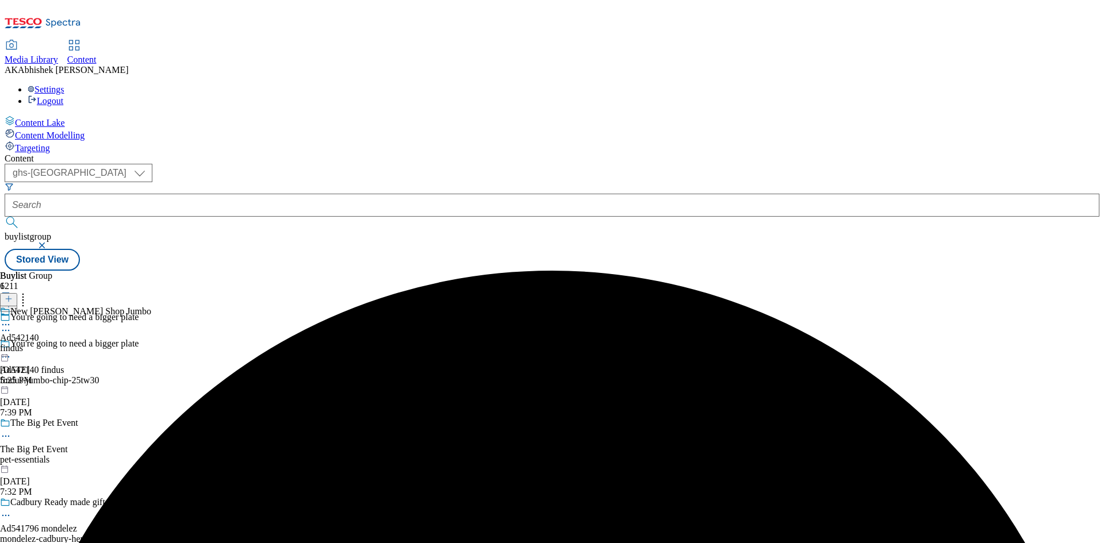
click at [12, 319] on icon at bounding box center [6, 325] width 12 height 12
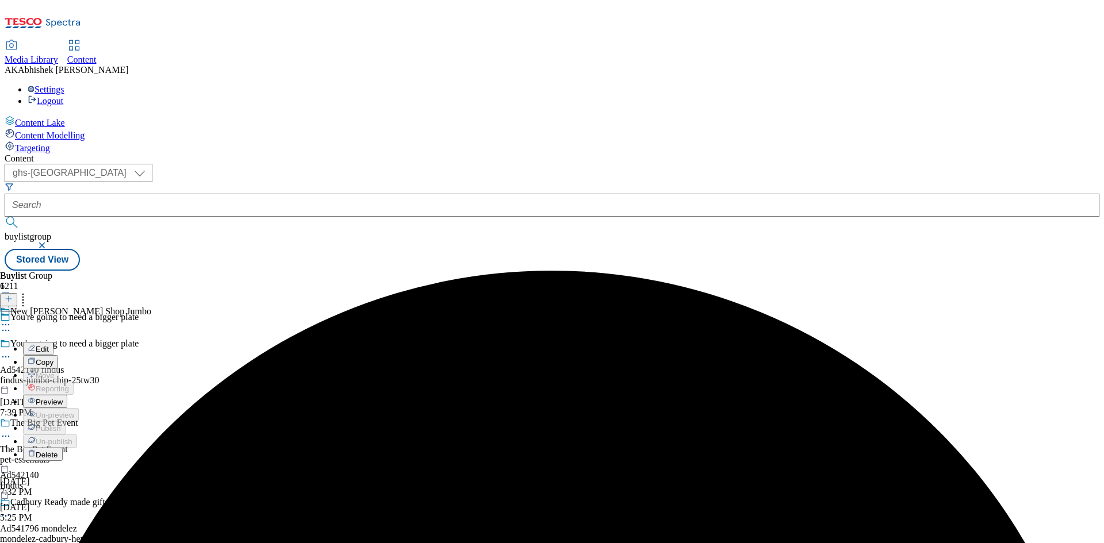
click at [49, 345] on span "Edit" at bounding box center [42, 349] width 13 height 9
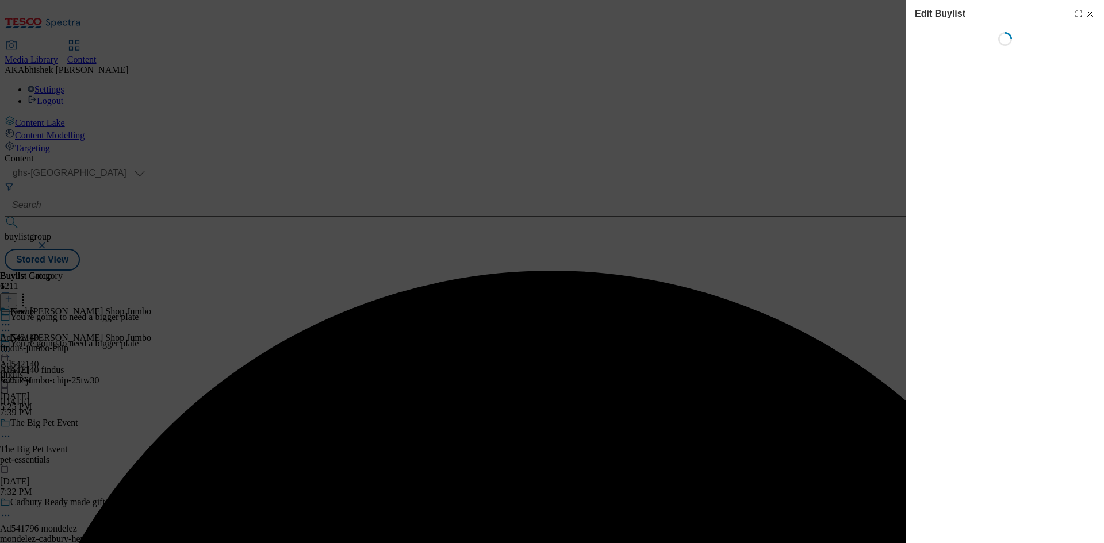
select select "tactical"
select select "supplier funded short term 1-3 weeks"
select select "dunnhumby"
select select "Banner"
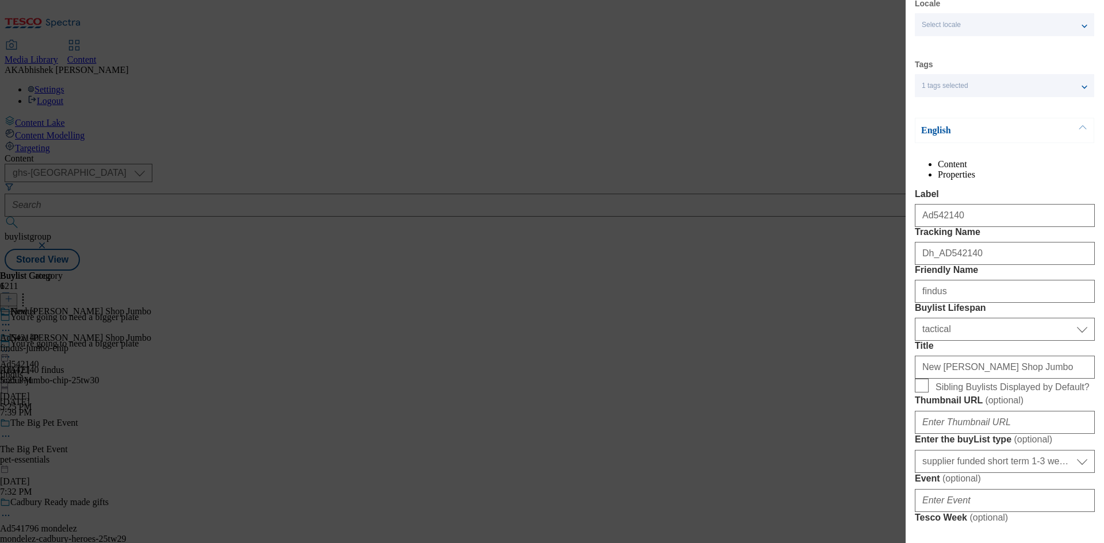
scroll to position [173, 0]
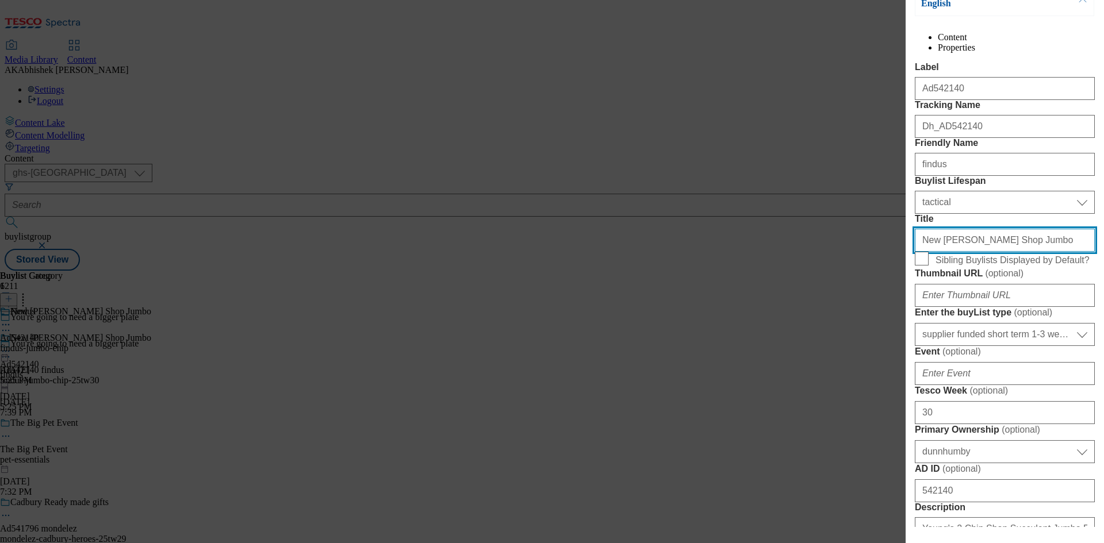
drag, startPoint x: 1012, startPoint y: 339, endPoint x: 1021, endPoint y: 347, distance: 12.2
click at [1012, 252] on input "New Youngs Chip Shop Jumbo" at bounding box center [1005, 240] width 180 height 23
paste input "fillets in our signature crispy batter for a proper taste"
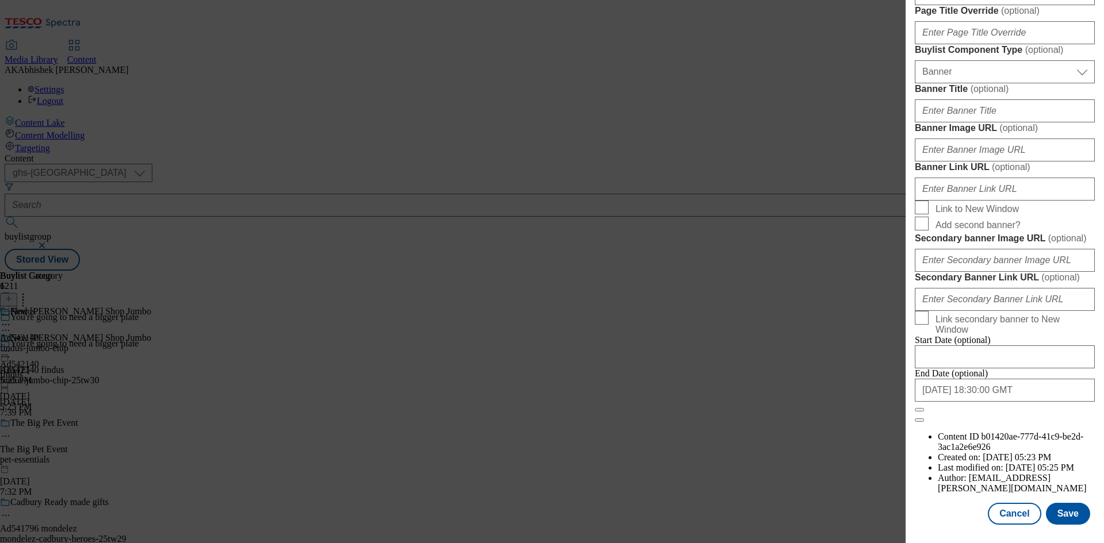
scroll to position [1190, 0]
type input "New Youngs Chip Shop Jumbo fillets in our signature crispy batter for a proper …"
click at [1043, 402] on input "2025-12-05 18:30:00 GMT" at bounding box center [1005, 390] width 180 height 23
select select "2025"
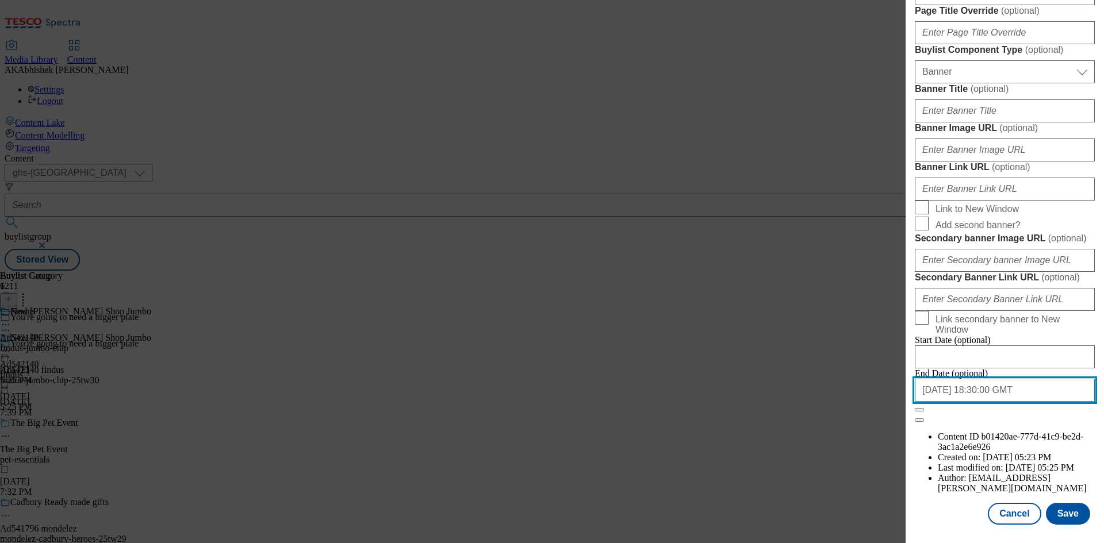
select select "December"
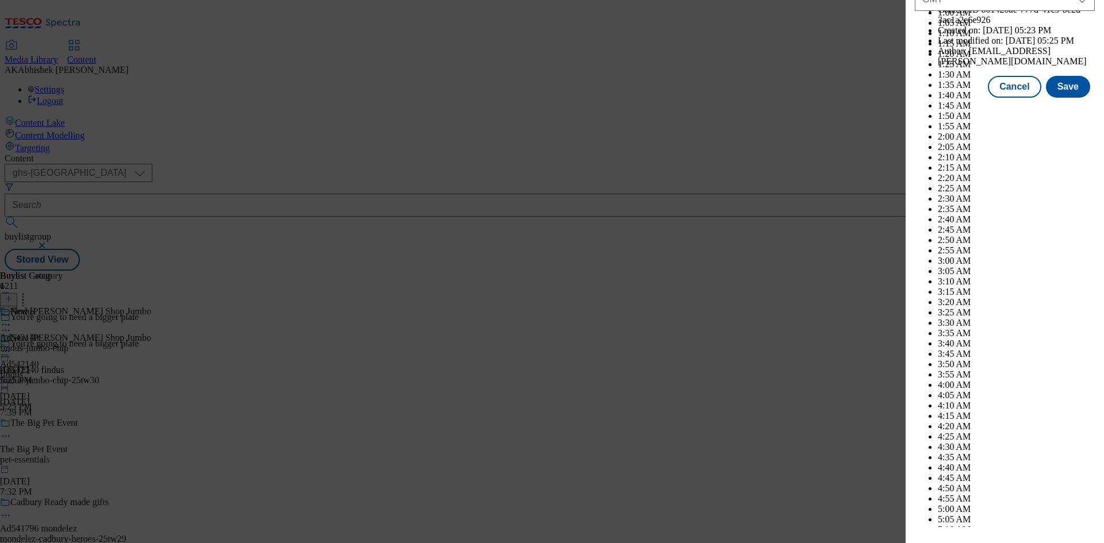
scroll to position [4717, 0]
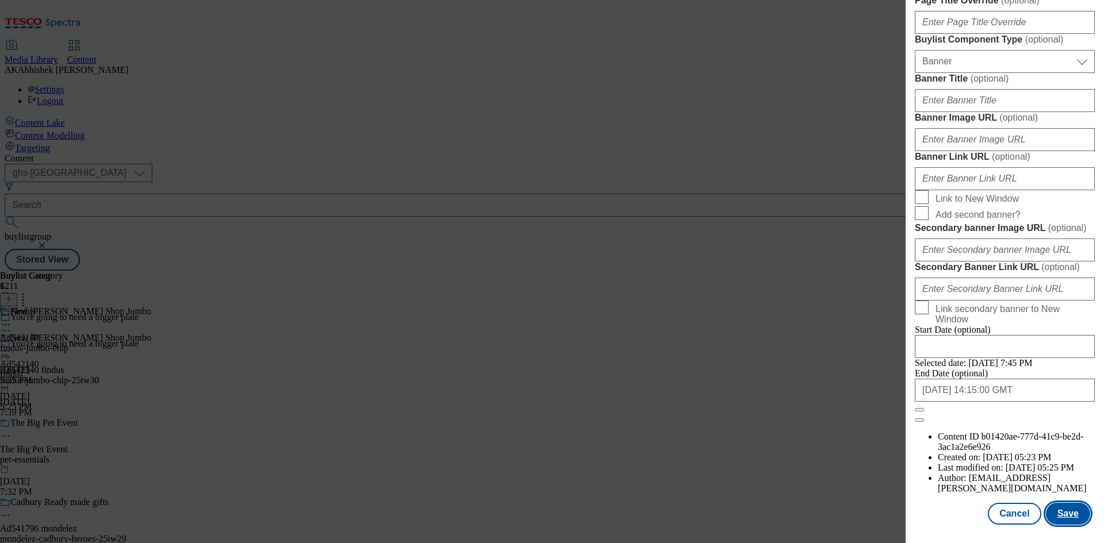
click at [1056, 516] on button "Save" at bounding box center [1068, 514] width 44 height 22
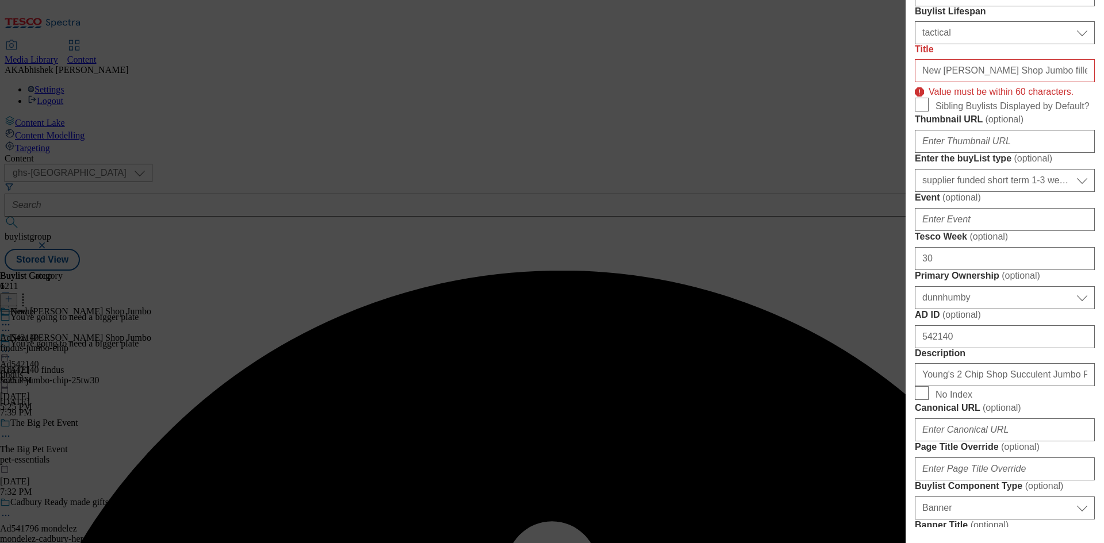
scroll to position [285, 0]
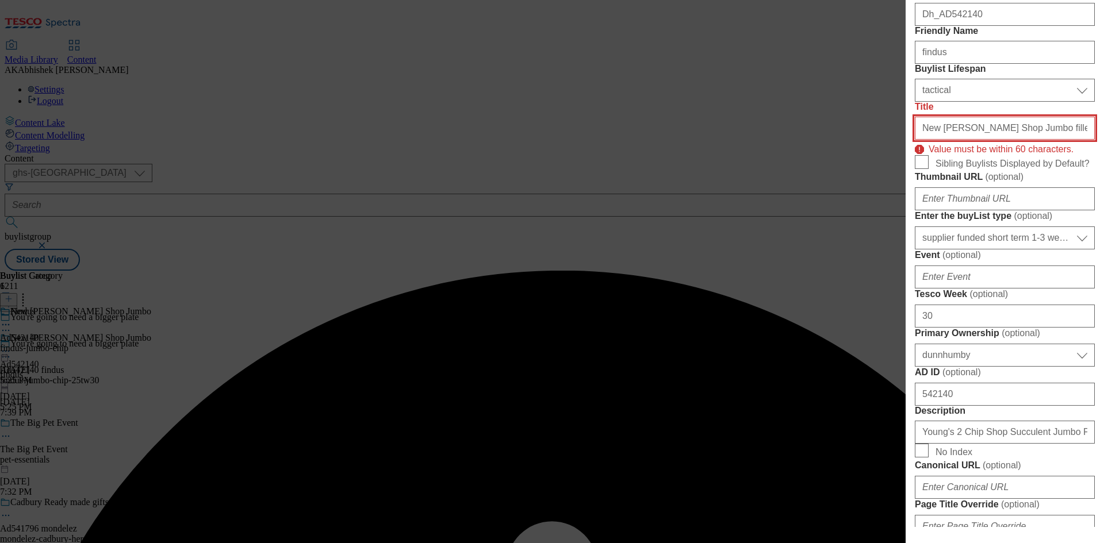
click at [975, 140] on input "New Youngs Chip Shop Jumbo fillets in our signature crispy batter for a proper …" at bounding box center [1005, 128] width 180 height 23
click at [1081, 140] on input "New Youngs Chip Shop Jumbo fillets in our signature crispy batter for a proper …" at bounding box center [1005, 128] width 180 height 23
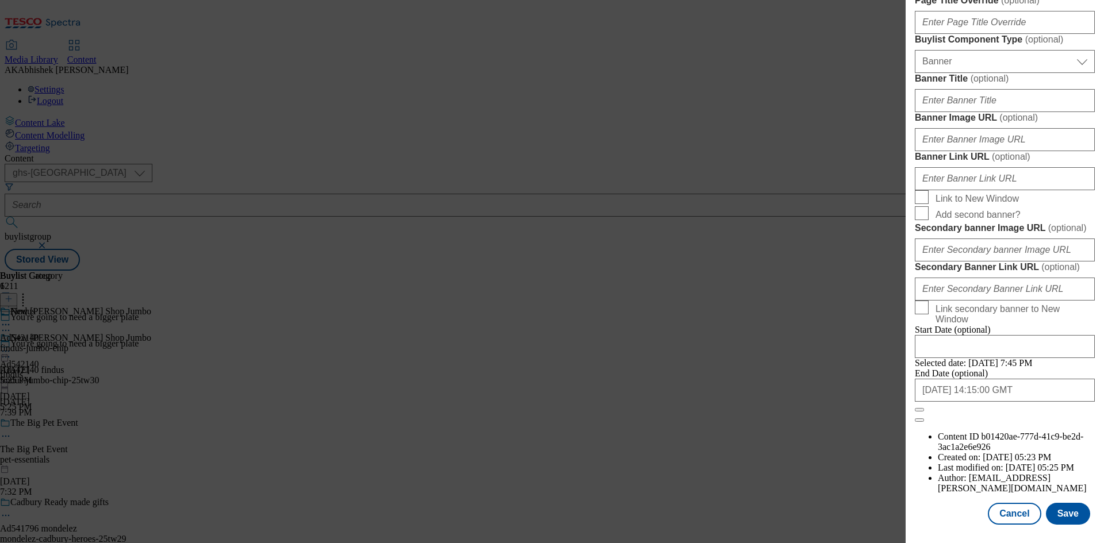
scroll to position [1190, 0]
click at [1066, 516] on button "Save" at bounding box center [1068, 514] width 44 height 22
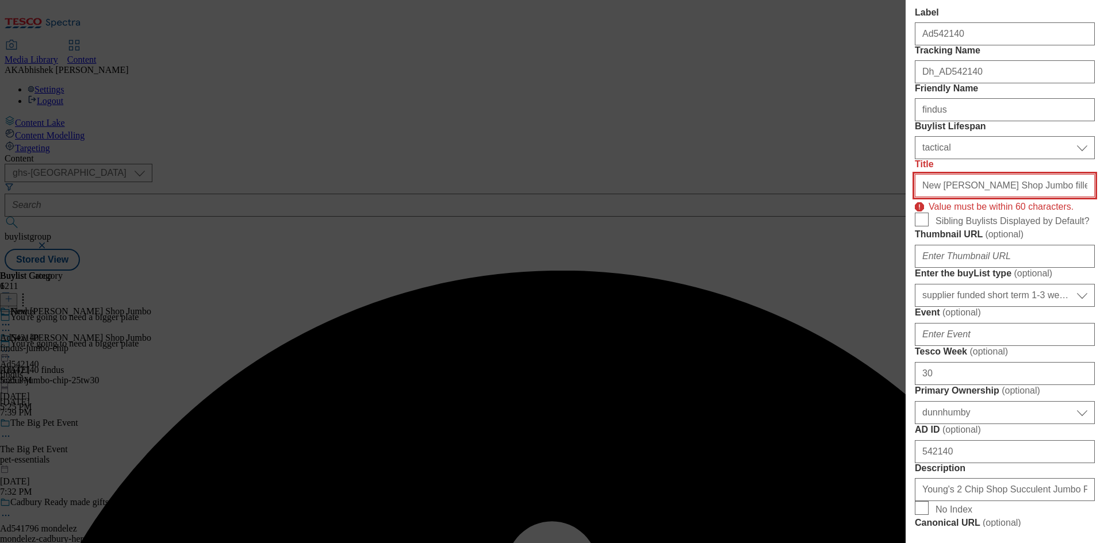
scroll to position [0, 51]
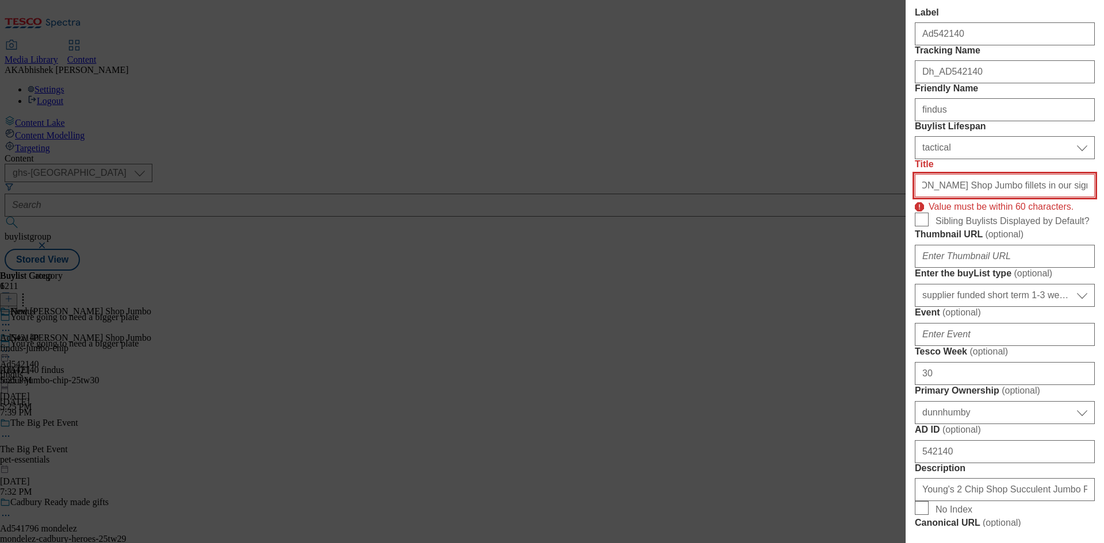
drag, startPoint x: 1037, startPoint y: 287, endPoint x: 1103, endPoint y: 287, distance: 66.1
click at [1103, 287] on div "Edit Buylist Locale Select locale English Welsh Tags 1 tags selected fnf market…" at bounding box center [1005, 263] width 198 height 527
click at [1058, 197] on input "New Youngs Chip Shop Jumbo fillets in our signature crispy batter" at bounding box center [1005, 185] width 180 height 23
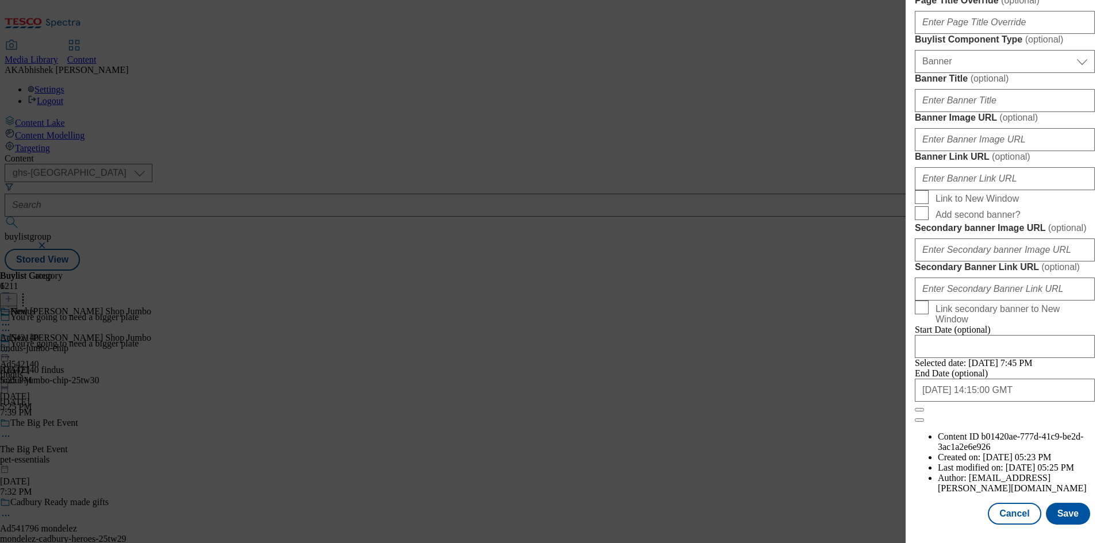
scroll to position [1190, 0]
type input "New Youngs Chip Shop Jumbo fillets in our signature crispy"
click at [1063, 514] on button "Save" at bounding box center [1068, 514] width 44 height 22
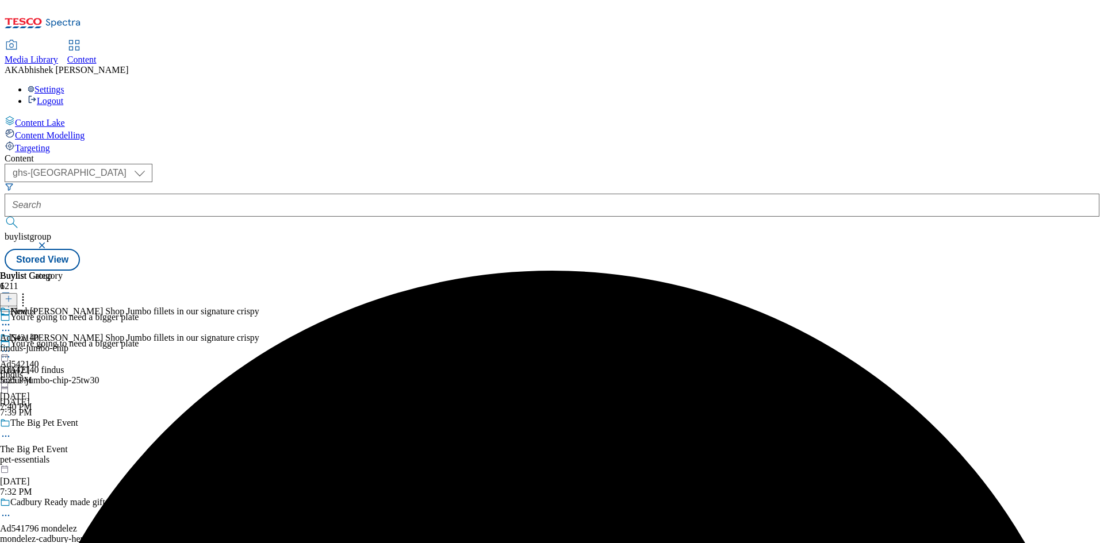
click at [68, 307] on div "Findus Ad542140 findus-jumbo-chip Sep 10, 2025 5:25 PM" at bounding box center [34, 346] width 68 height 79
click at [12, 346] on icon at bounding box center [6, 352] width 12 height 12
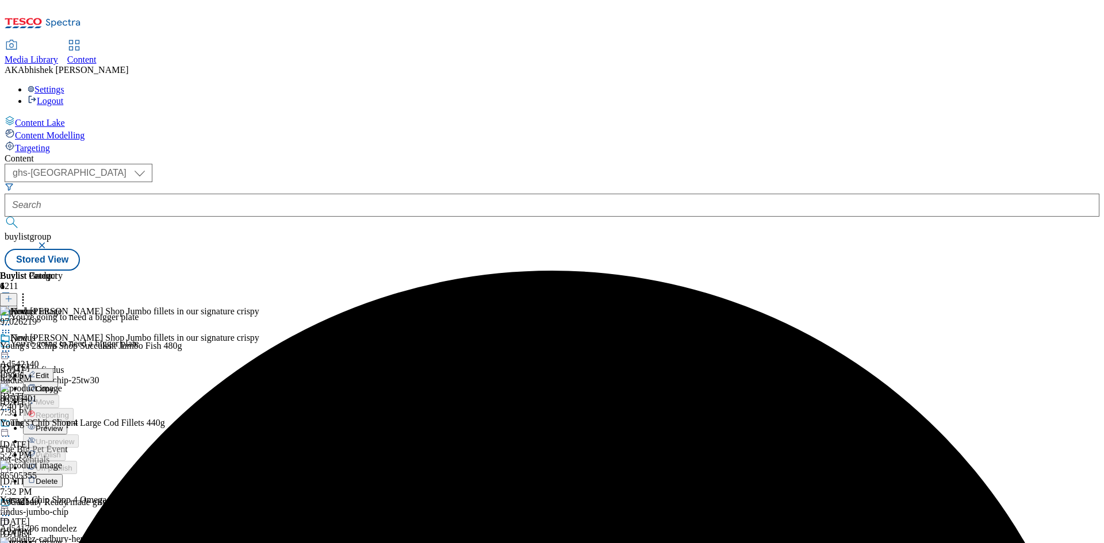
click at [53, 369] on button "Edit" at bounding box center [38, 375] width 30 height 13
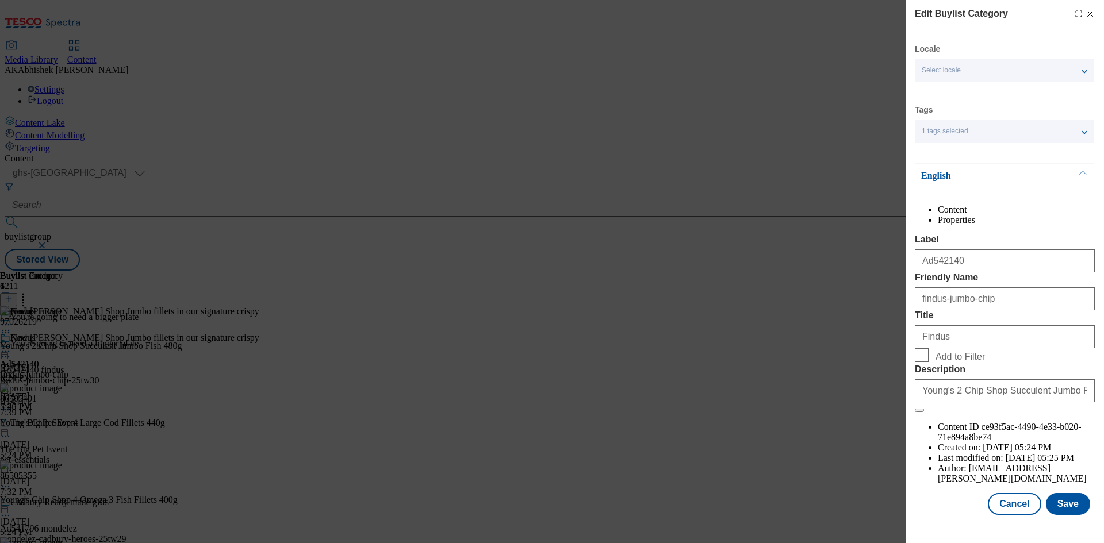
scroll to position [22, 0]
click at [1056, 513] on button "Save" at bounding box center [1068, 504] width 44 height 22
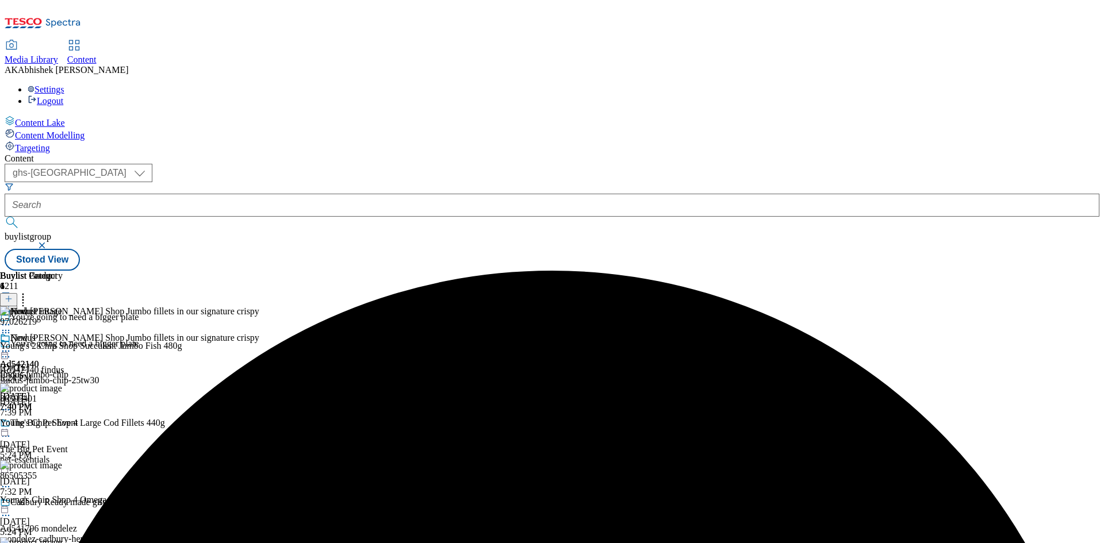
click at [12, 346] on icon at bounding box center [6, 352] width 12 height 12
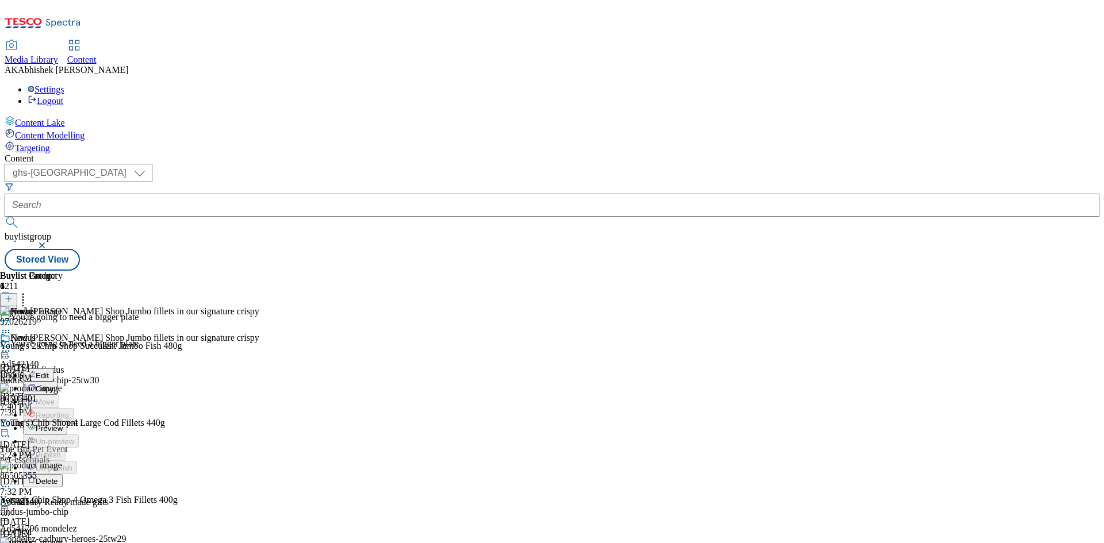
click at [63, 424] on span "Preview" at bounding box center [49, 428] width 27 height 9
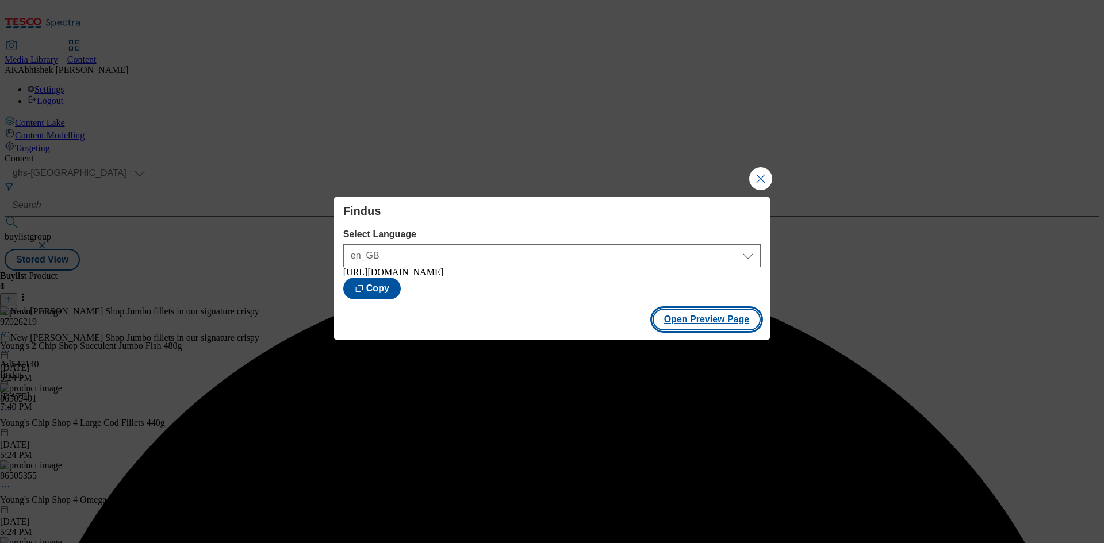
click at [699, 323] on button "Open Preview Page" at bounding box center [707, 320] width 109 height 22
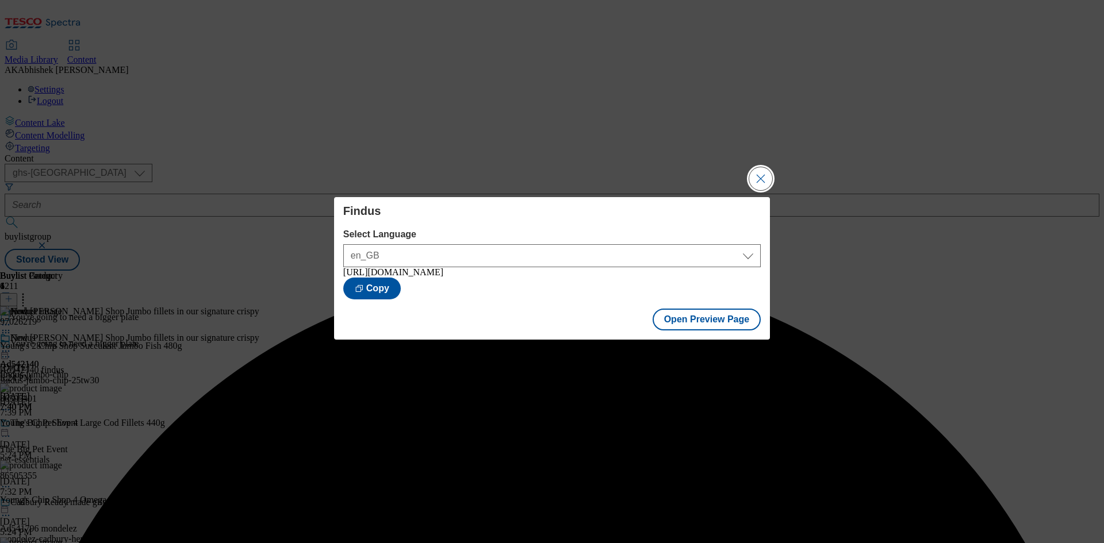
click at [767, 179] on button "Close Modal" at bounding box center [760, 178] width 23 height 23
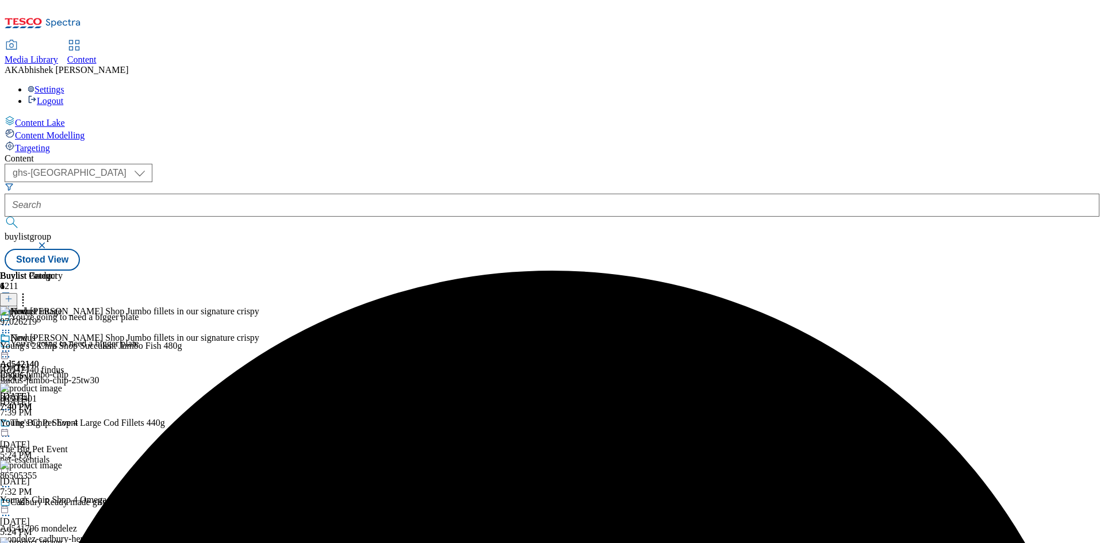
click at [12, 346] on icon at bounding box center [6, 352] width 12 height 12
click at [61, 464] on span "Publish" at bounding box center [48, 468] width 25 height 9
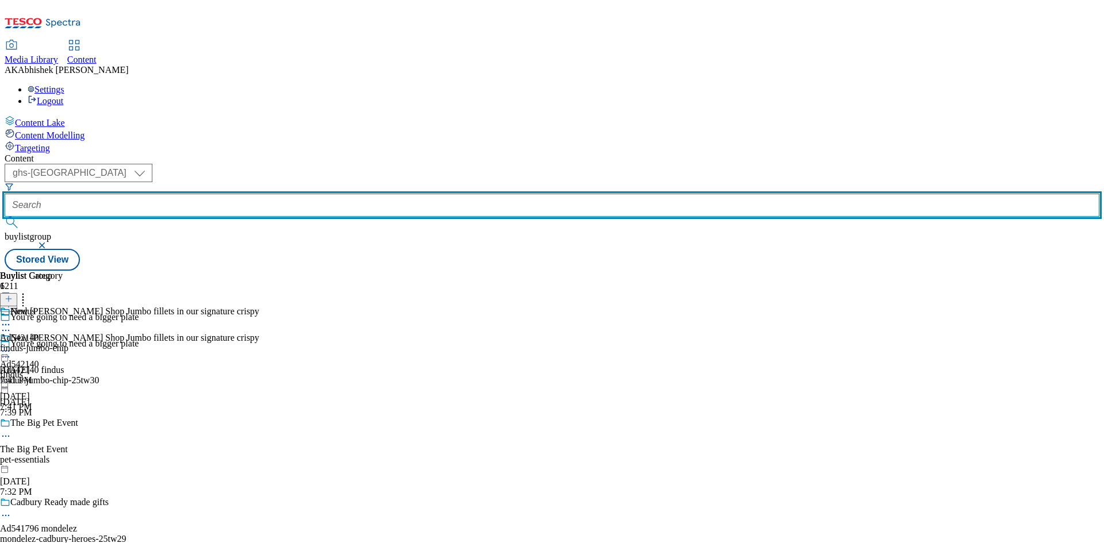
click at [279, 194] on input "text" at bounding box center [552, 205] width 1095 height 23
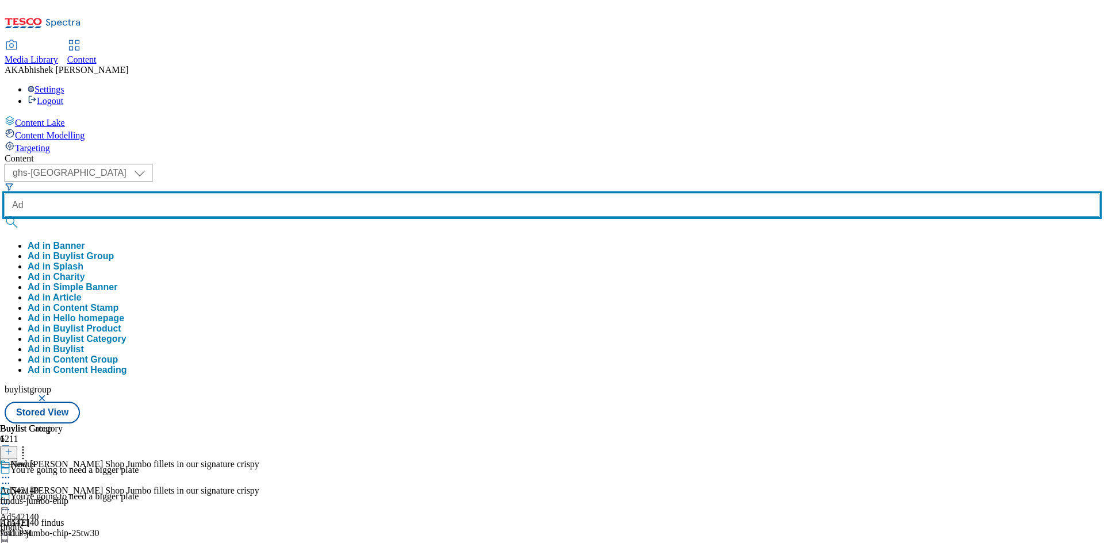
paste input "541981"
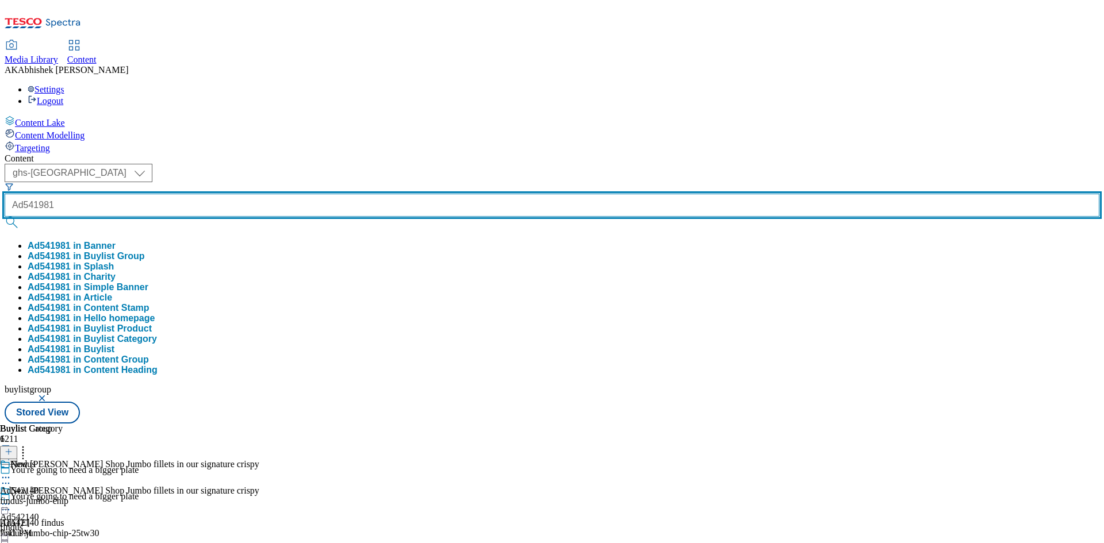
type input "Ad541981"
click at [5, 217] on button "submit" at bounding box center [13, 223] width 16 height 12
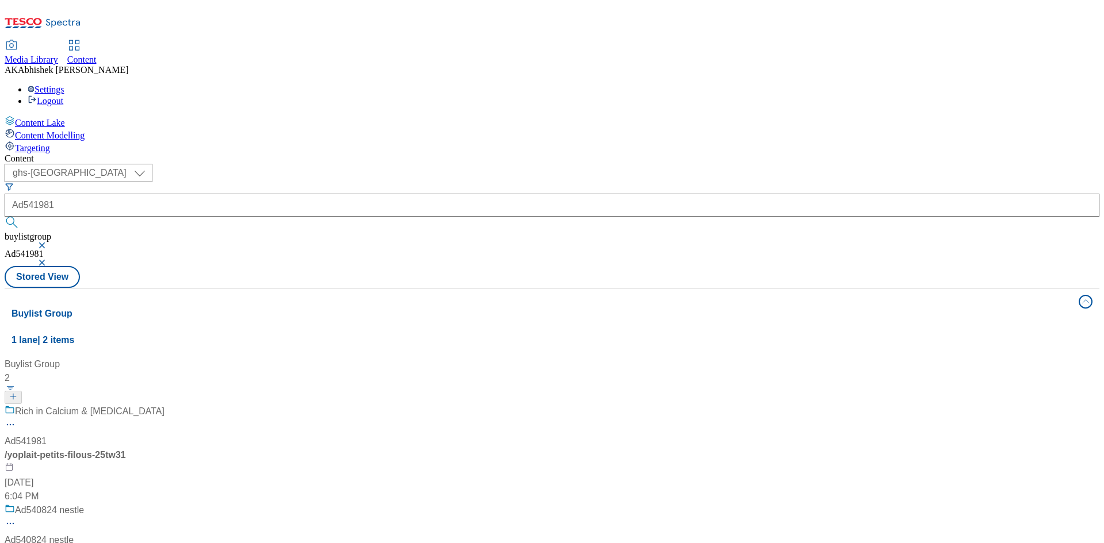
click at [164, 405] on div "Rich in Calcium & Vitamin D Ad541981 / yoplait-petits-filous-25tw31 Sep 10, 202…" at bounding box center [85, 454] width 160 height 99
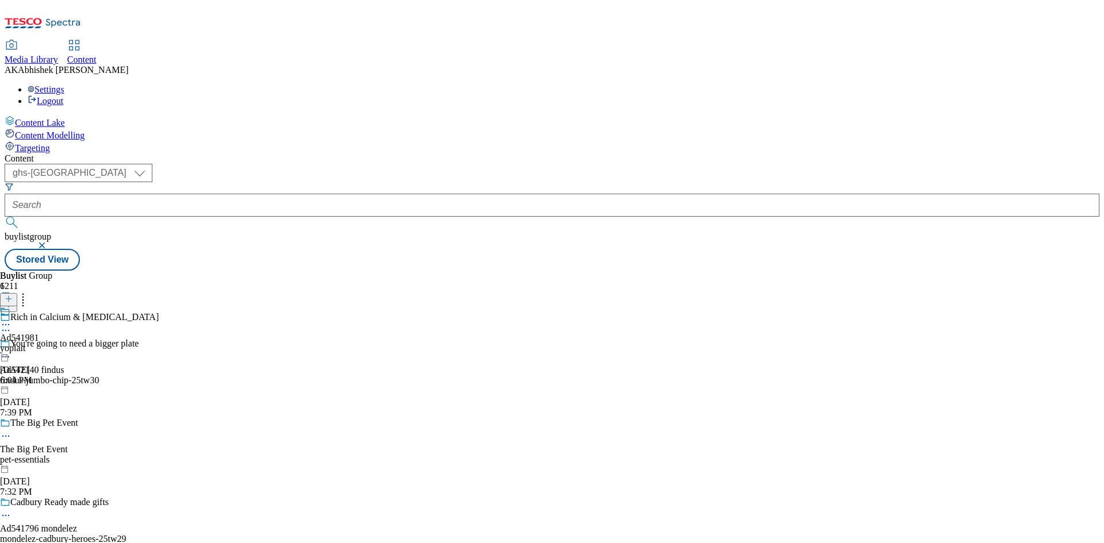
click at [12, 325] on icon at bounding box center [6, 331] width 12 height 12
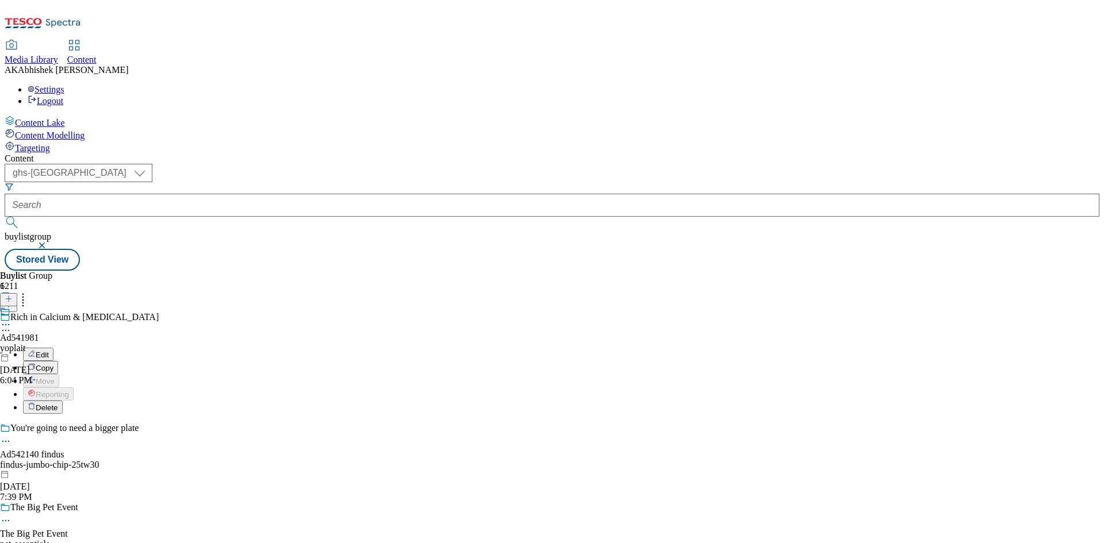
click at [49, 351] on span "Edit" at bounding box center [42, 355] width 13 height 9
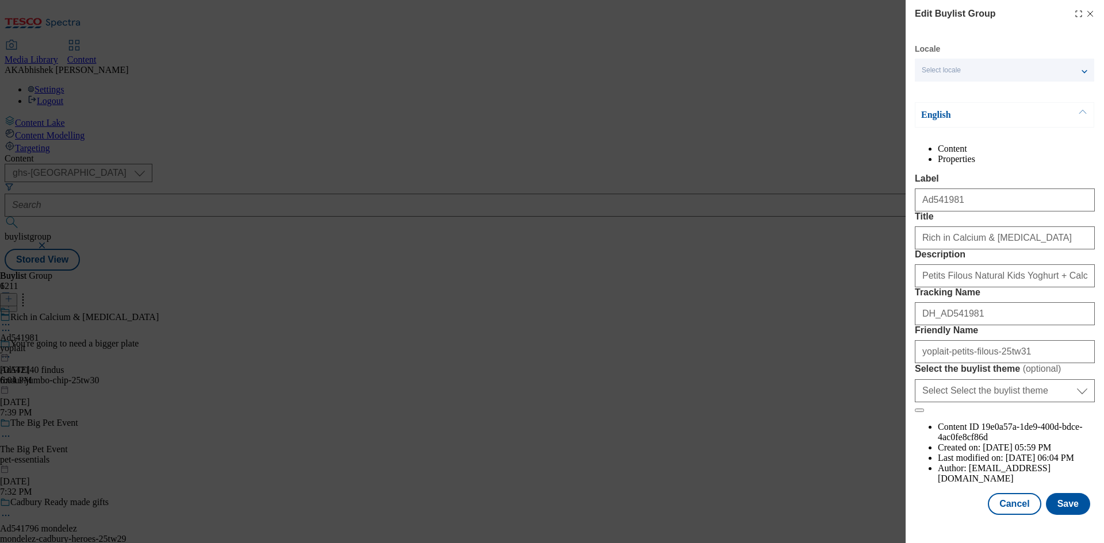
scroll to position [44, 0]
click at [1052, 507] on button "Save" at bounding box center [1068, 504] width 44 height 22
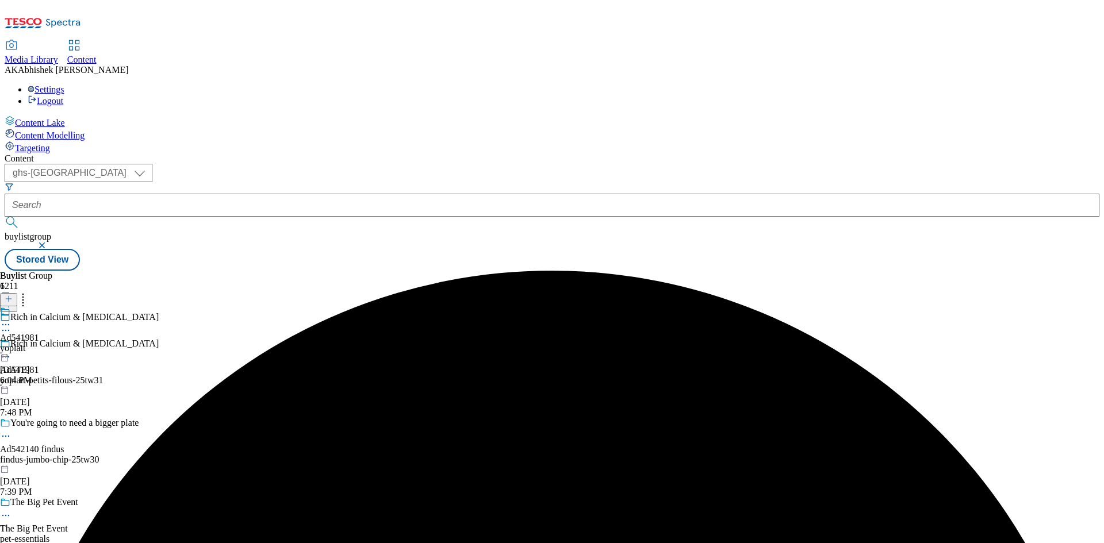
click at [12, 319] on icon at bounding box center [6, 325] width 12 height 12
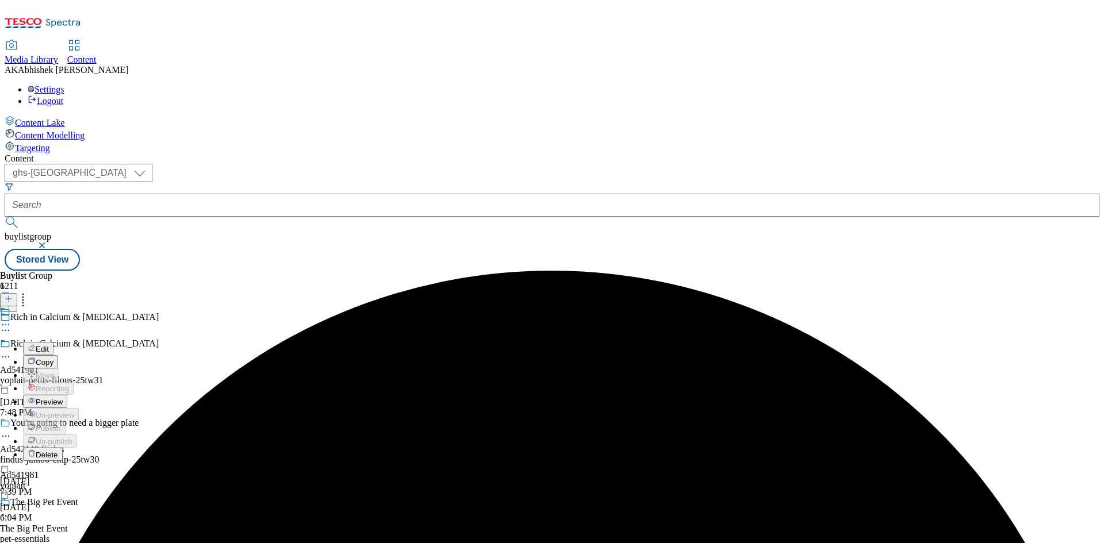
click at [49, 345] on span "Edit" at bounding box center [42, 349] width 13 height 9
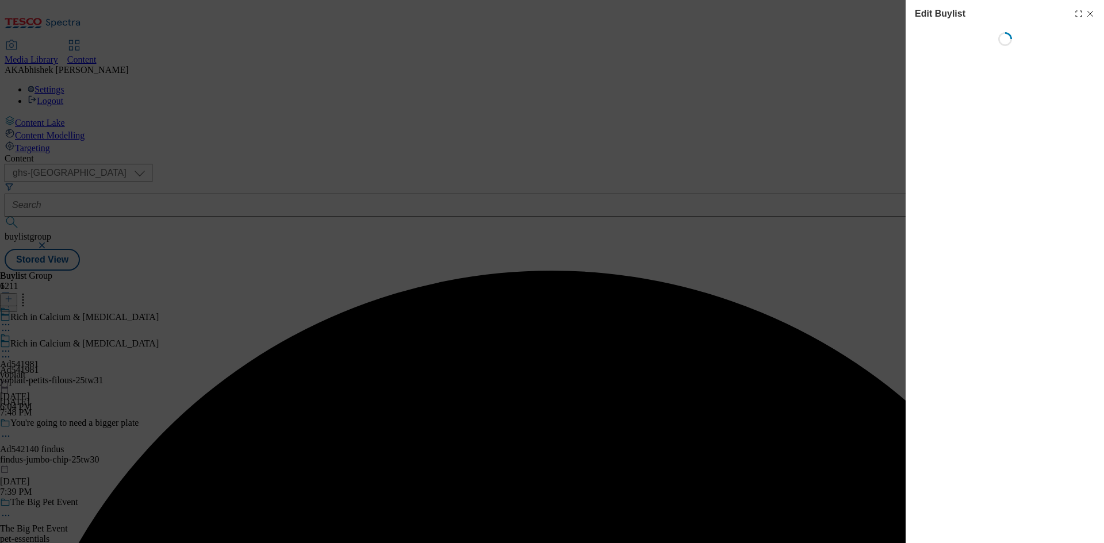
select select "tactical"
select select "supplier funded short term 1-3 weeks"
select select "dunnhumby"
select select "Banner"
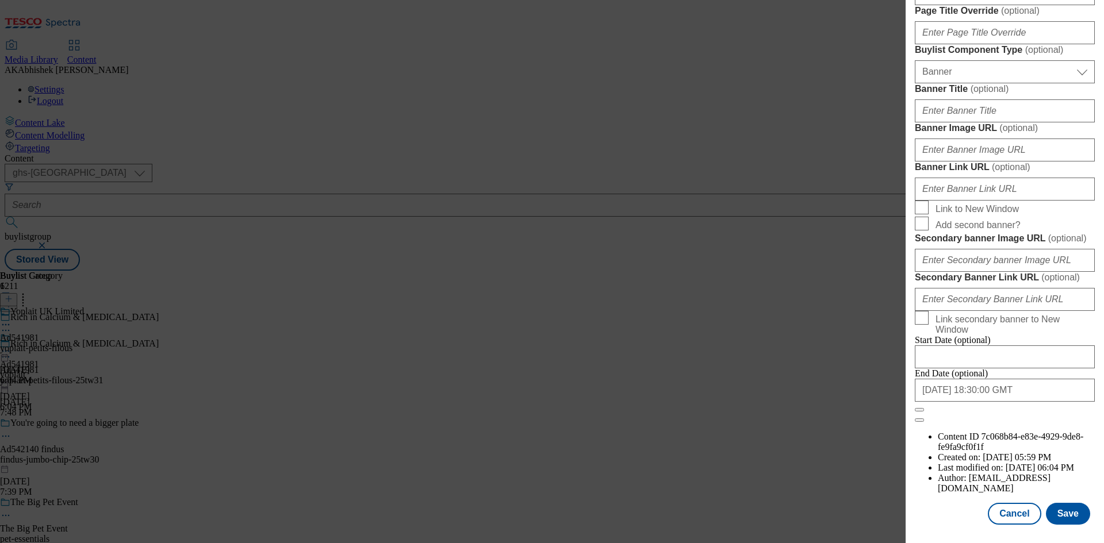
scroll to position [748, 0]
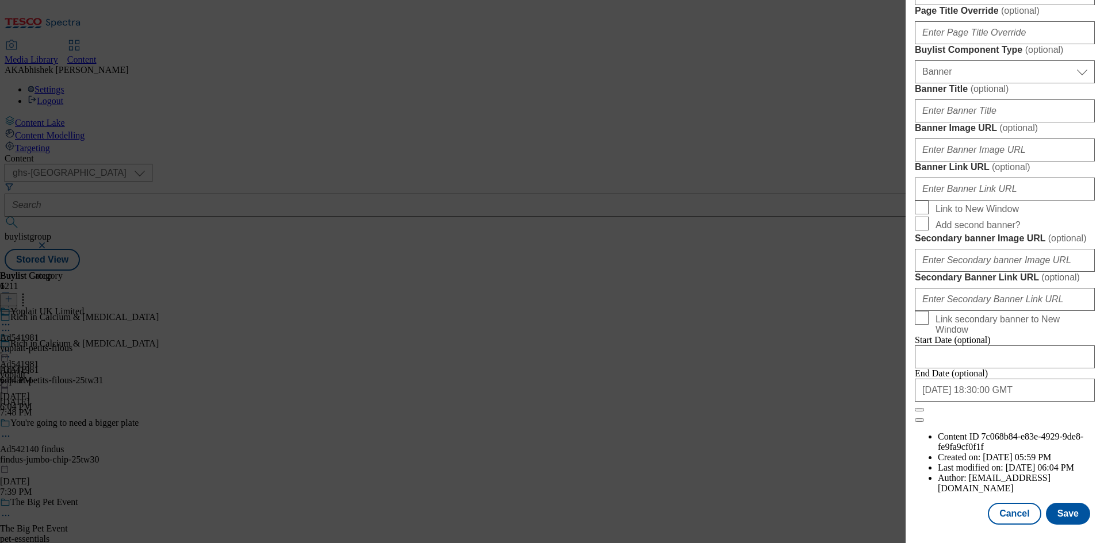
scroll to position [1190, 0]
click at [1079, 504] on button "Save" at bounding box center [1068, 514] width 44 height 22
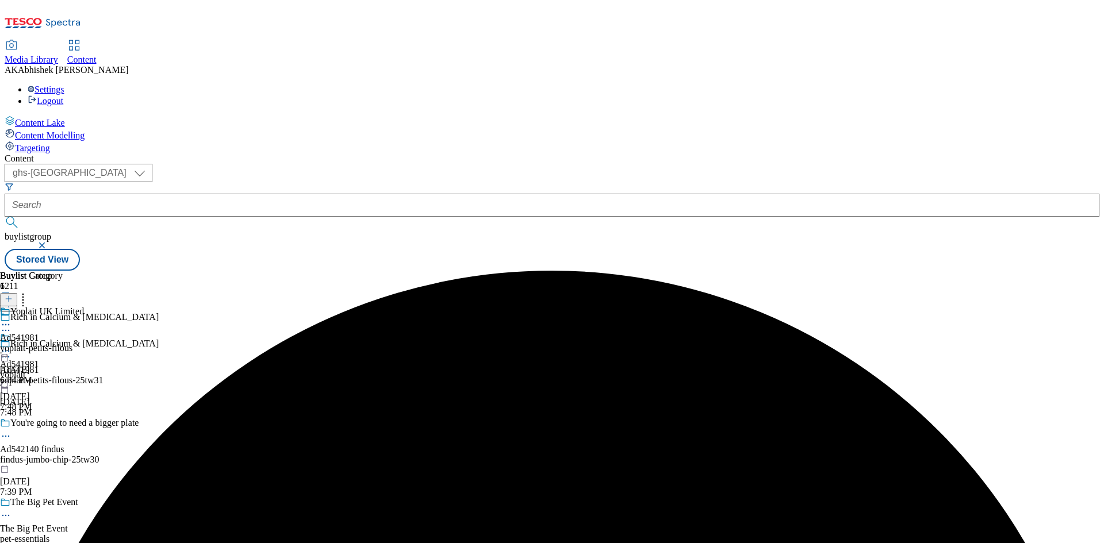
click at [12, 319] on icon at bounding box center [6, 325] width 12 height 12
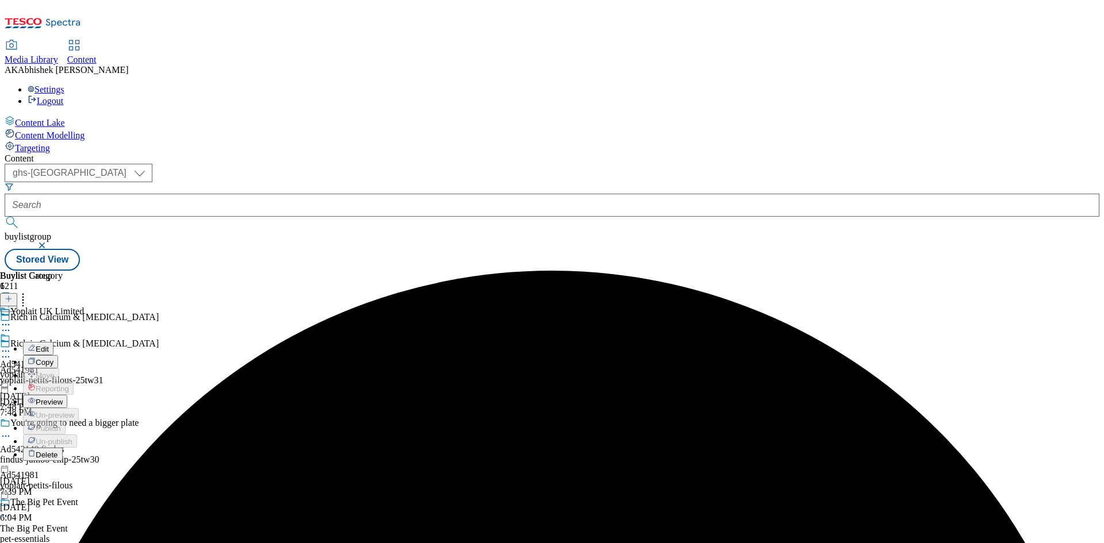
click at [53, 342] on button "Edit" at bounding box center [38, 348] width 30 height 13
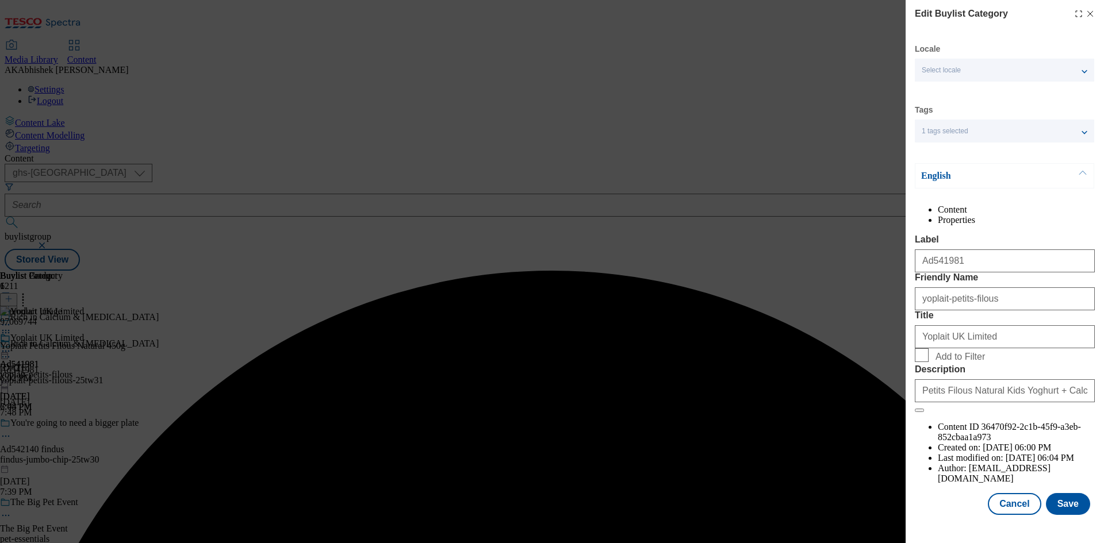
scroll to position [22, 0]
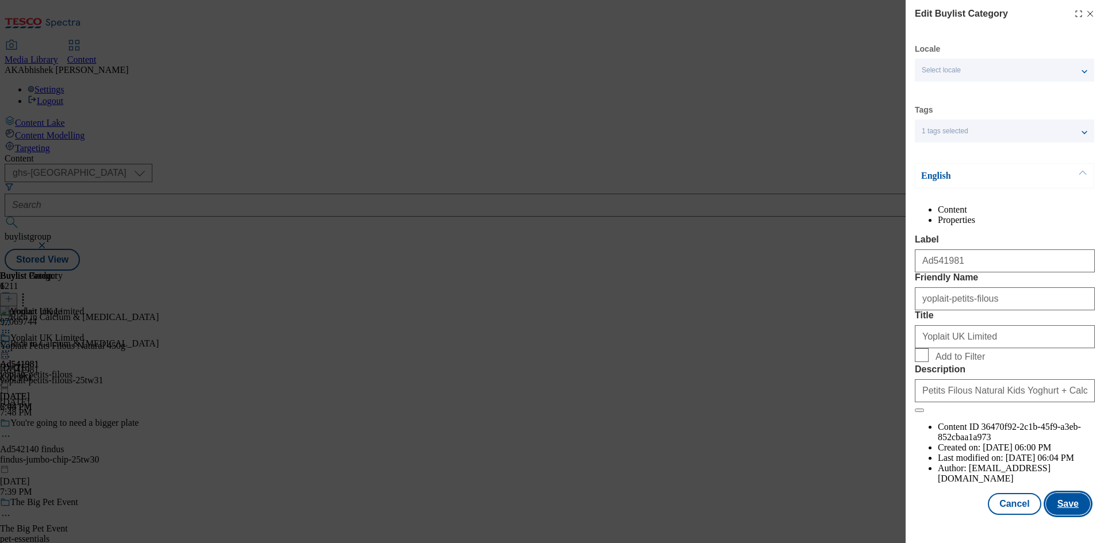
click at [1075, 504] on button "Save" at bounding box center [1068, 504] width 44 height 22
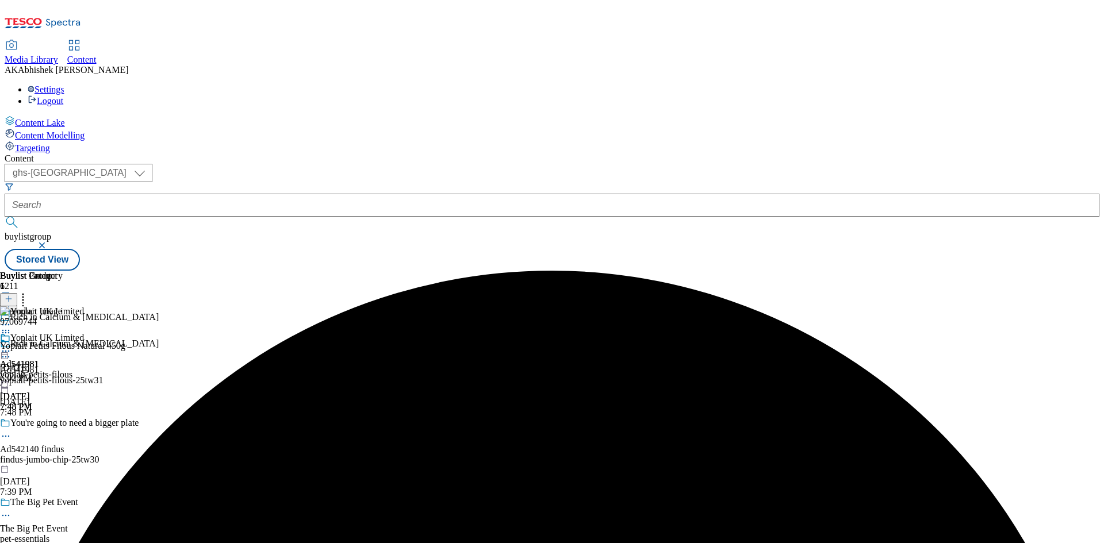
click at [7, 351] on circle at bounding box center [6, 352] width 2 height 2
click at [63, 424] on span "Preview" at bounding box center [49, 428] width 27 height 9
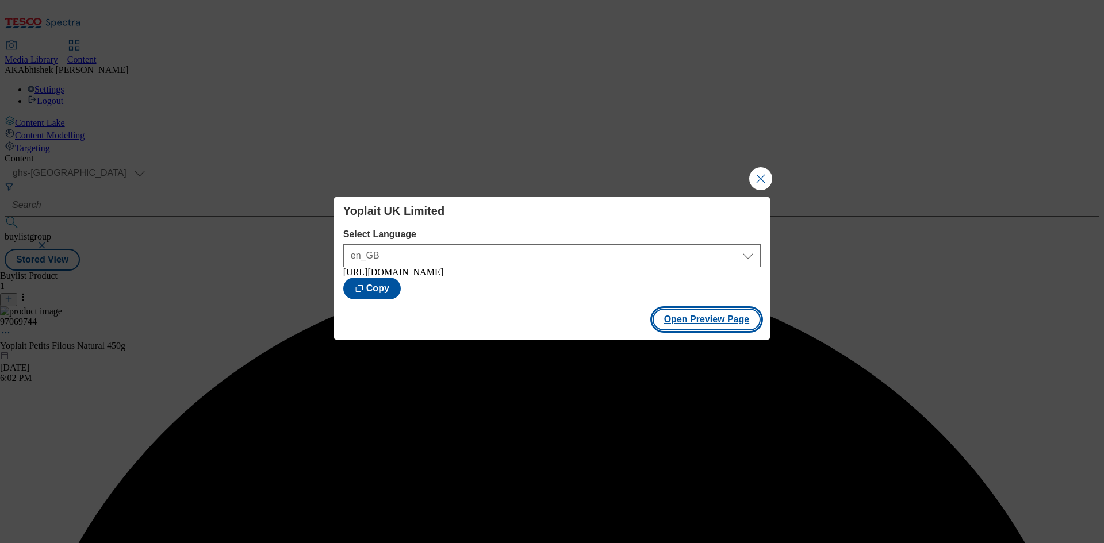
click at [710, 326] on button "Open Preview Page" at bounding box center [707, 320] width 109 height 22
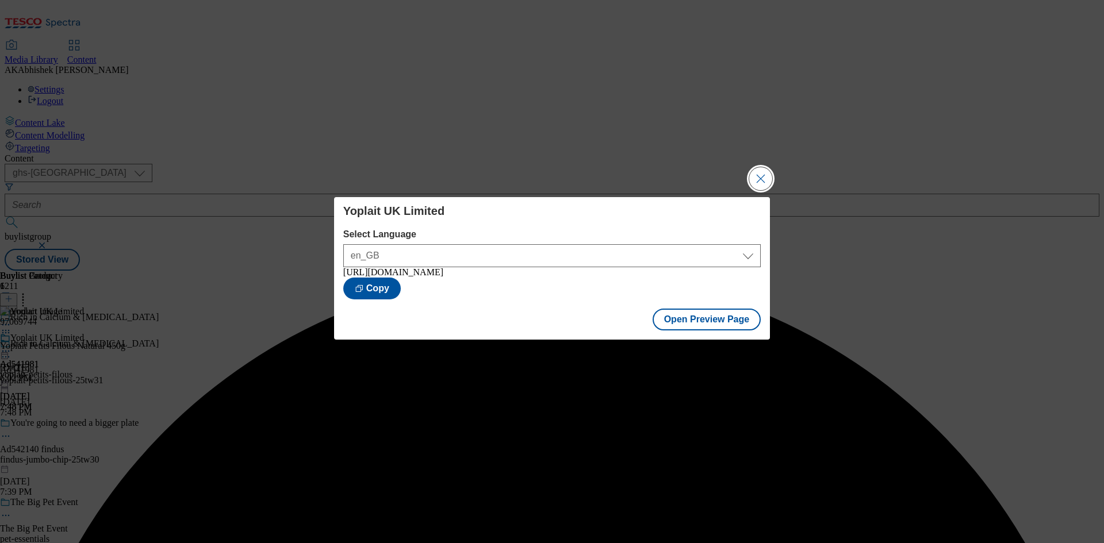
click at [758, 174] on button "Close Modal" at bounding box center [760, 178] width 23 height 23
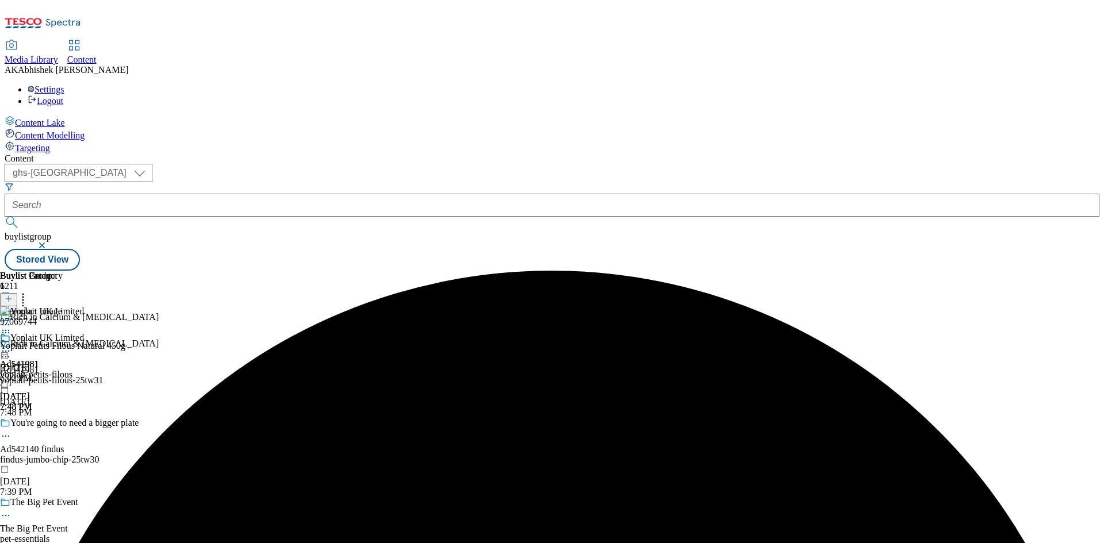
click at [12, 346] on icon at bounding box center [6, 352] width 12 height 12
click at [61, 464] on span "Publish" at bounding box center [48, 468] width 25 height 9
